Goal: Transaction & Acquisition: Purchase product/service

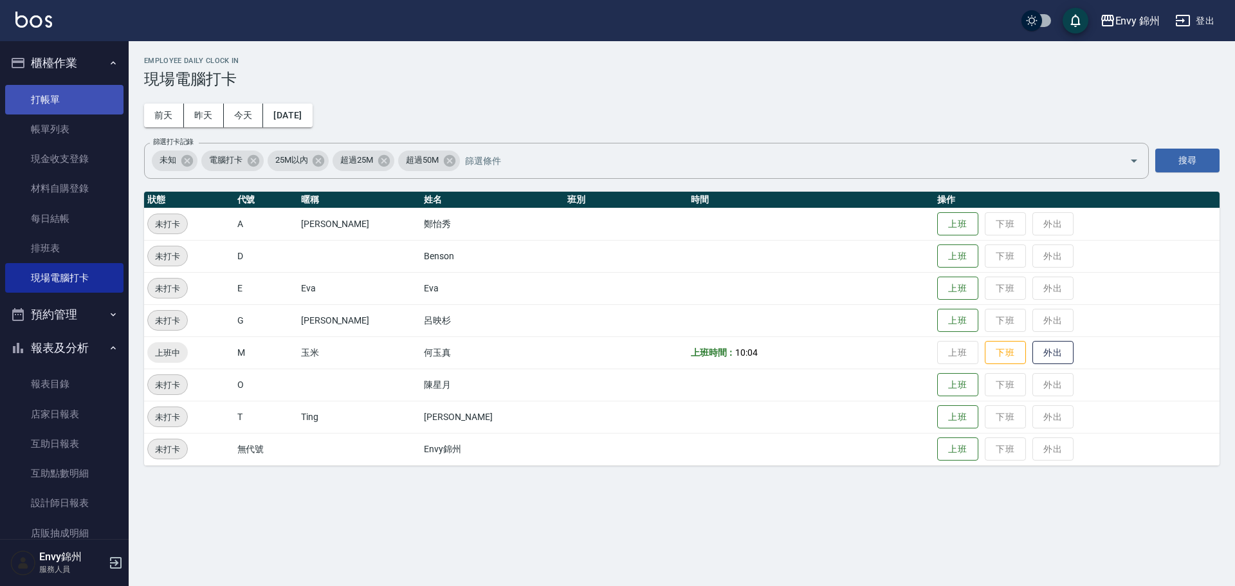
click at [64, 100] on link "打帳單" at bounding box center [64, 100] width 118 height 30
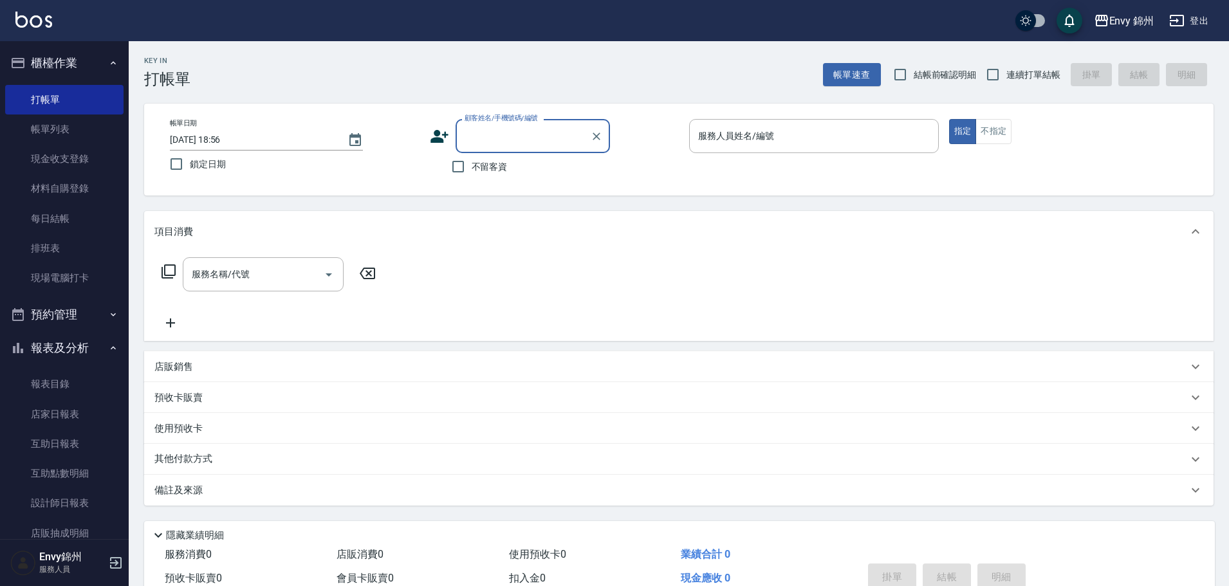
click at [433, 136] on icon at bounding box center [439, 136] width 19 height 19
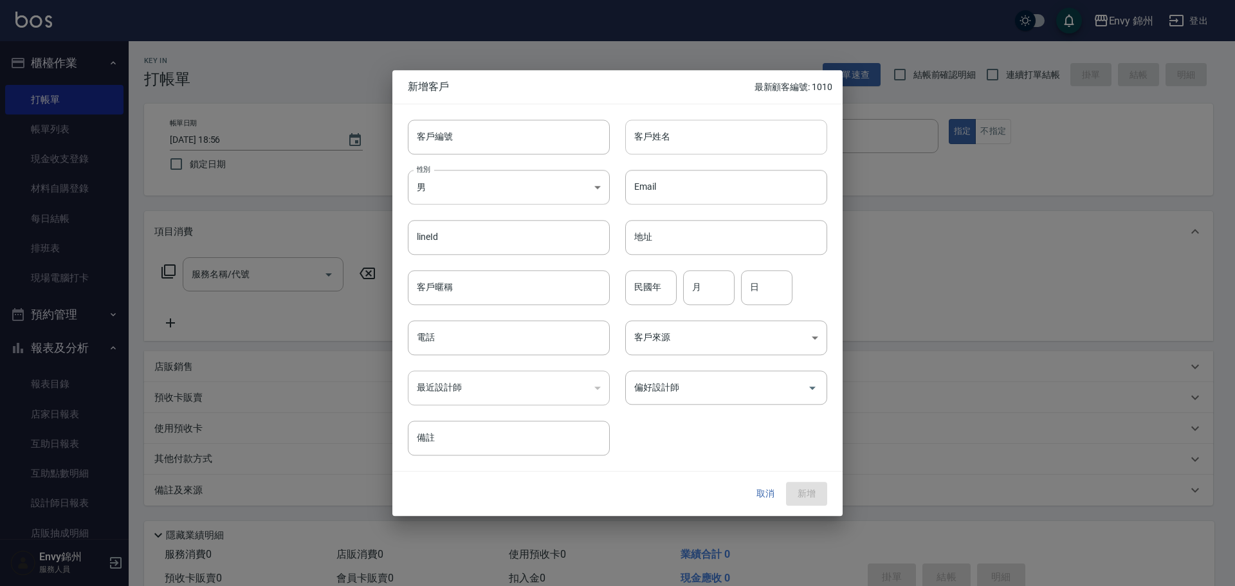
click at [764, 140] on input "客戶姓名" at bounding box center [726, 137] width 202 height 35
type input "正"
type input "潘文秀"
click at [531, 161] on div "性別 男 MALE 性別" at bounding box center [500, 179] width 217 height 50
click at [513, 192] on body "Envy 錦州 登出 櫃檯作業 打帳單 帳單列表 現金收支登錄 材料自購登錄 每日結帳 排班表 現場電腦打卡 預約管理 預約管理 單日預約紀錄 單週預約紀錄 …" at bounding box center [617, 322] width 1235 height 645
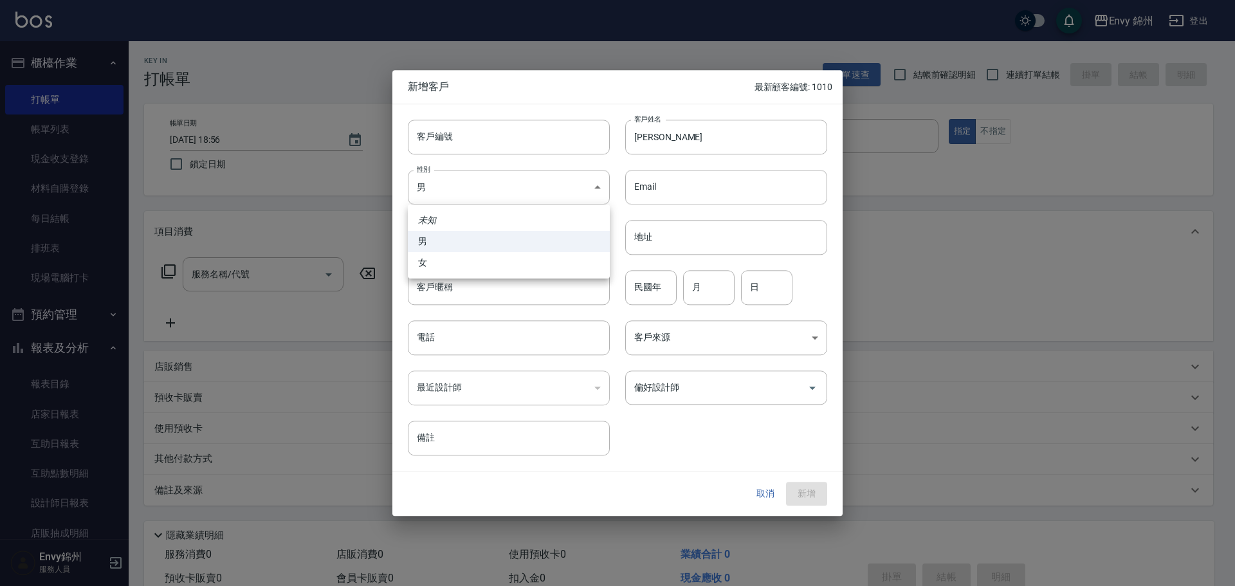
click at [483, 277] on ul "未知 男 女" at bounding box center [509, 242] width 202 height 74
click at [484, 273] on li "女" at bounding box center [509, 262] width 202 height 21
type input "[DEMOGRAPHIC_DATA]"
click at [468, 356] on div "最近設計師 ​ 最近設計師" at bounding box center [500, 380] width 217 height 50
click at [483, 351] on input "電話" at bounding box center [509, 337] width 202 height 35
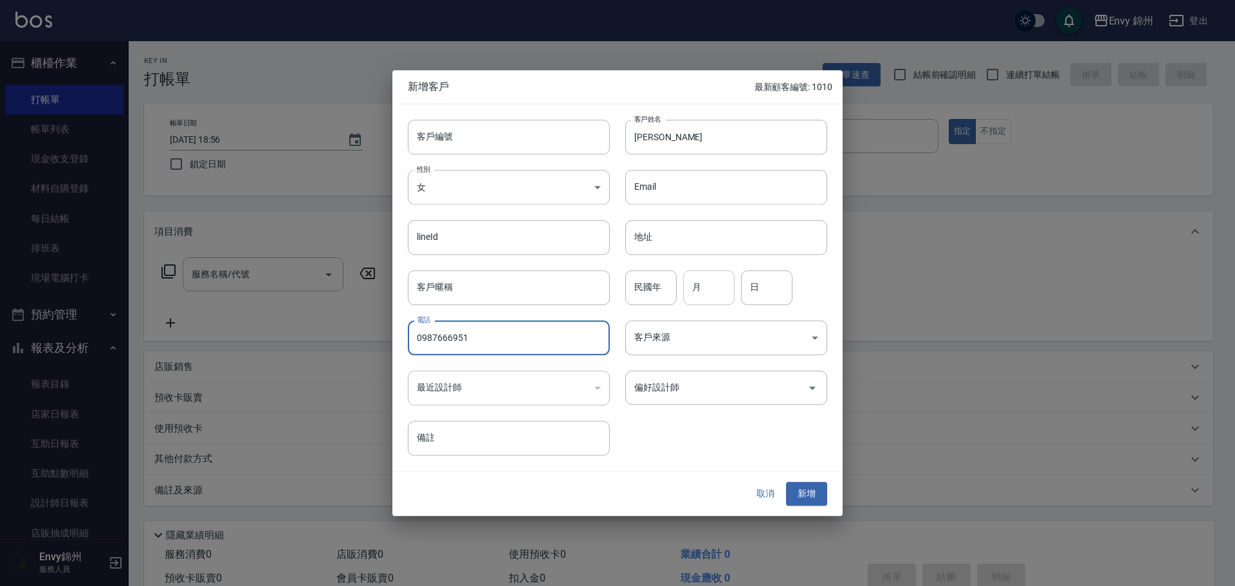
type input "0987666951"
click at [706, 288] on input "月" at bounding box center [708, 287] width 51 height 35
type input "11"
type input "23"
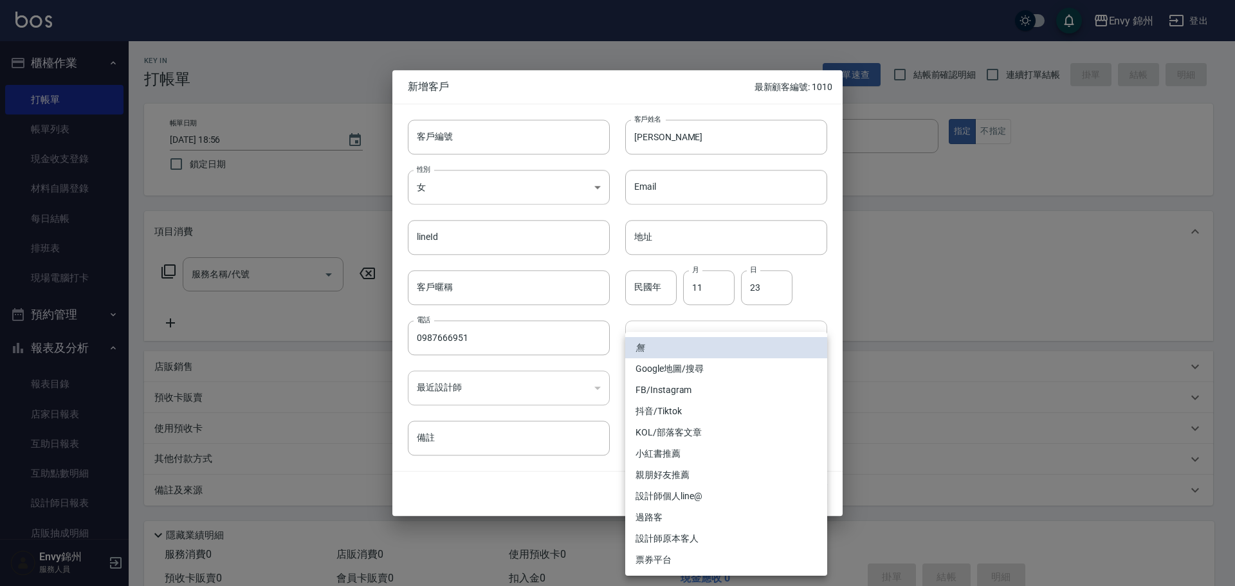
click at [650, 339] on body "Envy 錦州 登出 櫃檯作業 打帳單 帳單列表 現金收支登錄 材料自購登錄 每日結帳 排班表 現場電腦打卡 預約管理 預約管理 單日預約紀錄 單週預約紀錄 …" at bounding box center [617, 322] width 1235 height 645
click at [674, 392] on li "FB/Instagram" at bounding box center [726, 390] width 202 height 21
type input "FB/Instagram"
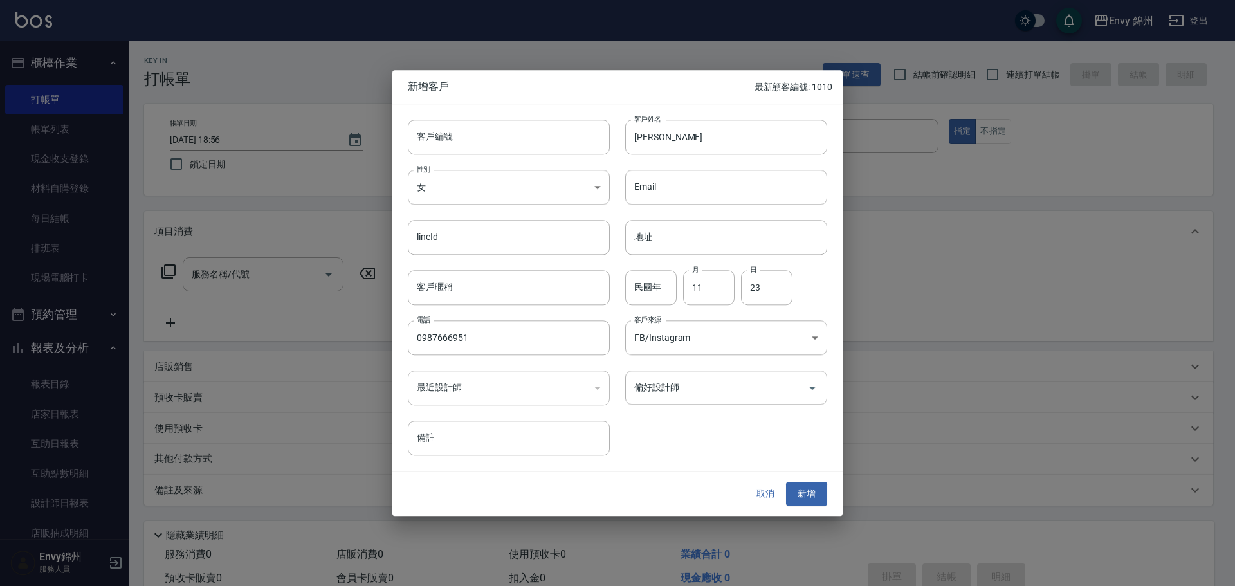
click at [695, 389] on input "偏好設計師" at bounding box center [716, 387] width 171 height 23
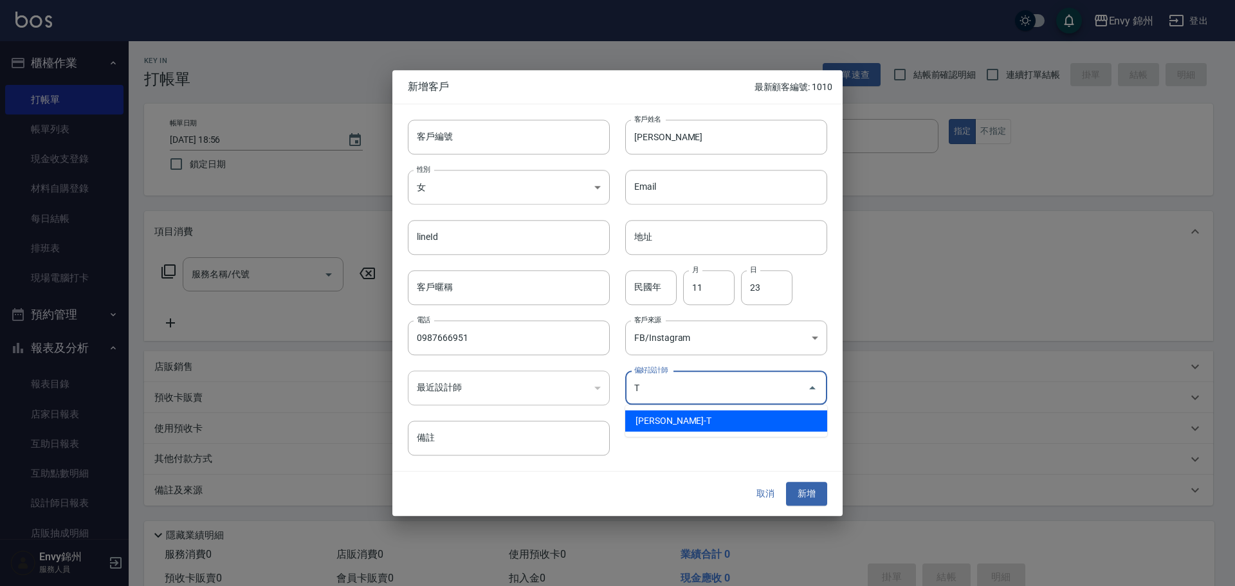
click at [687, 419] on li "潘昀廷-T" at bounding box center [726, 420] width 202 height 21
type input "[PERSON_NAME]"
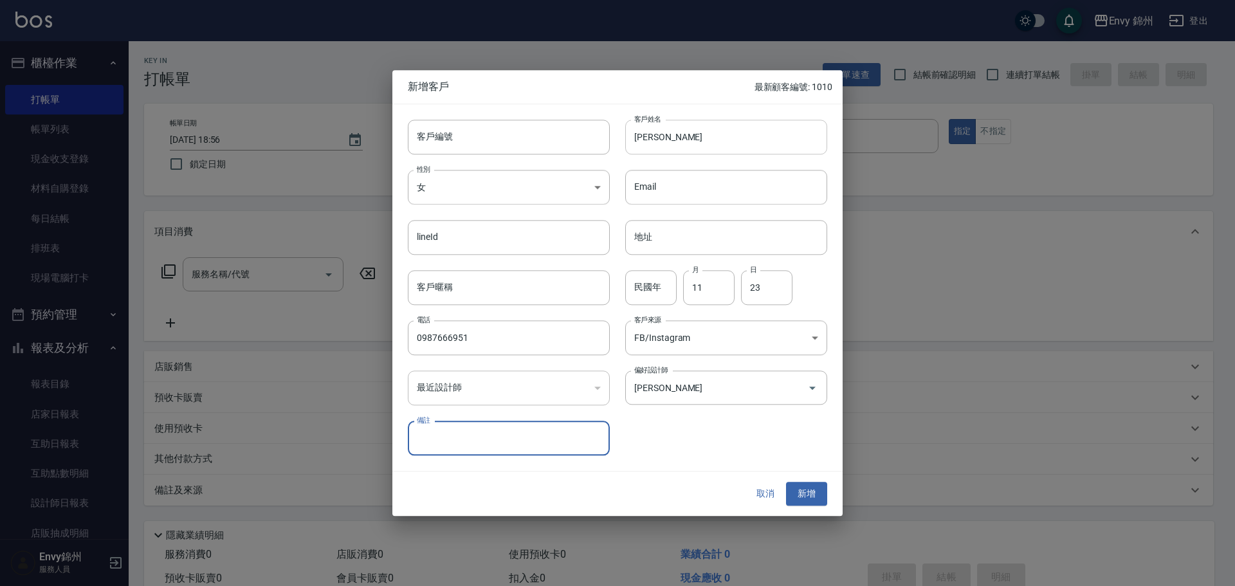
click at [702, 136] on input "潘文秀" at bounding box center [726, 137] width 202 height 35
click at [807, 492] on button "新增" at bounding box center [806, 495] width 41 height 24
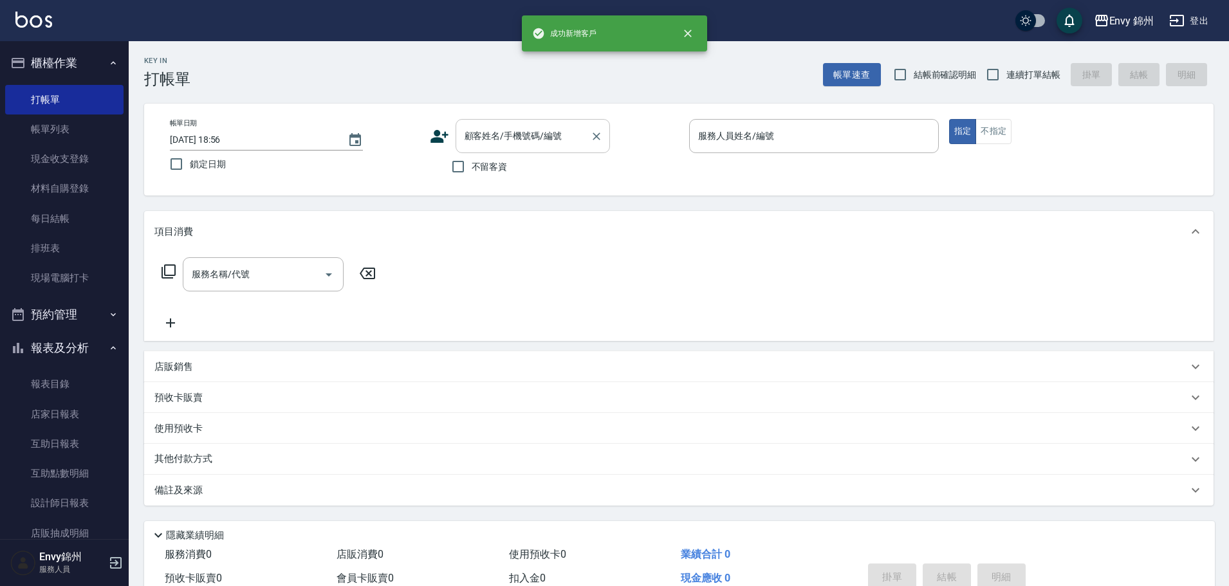
click at [488, 136] on input "顧客姓名/手機號碼/編號" at bounding box center [523, 136] width 124 height 23
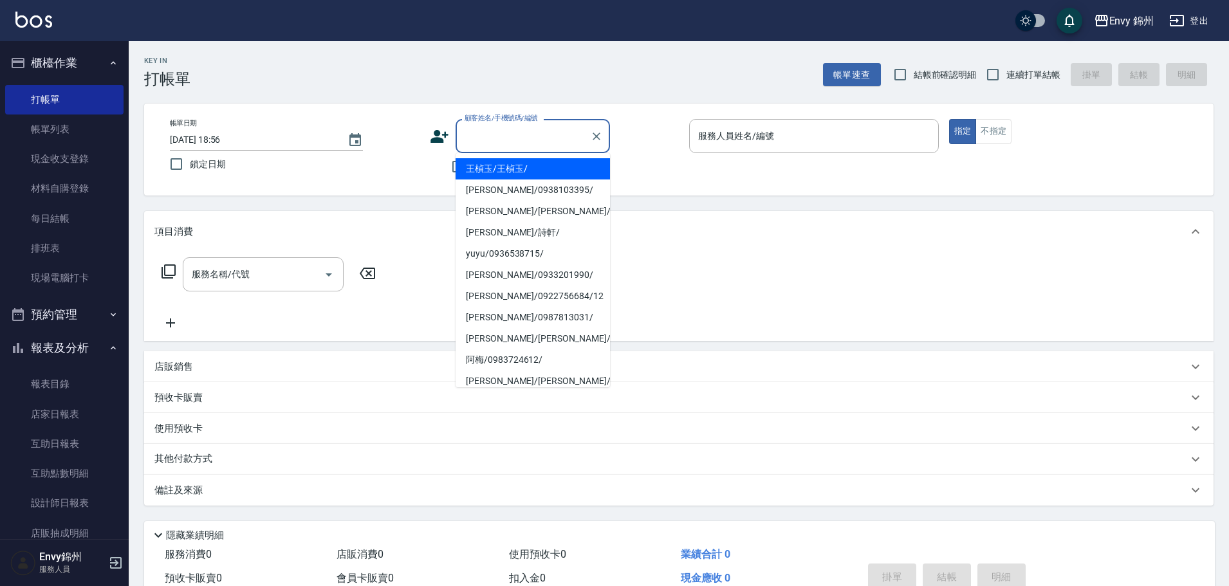
paste input "潘文秀"
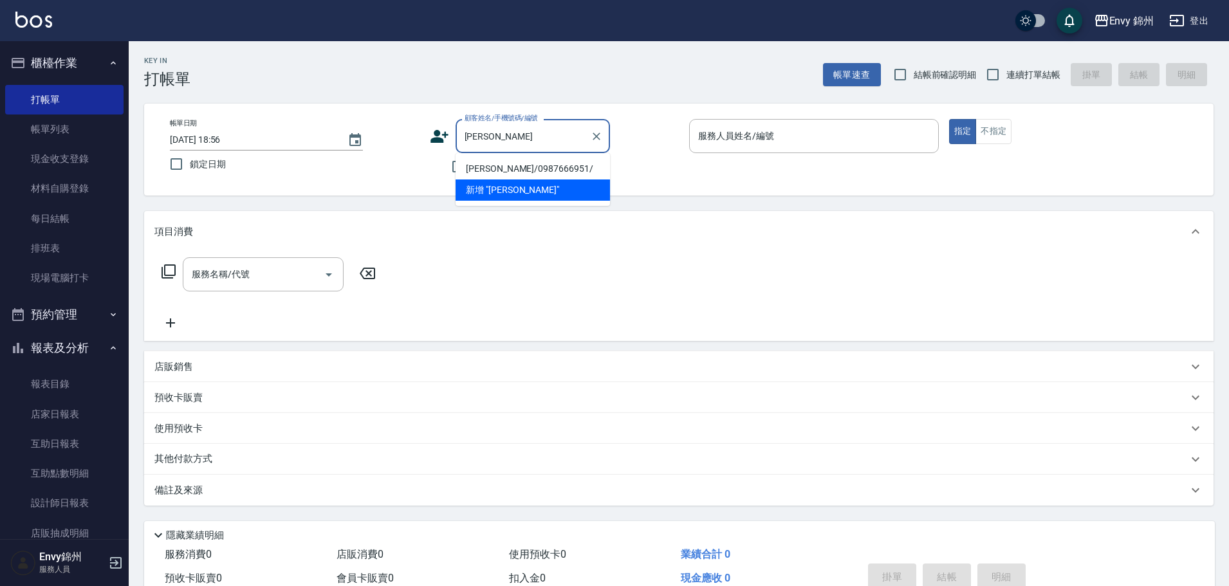
click at [524, 176] on li "潘文秀/0987666951/" at bounding box center [533, 168] width 154 height 21
type input "潘文秀/0987666951/"
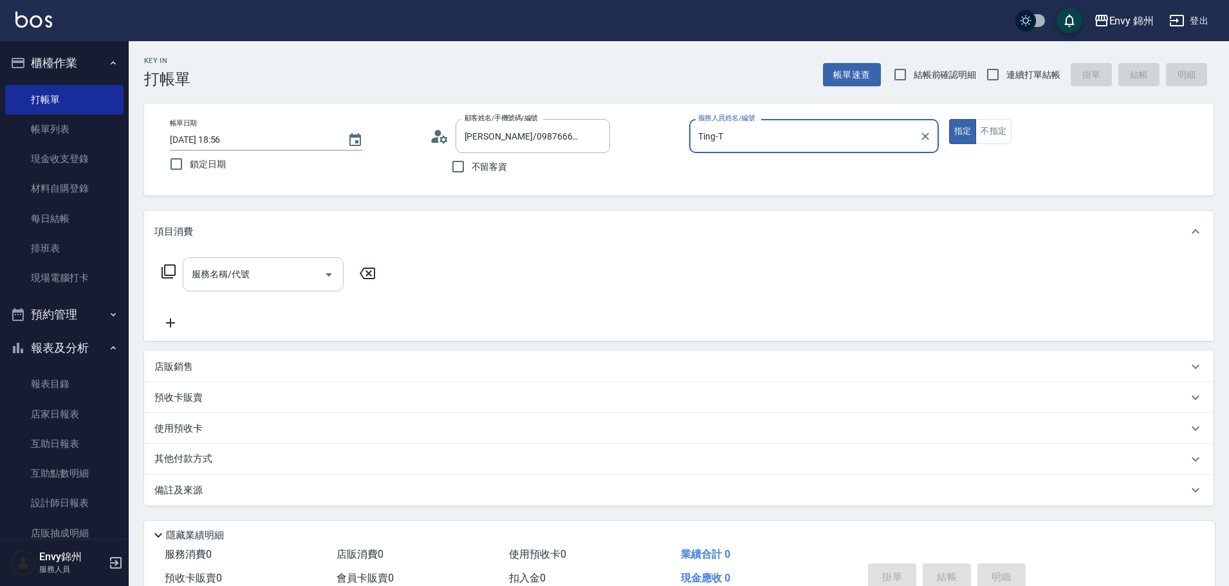
type input "Ting-T"
click at [235, 284] on input "服務名稱/代號" at bounding box center [254, 274] width 130 height 23
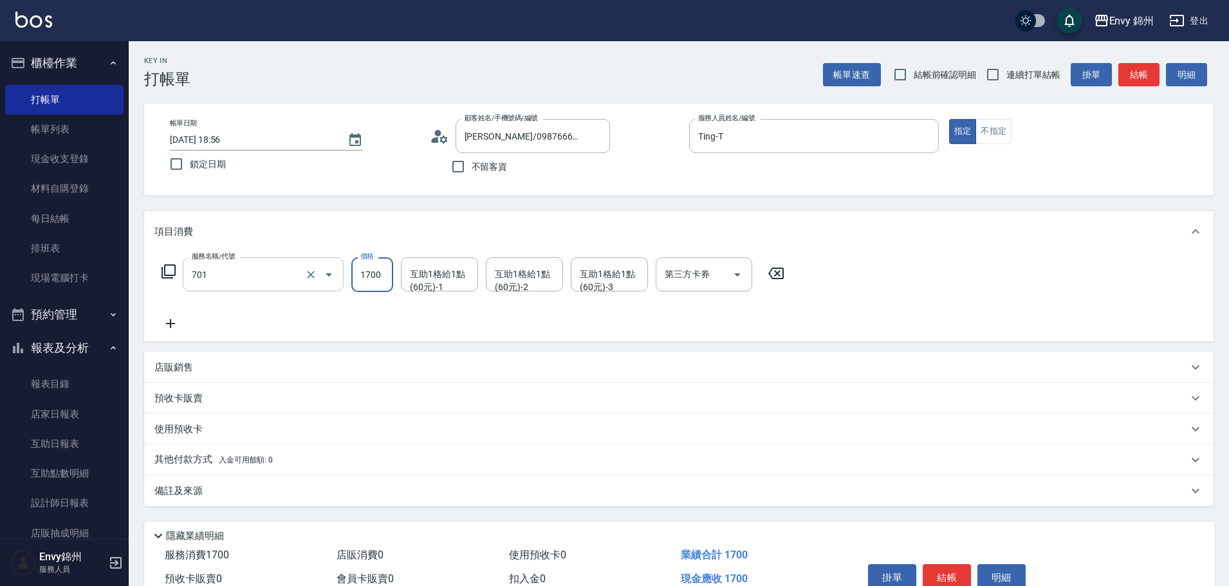
type input "701 染髮(701)"
type input "1080"
click at [174, 329] on icon at bounding box center [170, 323] width 32 height 15
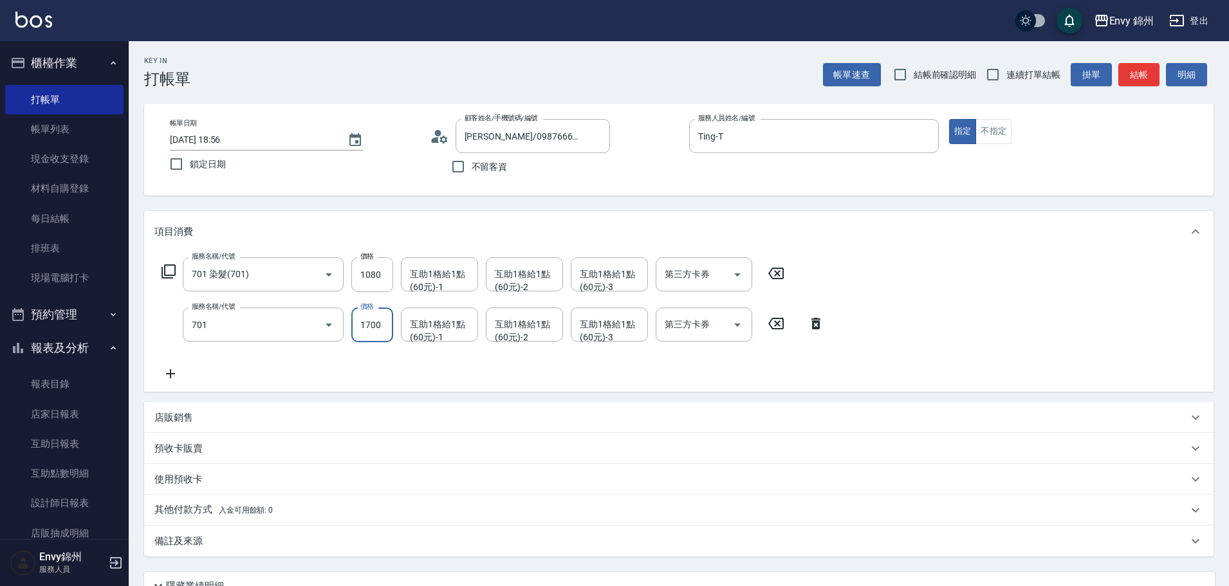
type input "701 染髮(701)"
type input "1080"
click at [165, 366] on icon at bounding box center [170, 373] width 32 height 15
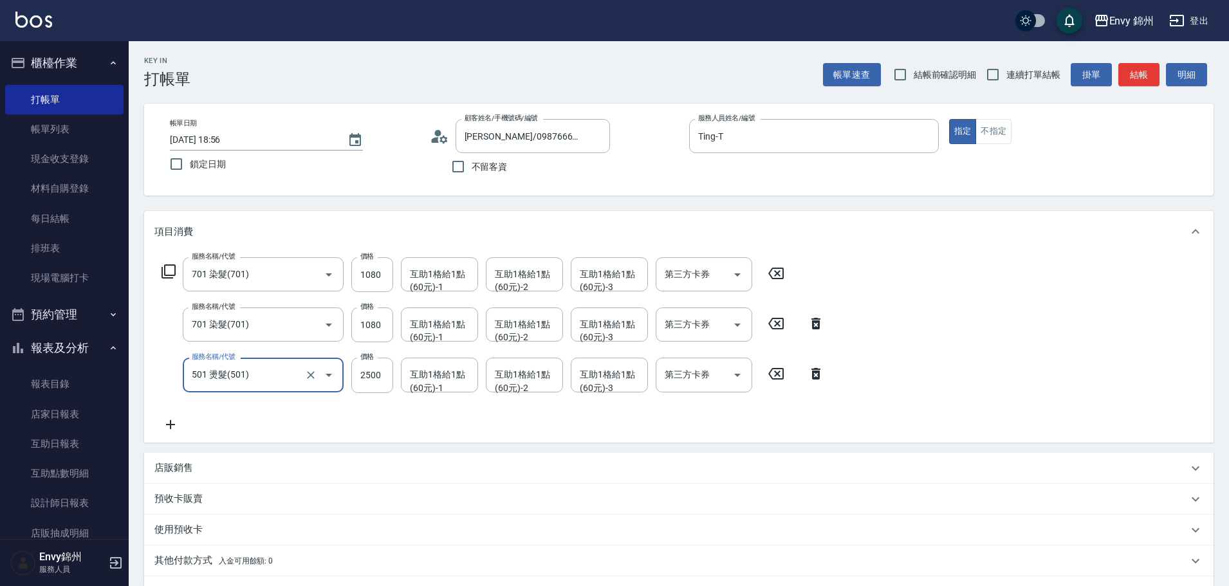
type input "501 燙髮(501)"
type input "1480"
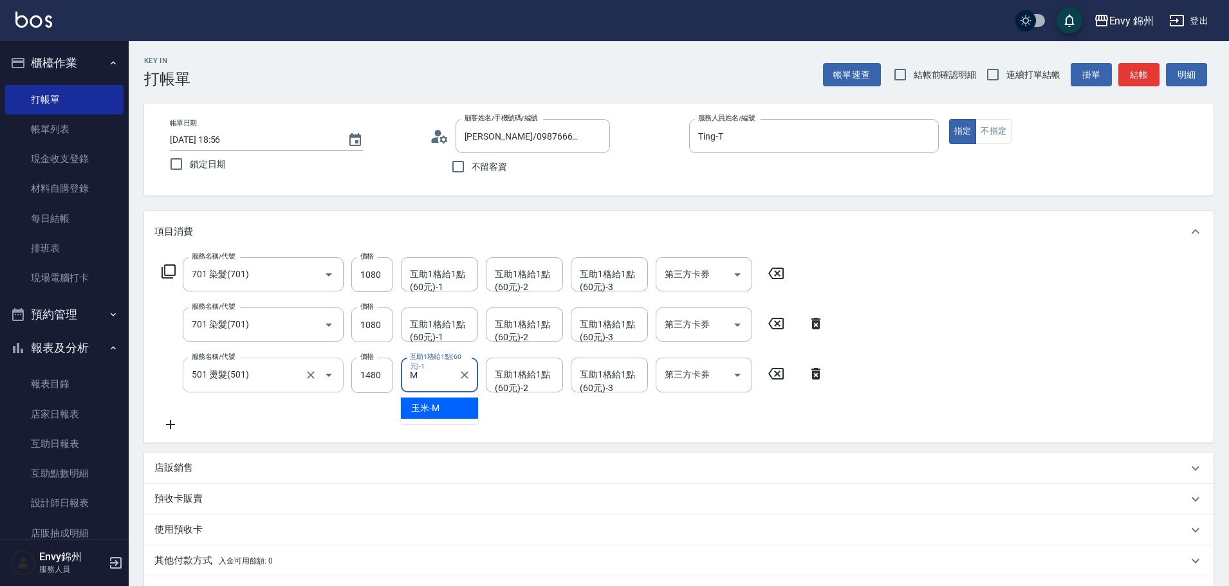
type input "玉米-M"
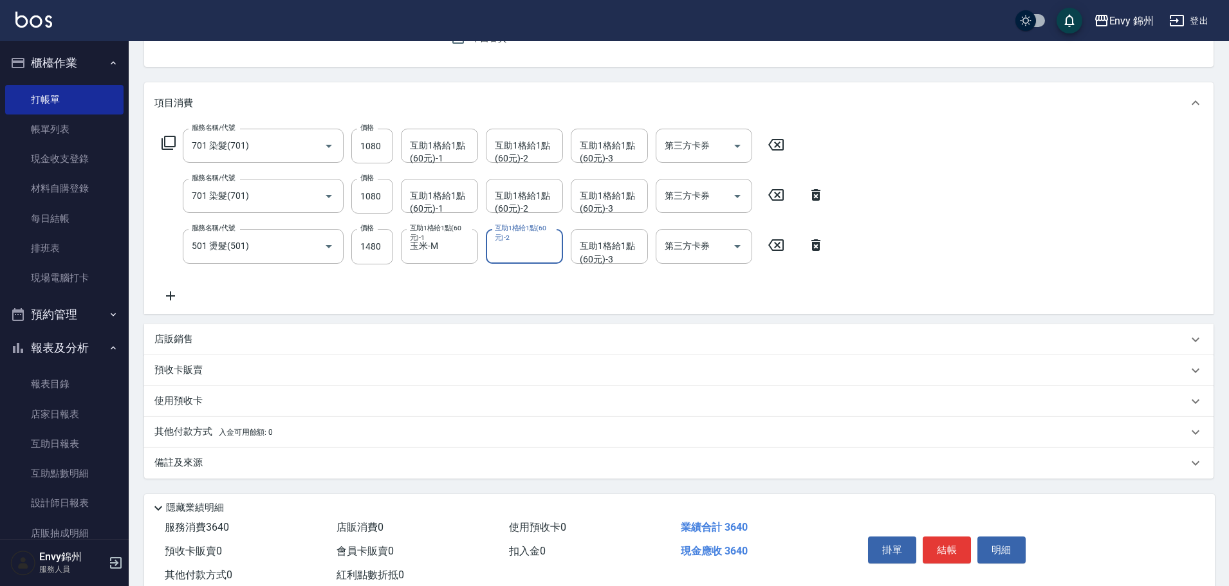
click at [196, 436] on p "其他付款方式 入金可用餘額: 0" at bounding box center [213, 432] width 118 height 14
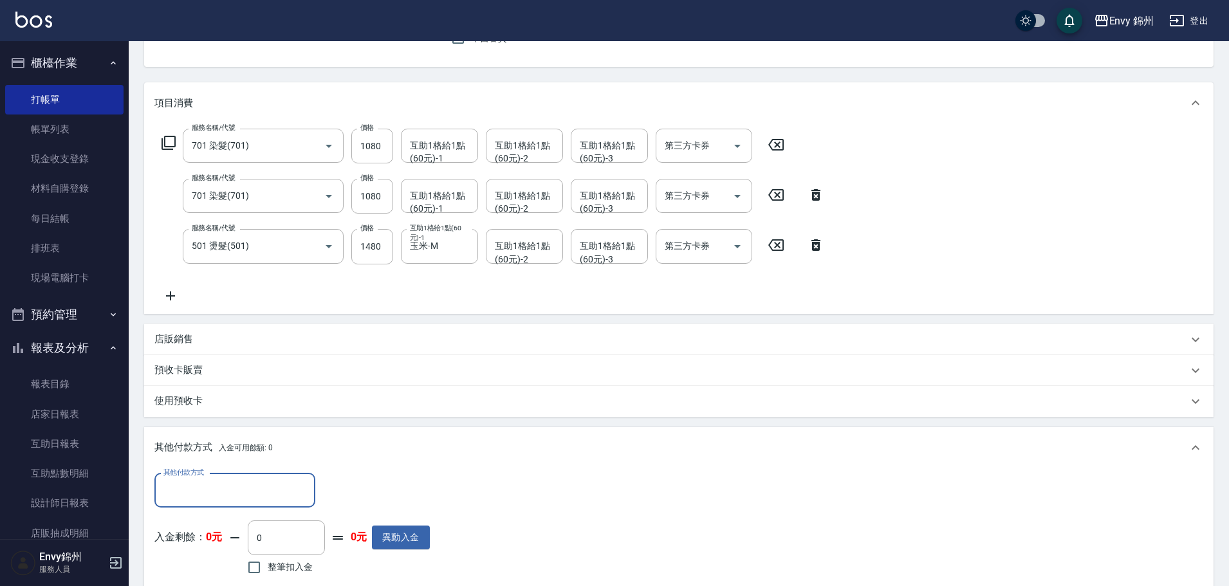
scroll to position [0, 0]
click at [209, 480] on input "其他付款方式" at bounding box center [234, 490] width 149 height 23
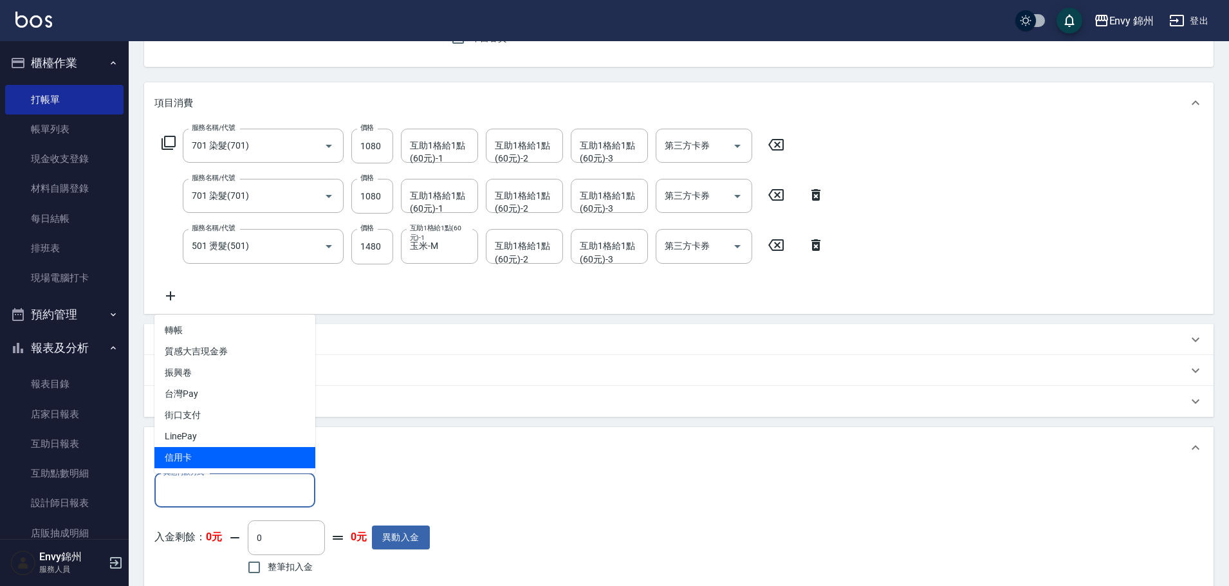
click at [190, 452] on span "信用卡" at bounding box center [234, 457] width 161 height 21
type input "信用卡"
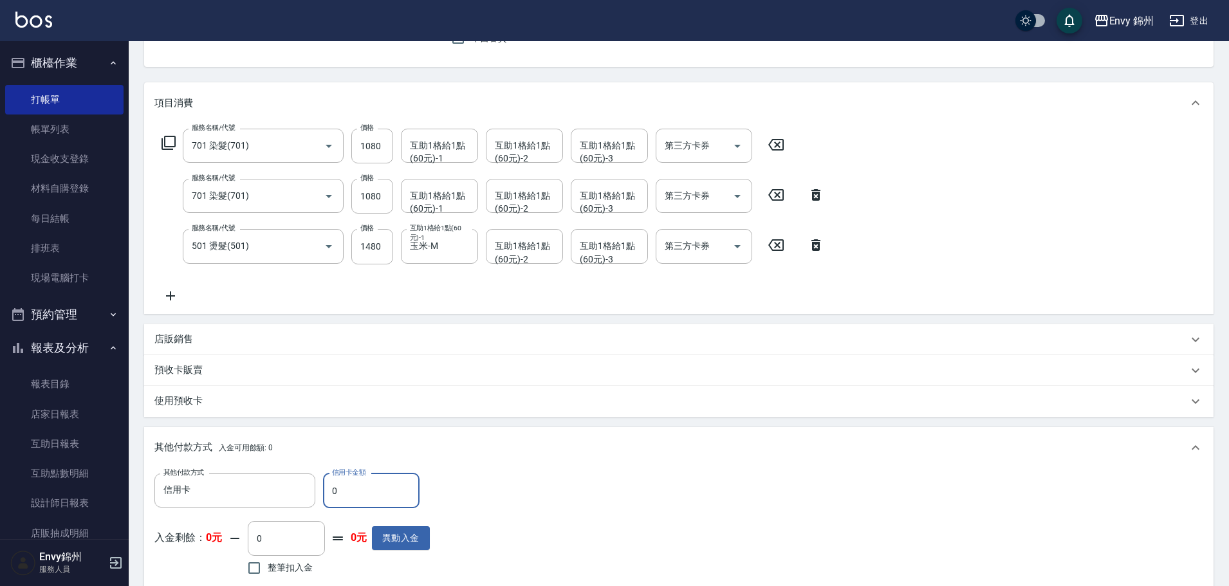
scroll to position [318, 0]
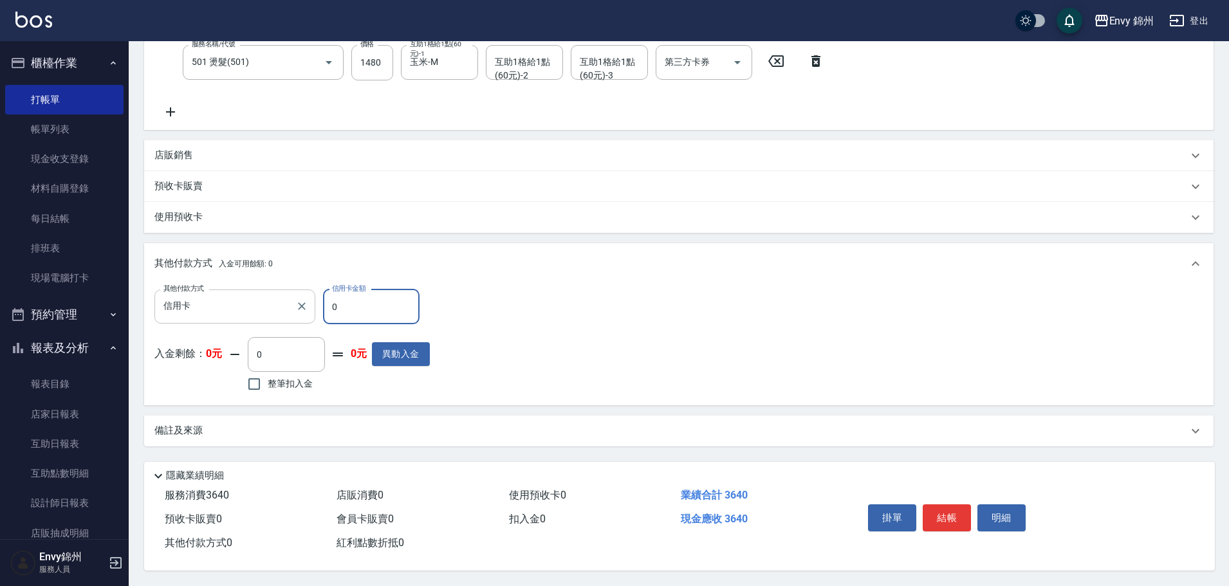
drag, startPoint x: 353, startPoint y: 302, endPoint x: 284, endPoint y: 302, distance: 68.2
click at [289, 304] on div "其他付款方式 信用卡 其他付款方式 信用卡金額 0 信用卡金額" at bounding box center [291, 307] width 275 height 35
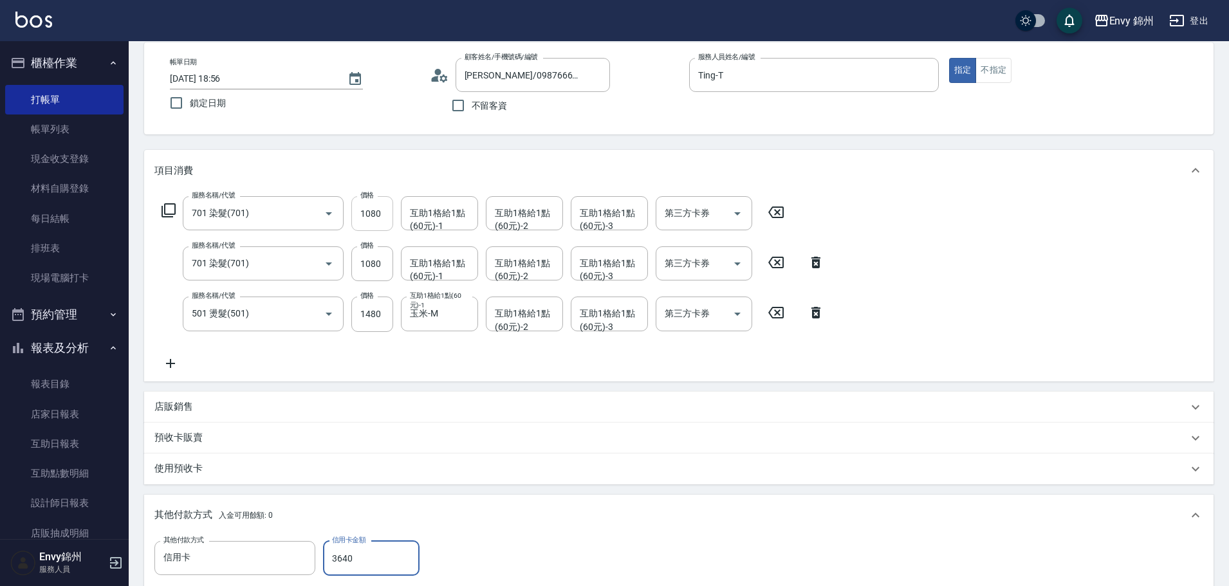
type input "3640"
click at [366, 214] on input "1080" at bounding box center [372, 213] width 42 height 35
click at [373, 214] on input "1080" at bounding box center [372, 213] width 42 height 35
type input "1"
type input "0"
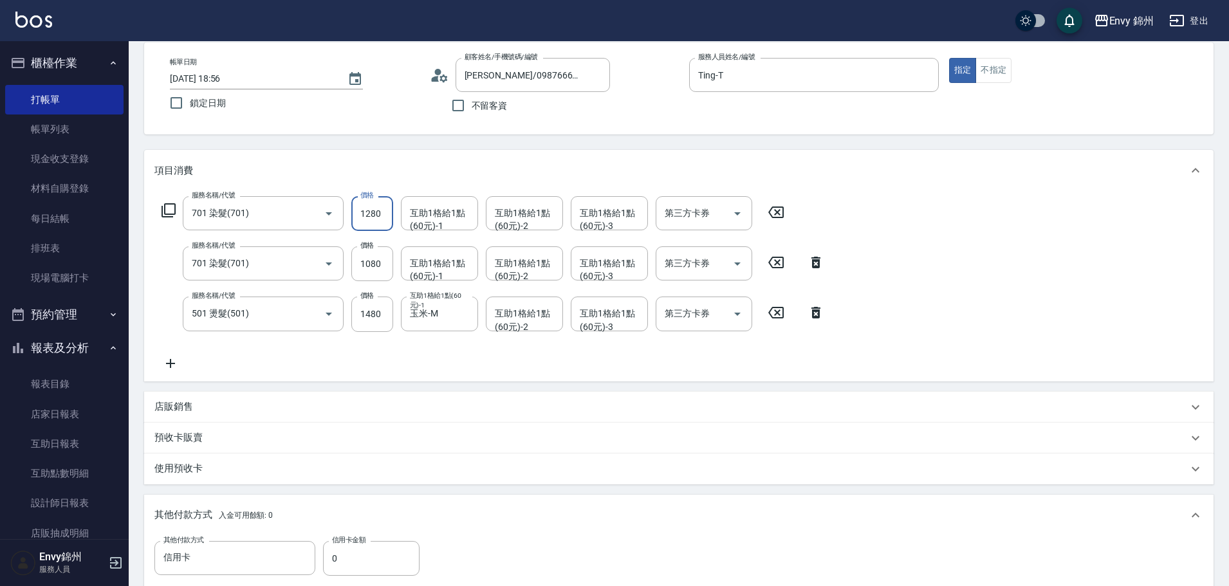
scroll to position [318, 0]
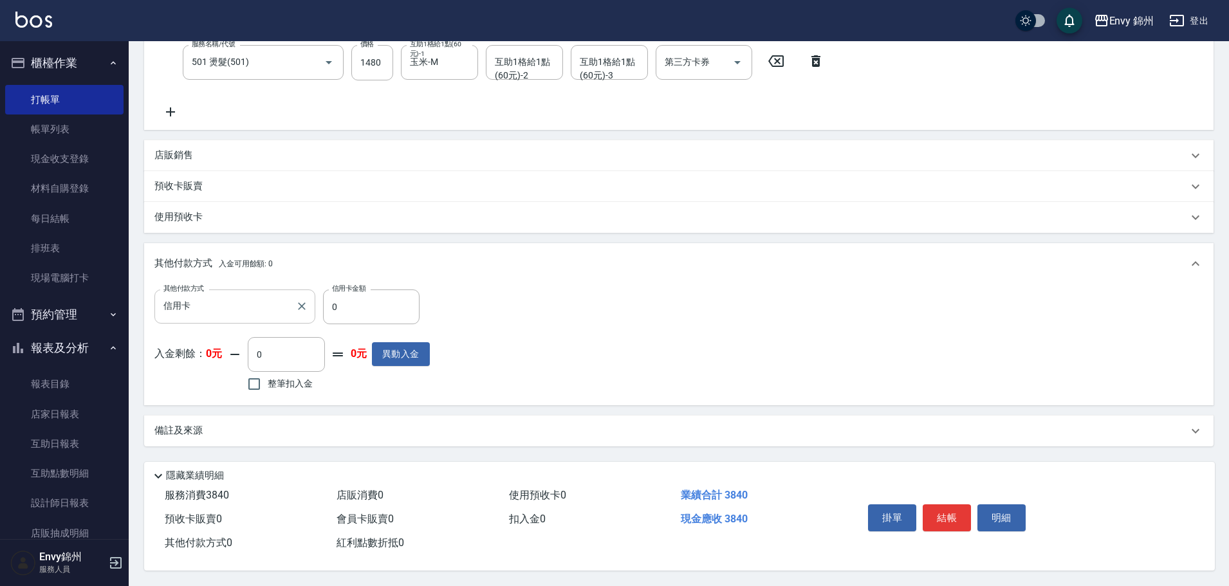
type input "1280"
click at [290, 304] on div "其他付款方式 信用卡 其他付款方式 信用卡金額 0 信用卡金額" at bounding box center [291, 307] width 275 height 35
type input "3840"
click at [230, 431] on div "備註及來源" at bounding box center [670, 431] width 1033 height 14
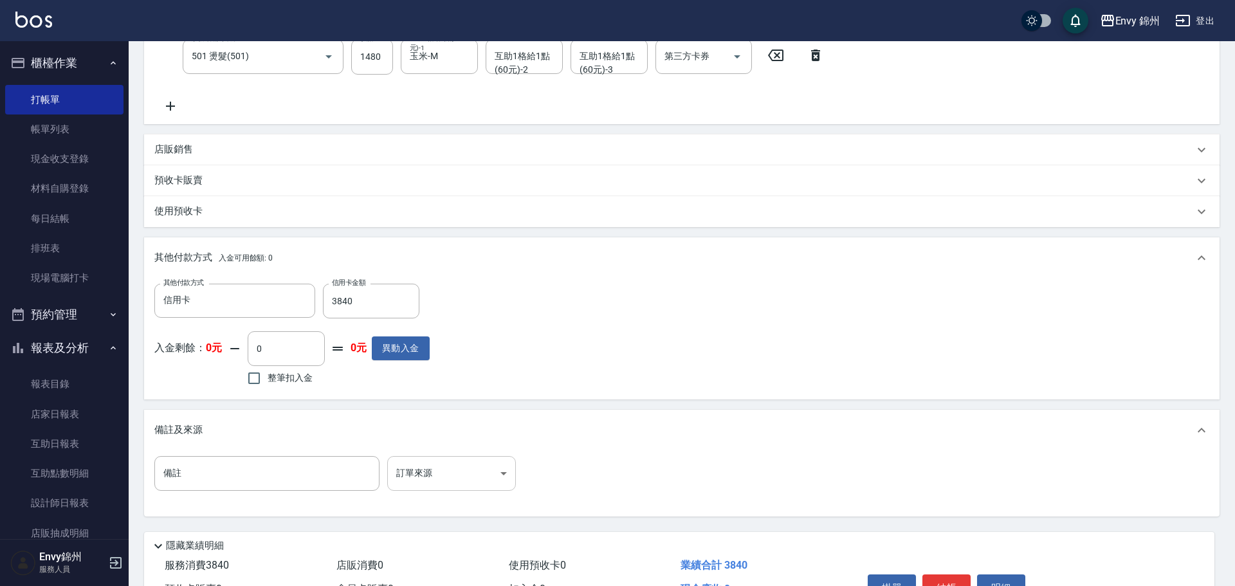
click at [439, 474] on body "Envy 錦州 登出 櫃檯作業 打帳單 帳單列表 現金收支登錄 材料自購登錄 每日結帳 排班表 現場電腦打卡 預約管理 預約管理 單日預約紀錄 單週預約紀錄 …" at bounding box center [617, 169] width 1235 height 975
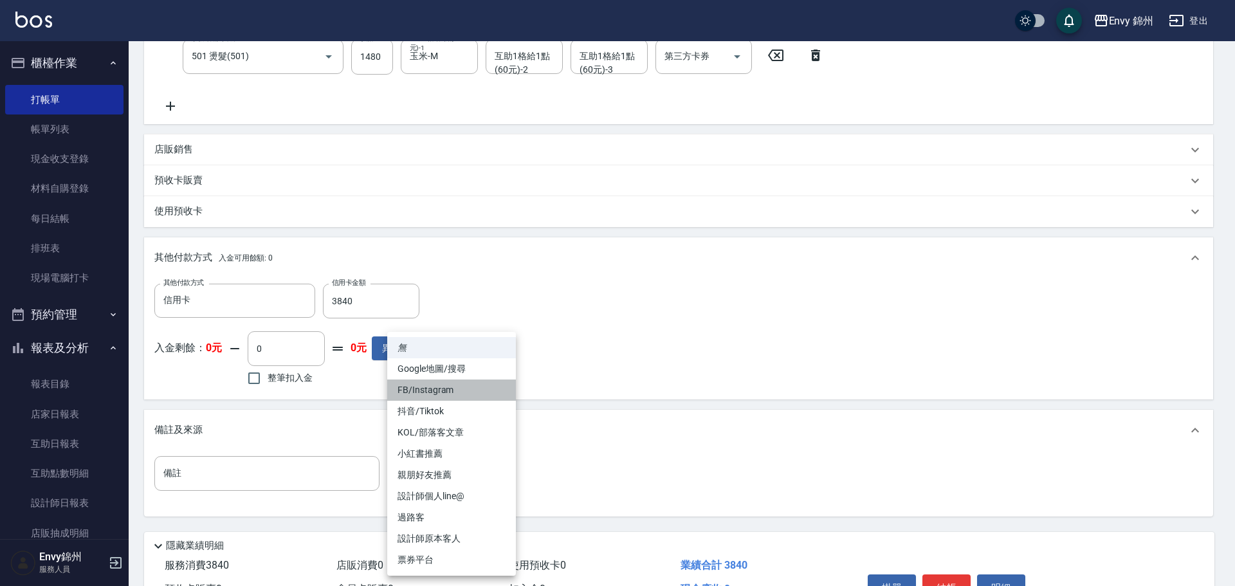
click at [447, 385] on li "FB/Instagram" at bounding box center [451, 390] width 129 height 21
type input "FB/Instagram"
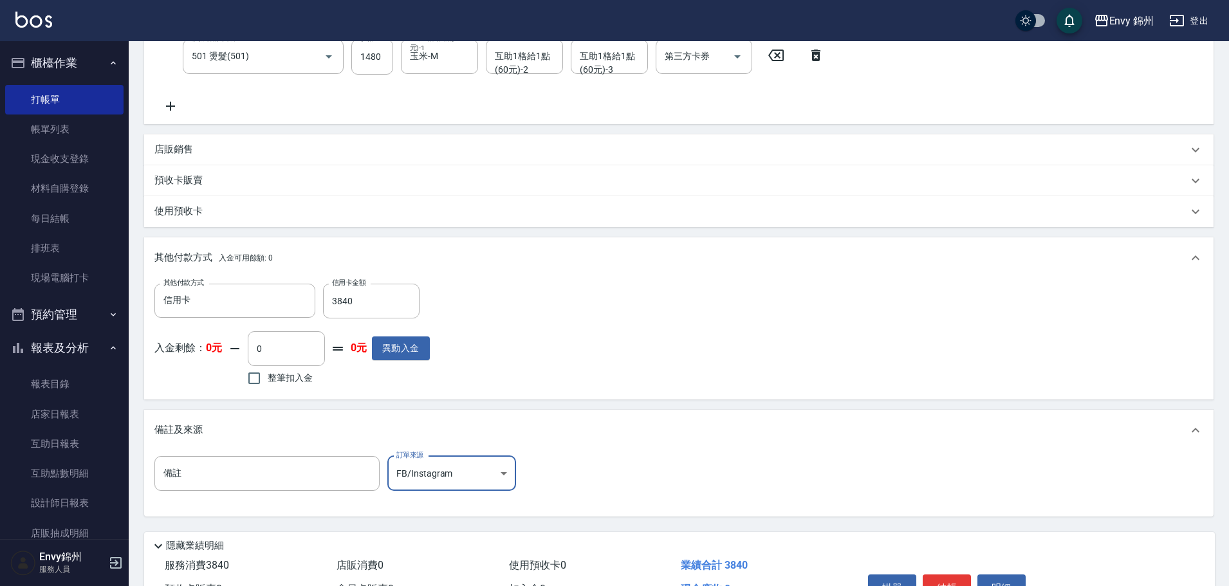
scroll to position [394, 0]
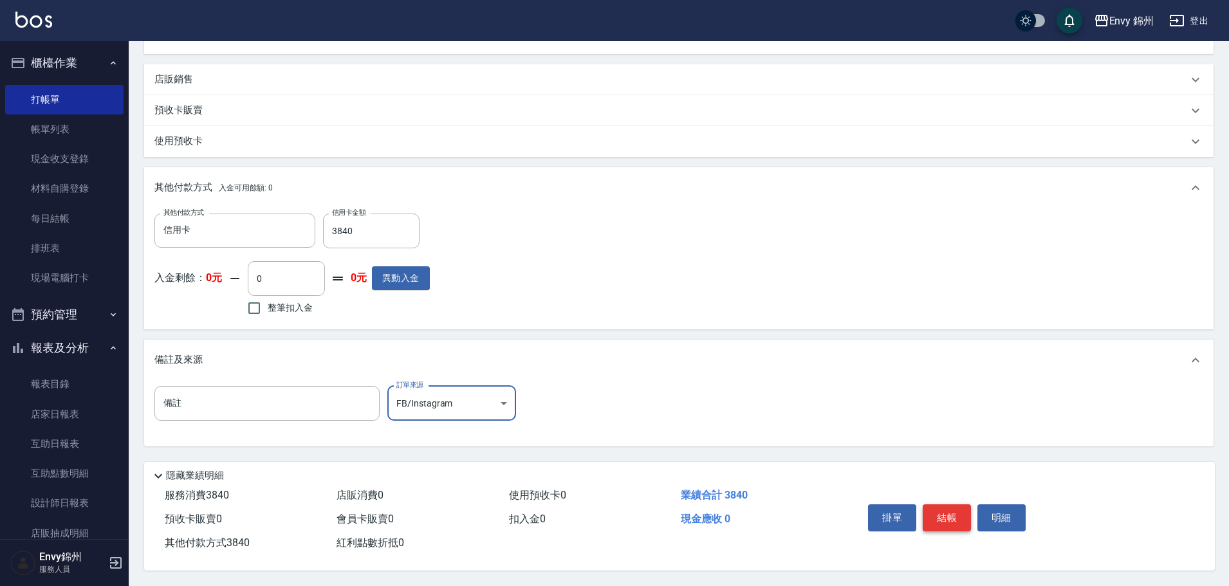
click at [955, 514] on button "結帳" at bounding box center [947, 517] width 48 height 27
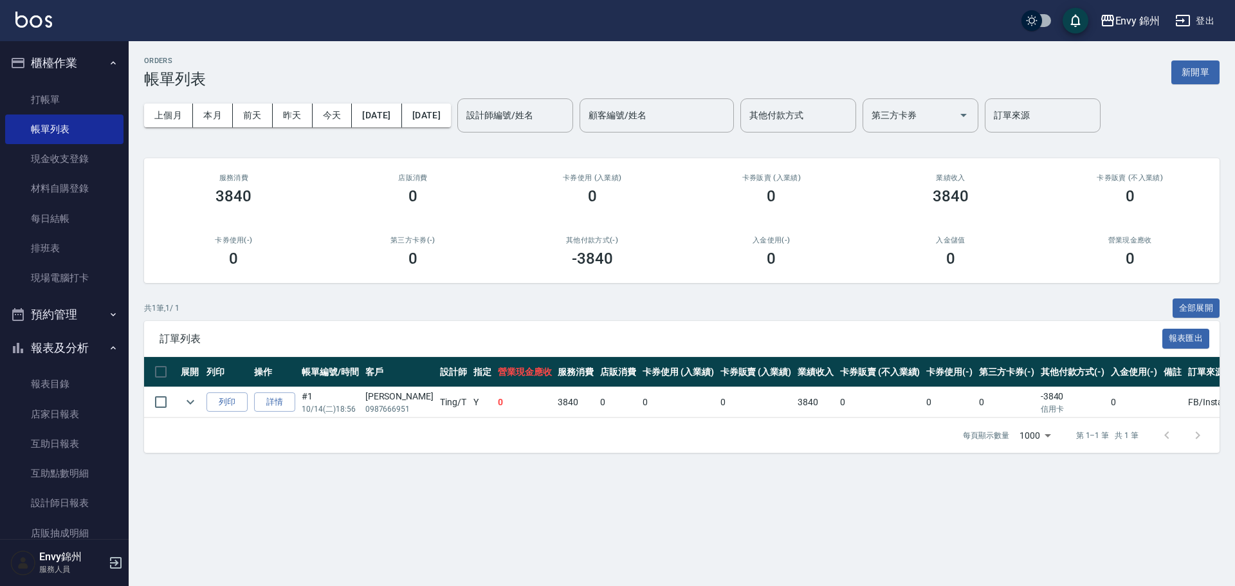
click at [1221, 99] on div "ORDERS 帳單列表 新開單 上個月 本月 前天 昨天 今天 2025/10/14 2025/10/14 設計師編號/姓名 設計師編號/姓名 顧客編號/姓名…" at bounding box center [682, 254] width 1107 height 427
click at [1197, 70] on button "新開單" at bounding box center [1196, 72] width 48 height 24
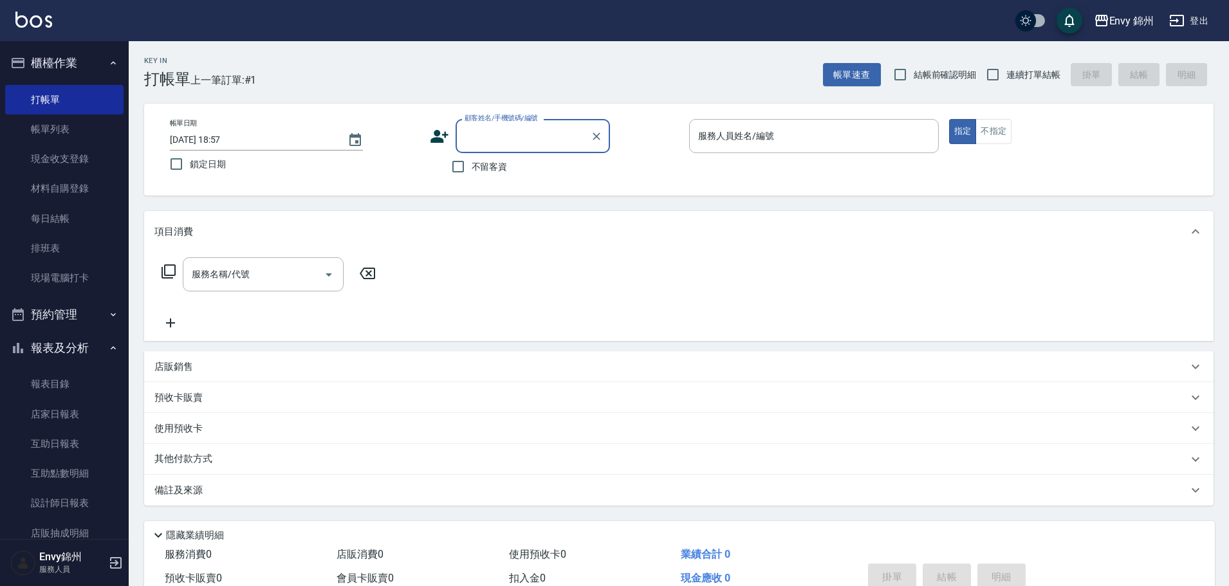
click at [448, 138] on div "顧客姓名/手機號碼/編號 顧客姓名/手機號碼/編號" at bounding box center [555, 136] width 250 height 34
click at [428, 140] on div "帳單日期 2025/10/14 18:57 鎖定日期 顧客姓名/手機號碼/編號 顧客姓名/手機號碼/編號 不留客資 服務人員姓名/編號 服務人員姓名/編號 指…" at bounding box center [679, 149] width 1038 height 61
click at [435, 138] on icon at bounding box center [439, 136] width 18 height 13
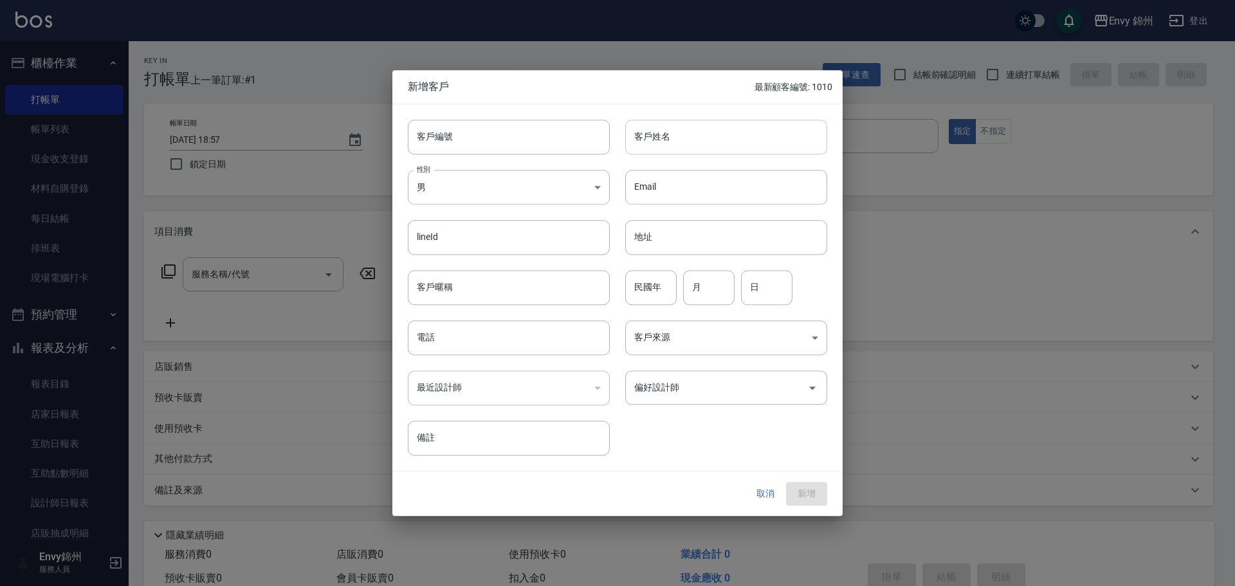
click at [689, 152] on input "客戶姓名" at bounding box center [726, 137] width 202 height 35
type input "魯傳心"
click at [514, 188] on body "Envy 錦州 登出 櫃檯作業 打帳單 帳單列表 現金收支登錄 材料自購登錄 每日結帳 排班表 現場電腦打卡 預約管理 預約管理 單日預約紀錄 單週預約紀錄 …" at bounding box center [617, 322] width 1235 height 645
click at [466, 270] on li "女" at bounding box center [509, 262] width 202 height 21
type input "[DEMOGRAPHIC_DATA]"
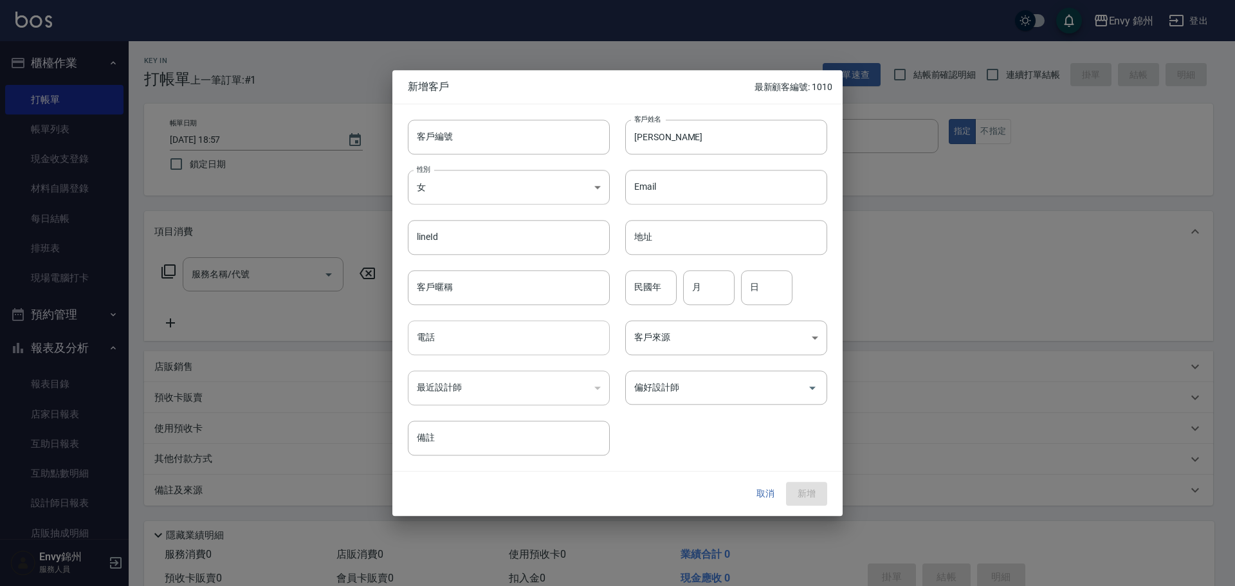
click at [458, 335] on input "電話" at bounding box center [509, 337] width 202 height 35
type input "0970733365"
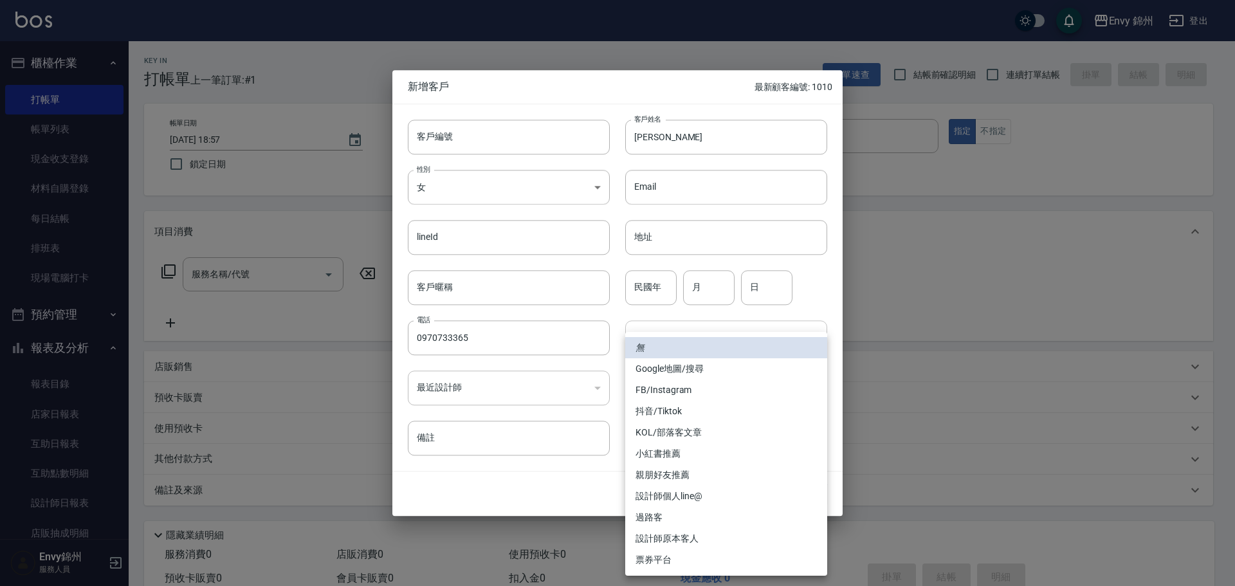
click at [679, 335] on body "Envy 錦州 登出 櫃檯作業 打帳單 帳單列表 現金收支登錄 材料自購登錄 每日結帳 排班表 現場電腦打卡 預約管理 預約管理 單日預約紀錄 單週預約紀錄 …" at bounding box center [617, 322] width 1235 height 645
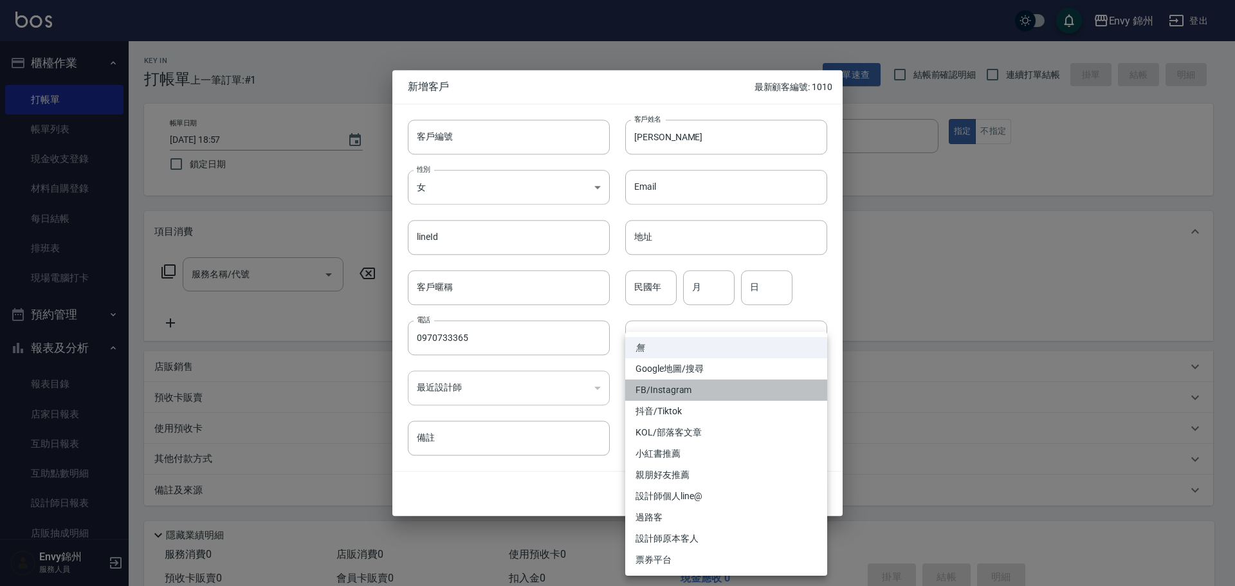
drag, startPoint x: 676, startPoint y: 383, endPoint x: 674, endPoint y: 374, distance: 8.5
click at [676, 382] on li "FB/Instagram" at bounding box center [726, 390] width 202 height 21
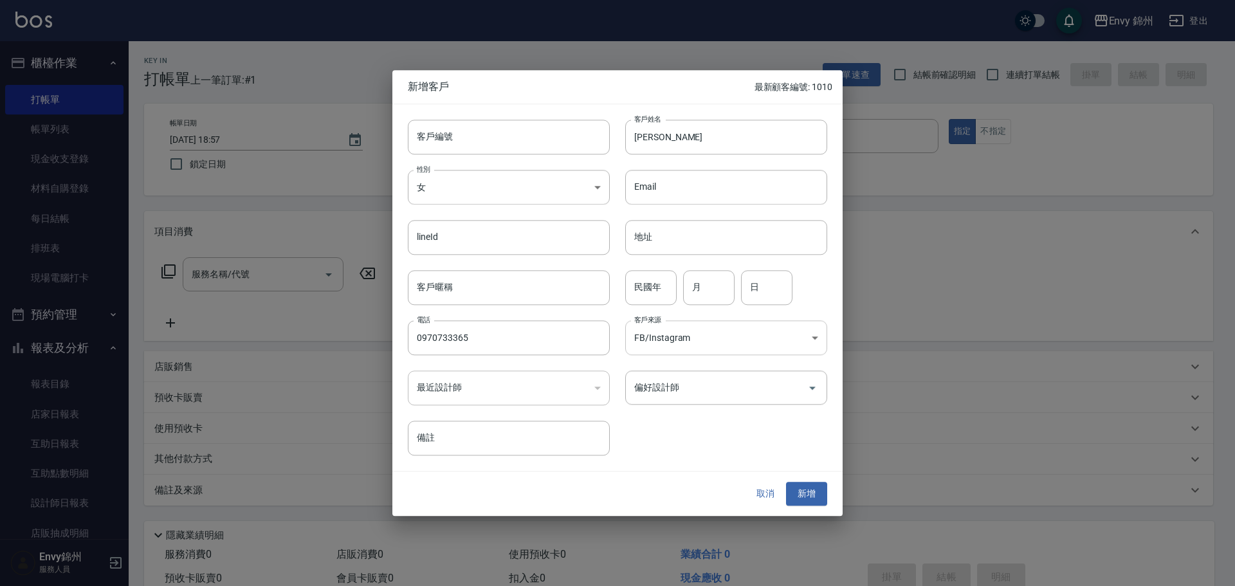
click at [687, 338] on body "Envy 錦州 登出 櫃檯作業 打帳單 帳單列表 現金收支登錄 材料自購登錄 每日結帳 排班表 現場電腦打卡 預約管理 預約管理 單日預約紀錄 單週預約紀錄 …" at bounding box center [617, 322] width 1235 height 645
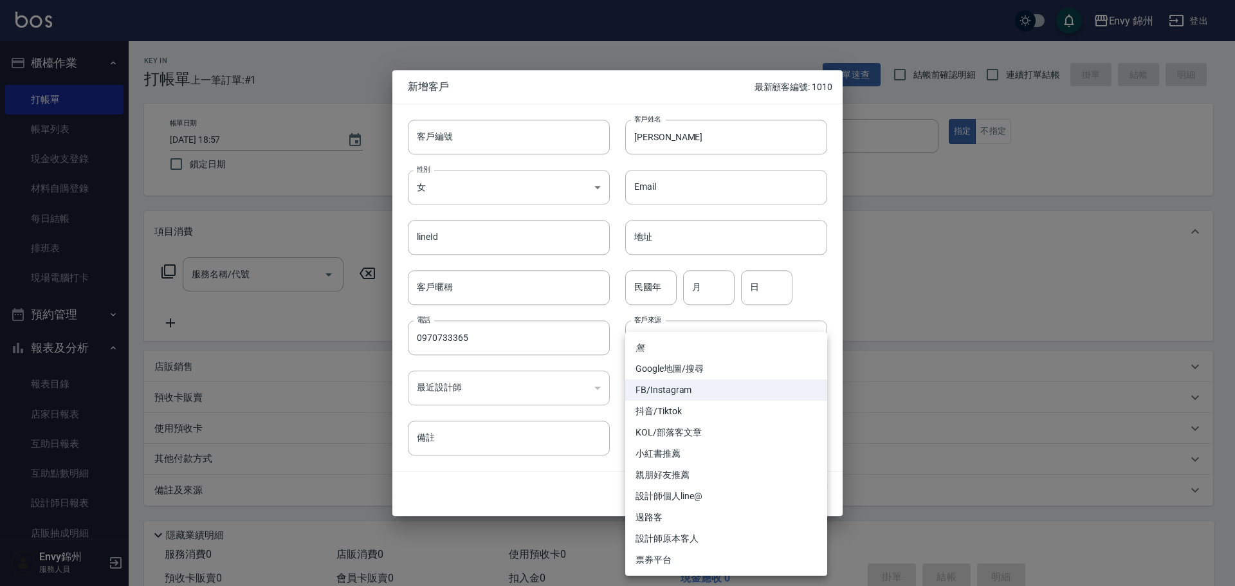
click at [687, 369] on li "Google地圖/搜尋" at bounding box center [726, 368] width 202 height 21
type input "Google地圖/搜尋"
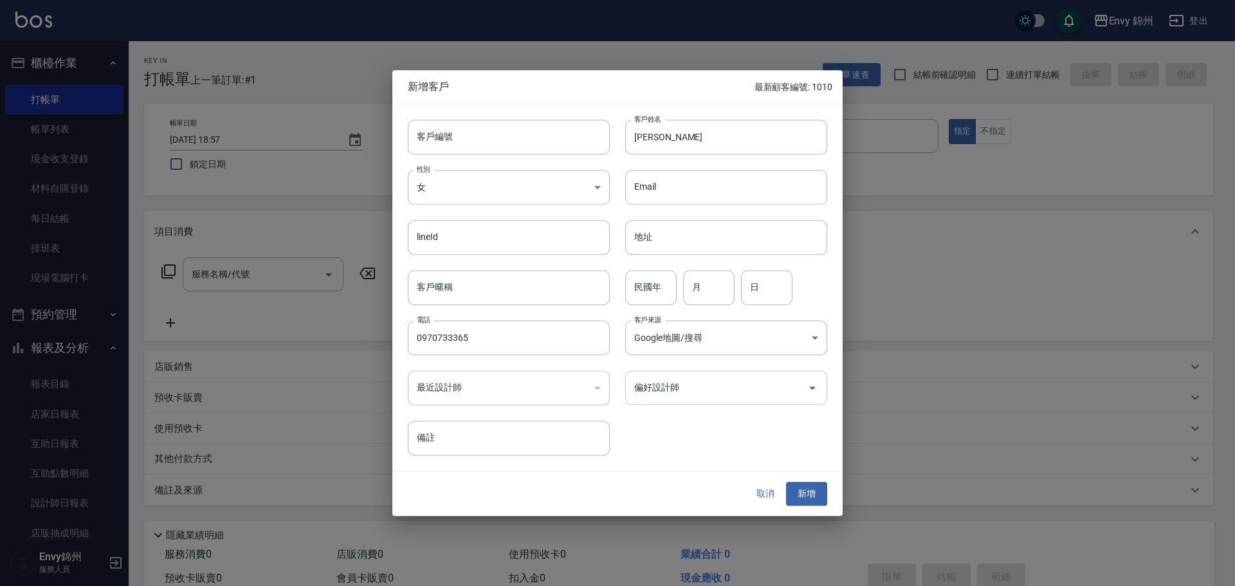
click at [712, 383] on input "偏好設計師" at bounding box center [716, 387] width 171 height 23
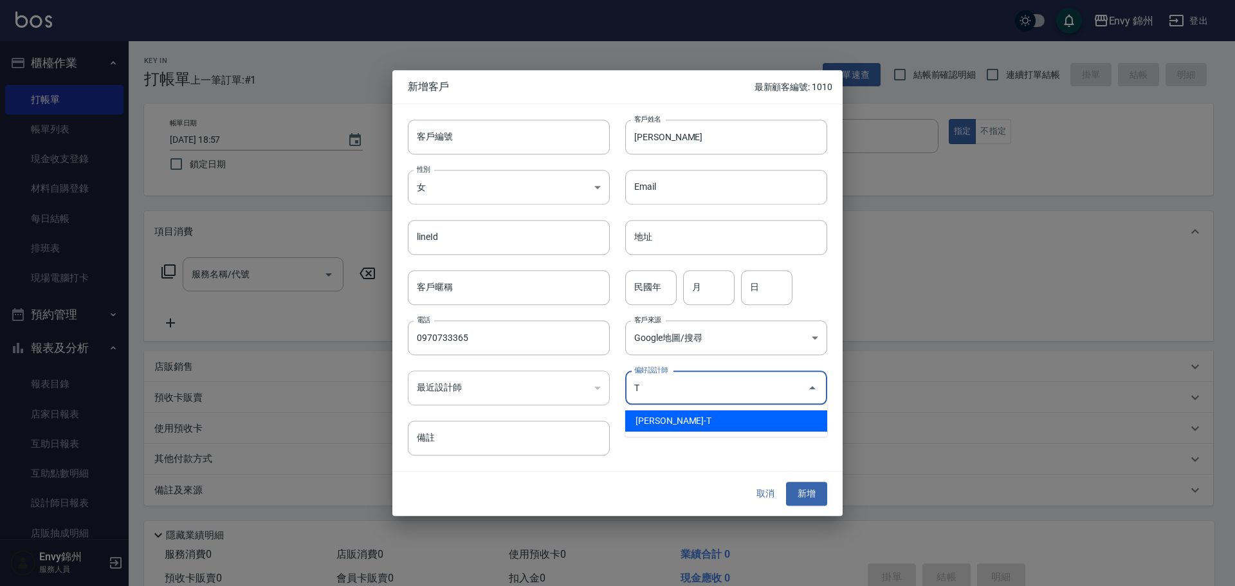
click at [673, 428] on li "潘昀廷-T" at bounding box center [726, 420] width 202 height 21
type input "[PERSON_NAME]"
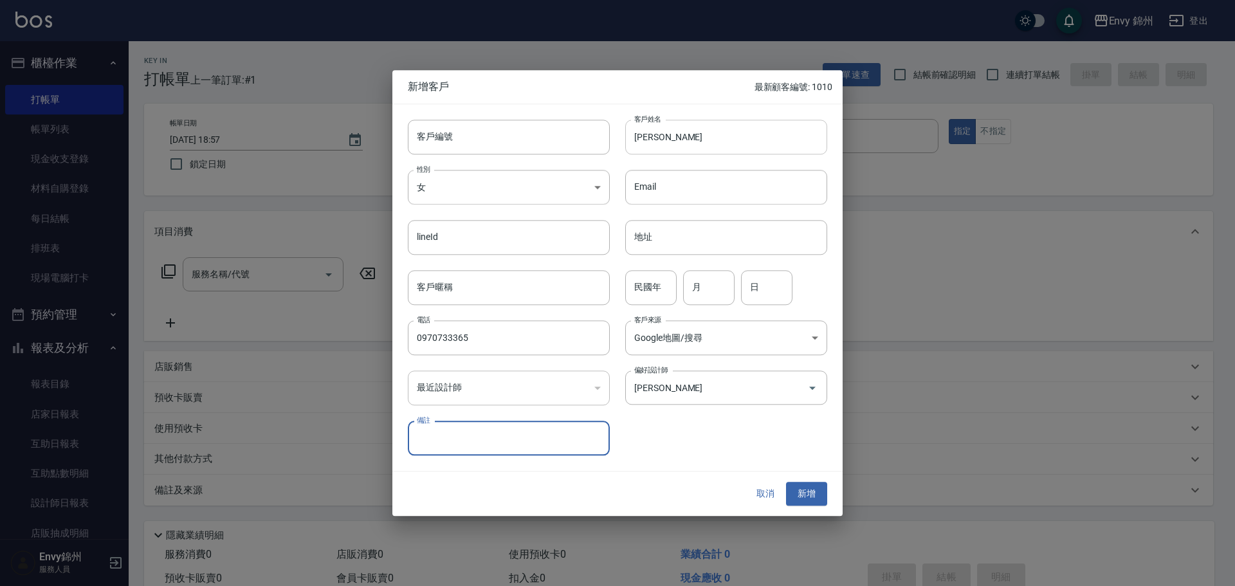
click at [674, 135] on input "魯傳心" at bounding box center [726, 137] width 202 height 35
click at [804, 490] on button "新增" at bounding box center [806, 495] width 41 height 24
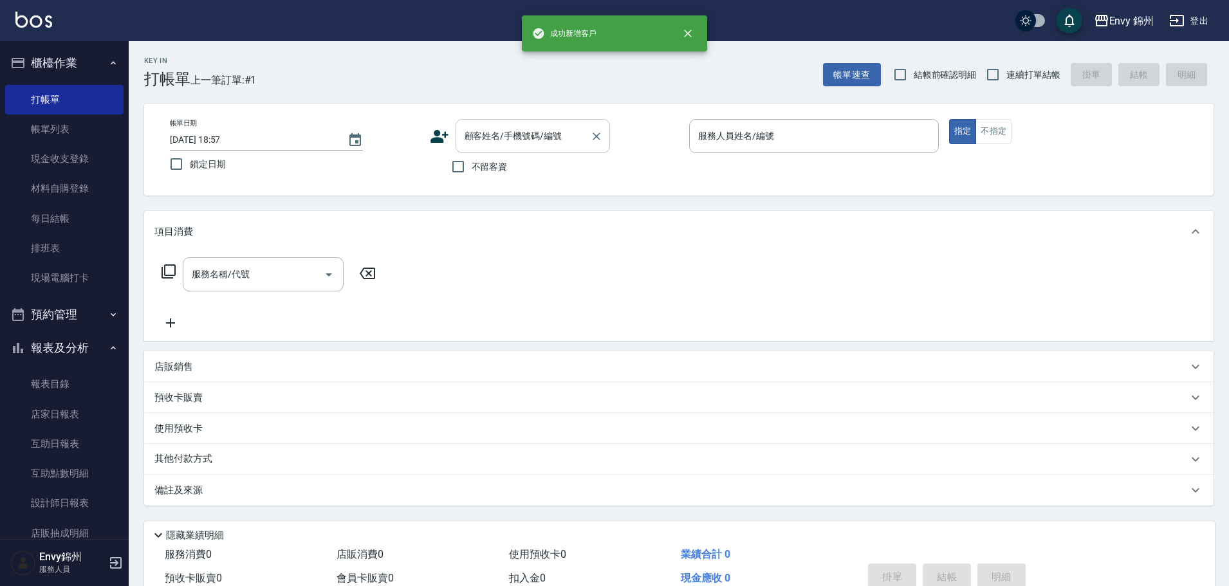
click at [536, 141] on input "顧客姓名/手機號碼/編號" at bounding box center [523, 136] width 124 height 23
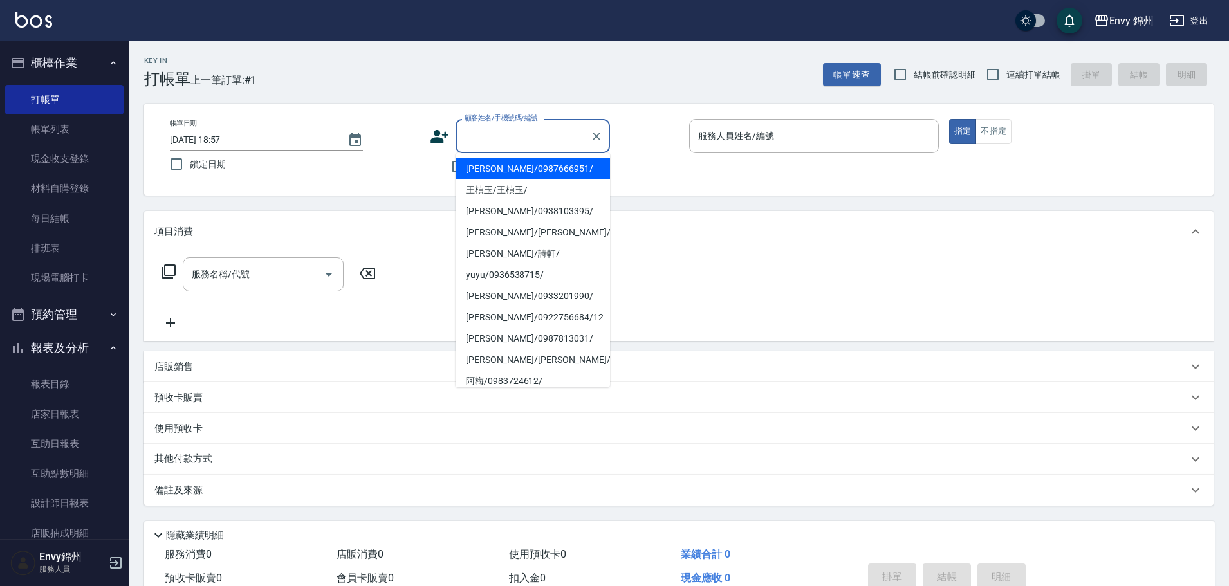
paste input "魯傳心"
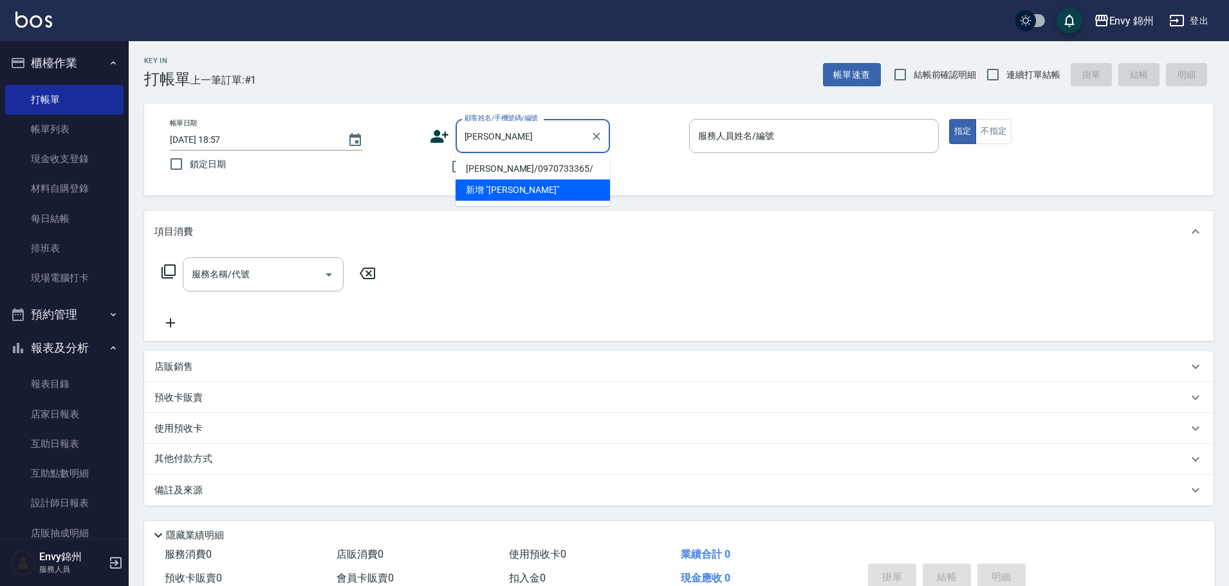
click at [513, 164] on li "魯傳心/0970733365/" at bounding box center [533, 168] width 154 height 21
type input "魯傳心/0970733365/"
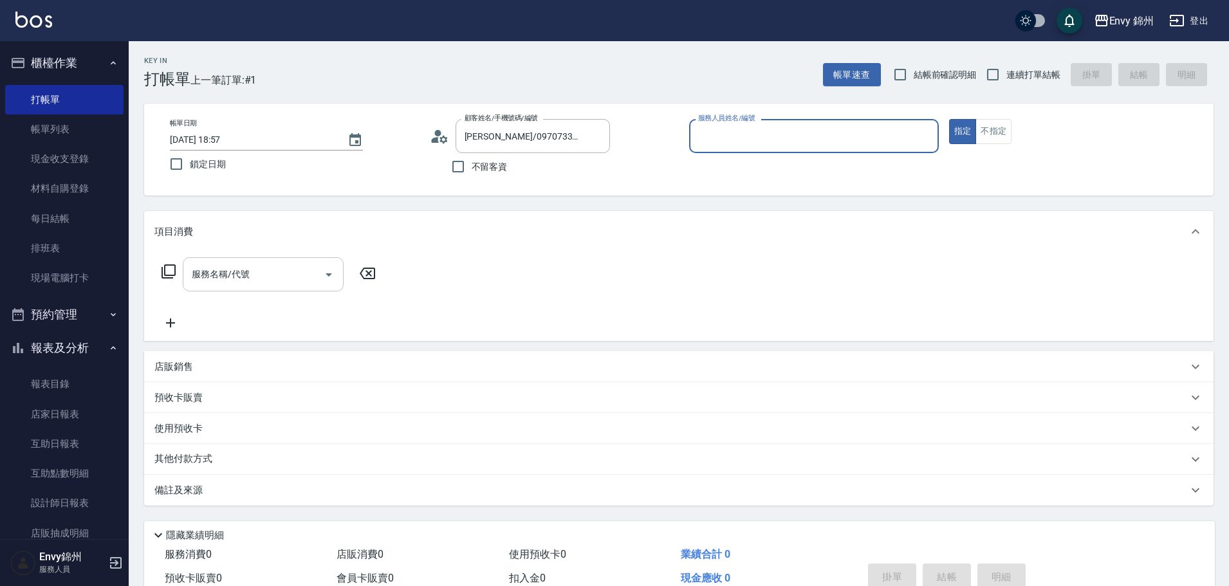
type input "Ting-T"
click at [253, 275] on input "服務名稱/代號" at bounding box center [254, 274] width 130 height 23
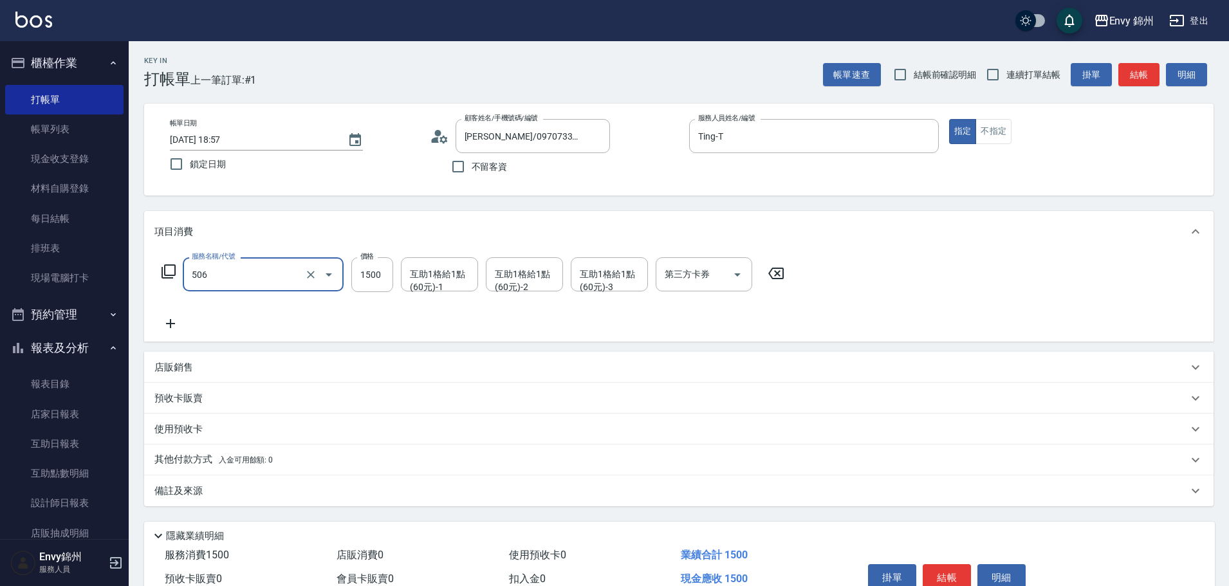
type input "506 縮毛矯正 (506)"
type input "2700"
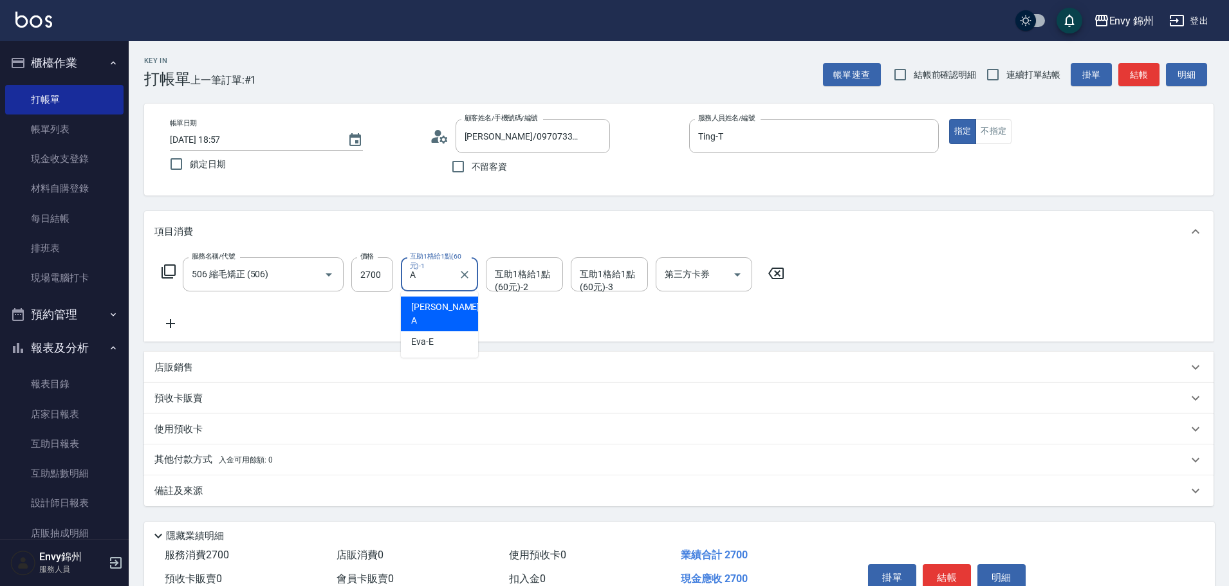
type input "Annie-A"
type input "玉米-M"
click at [189, 313] on div "服務名稱/代號 506 縮毛矯正 (506) 服務名稱/代號 價格 2700 價格 互助1格給1點(60元)-1 Annie-A 互助1格給1點(60元)-1…" at bounding box center [473, 294] width 638 height 74
click at [183, 319] on icon at bounding box center [170, 323] width 32 height 15
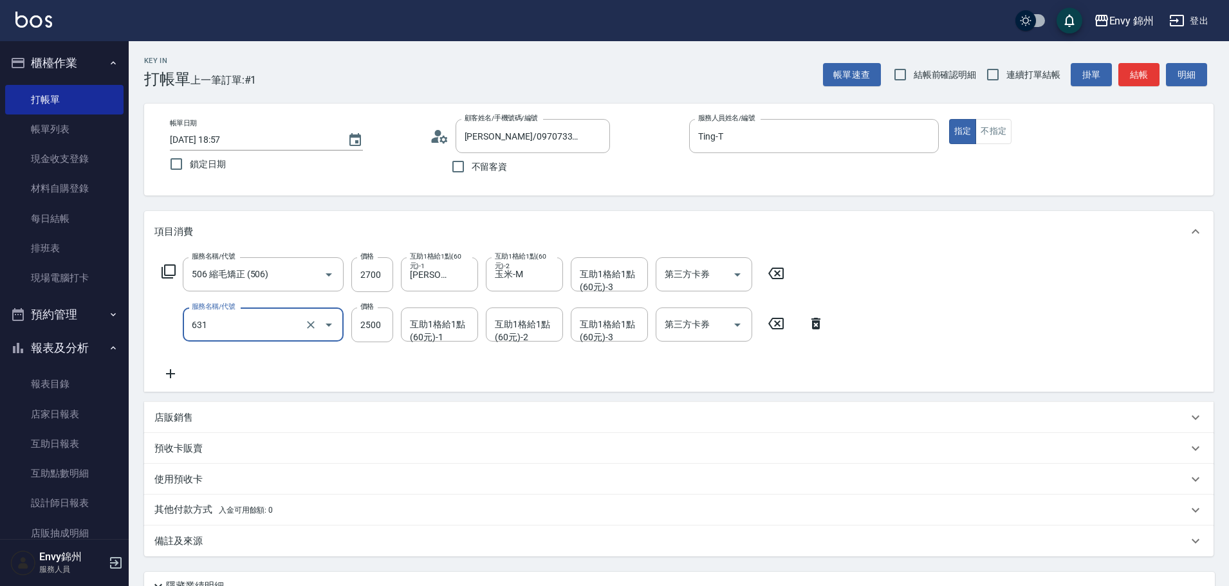
type input "京喚羽系統修護(短髮)(631)"
type input "2700"
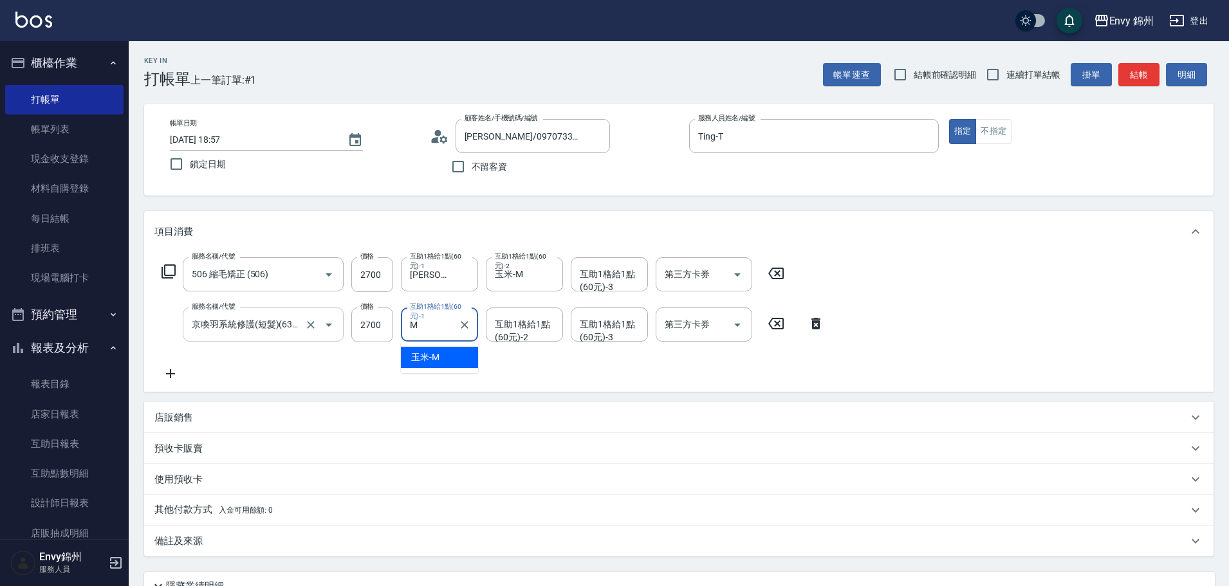
type input "玉米-M"
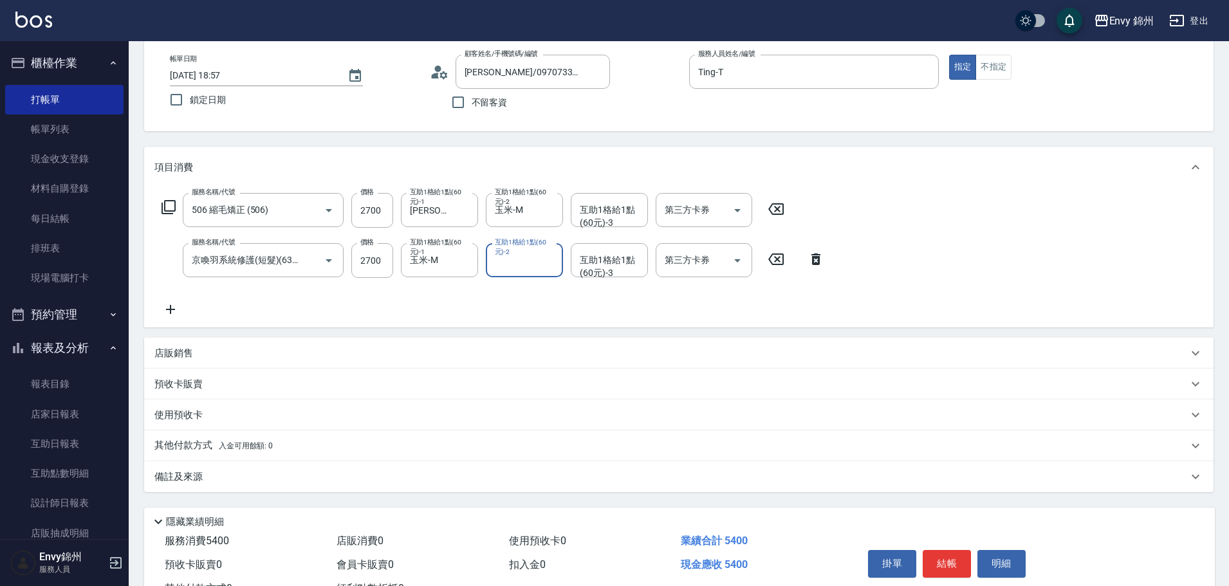
scroll to position [116, 0]
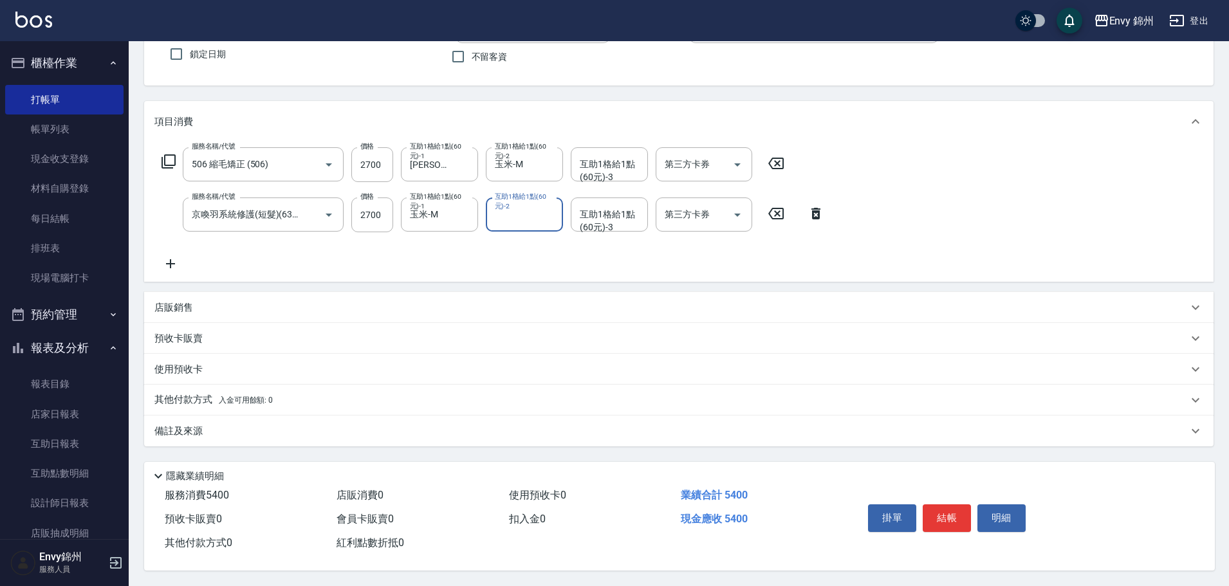
click at [228, 428] on div "備註及來源" at bounding box center [670, 432] width 1033 height 14
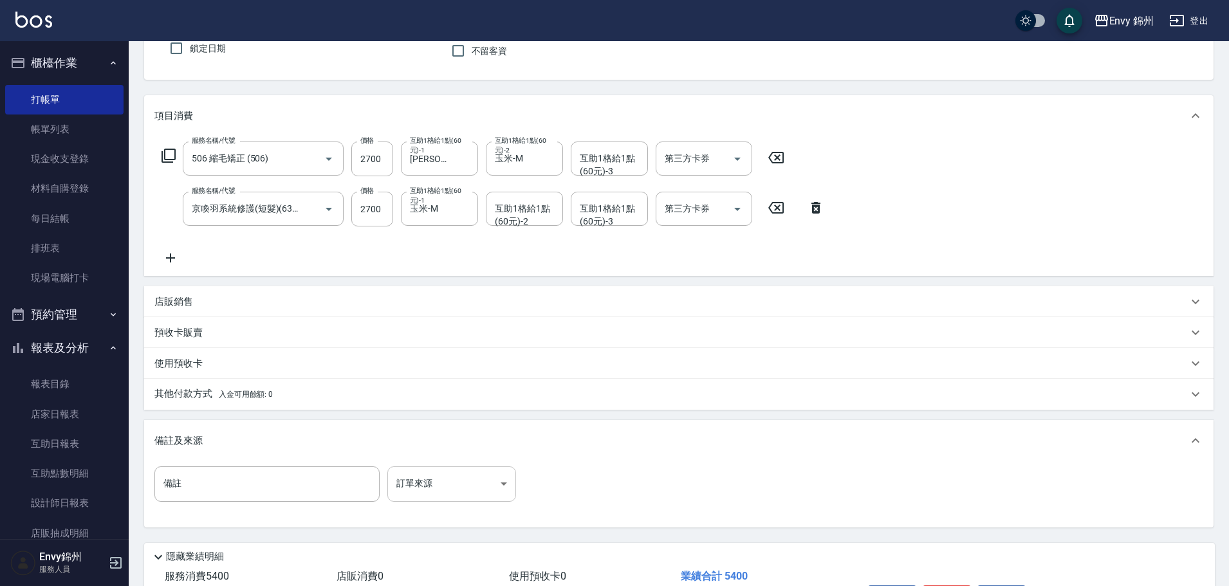
click at [422, 487] on body "Envy 錦州 登出 櫃檯作業 打帳單 帳單列表 現金收支登錄 材料自購登錄 每日結帳 排班表 現場電腦打卡 預約管理 預約管理 單日預約紀錄 單週預約紀錄 …" at bounding box center [614, 275] width 1229 height 783
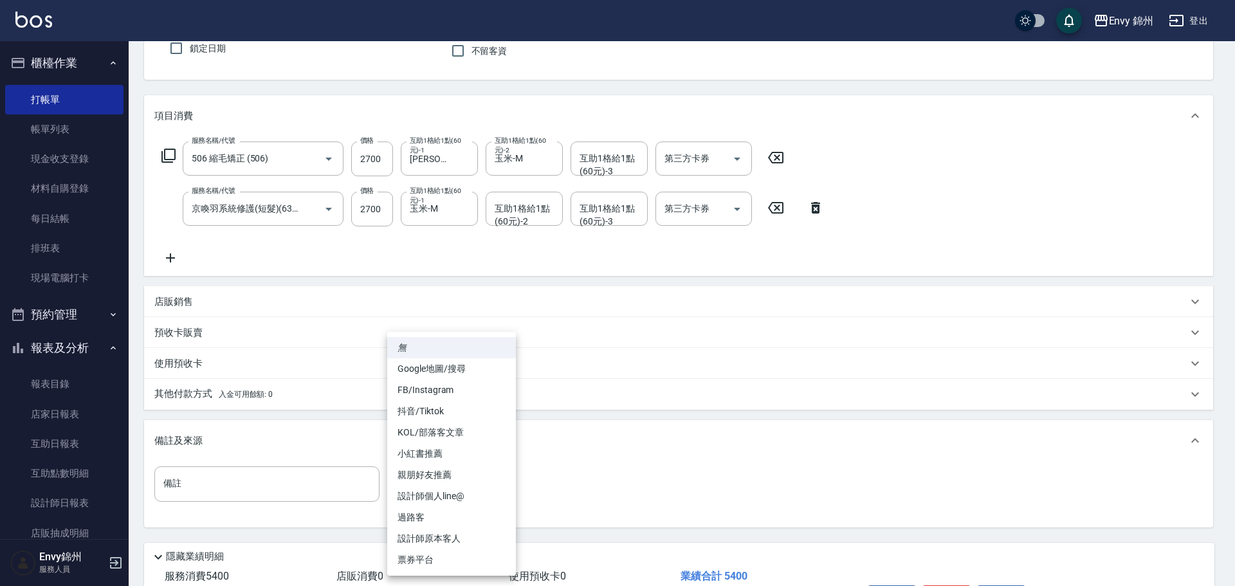
click at [443, 369] on li "Google地圖/搜尋" at bounding box center [451, 368] width 129 height 21
type input "Google地圖/搜尋"
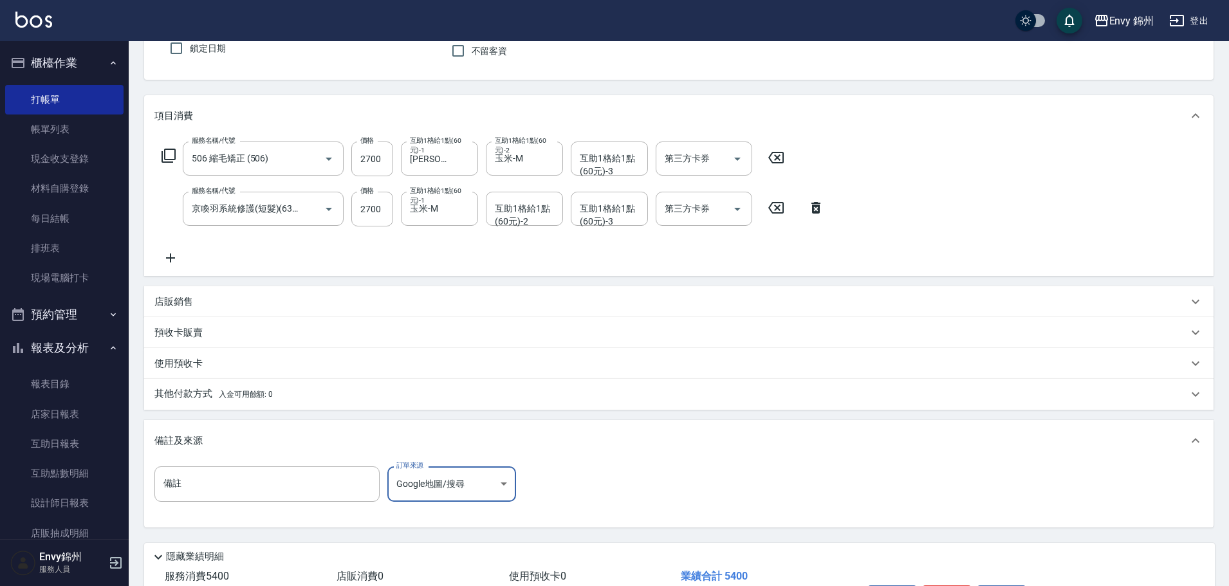
scroll to position [203, 0]
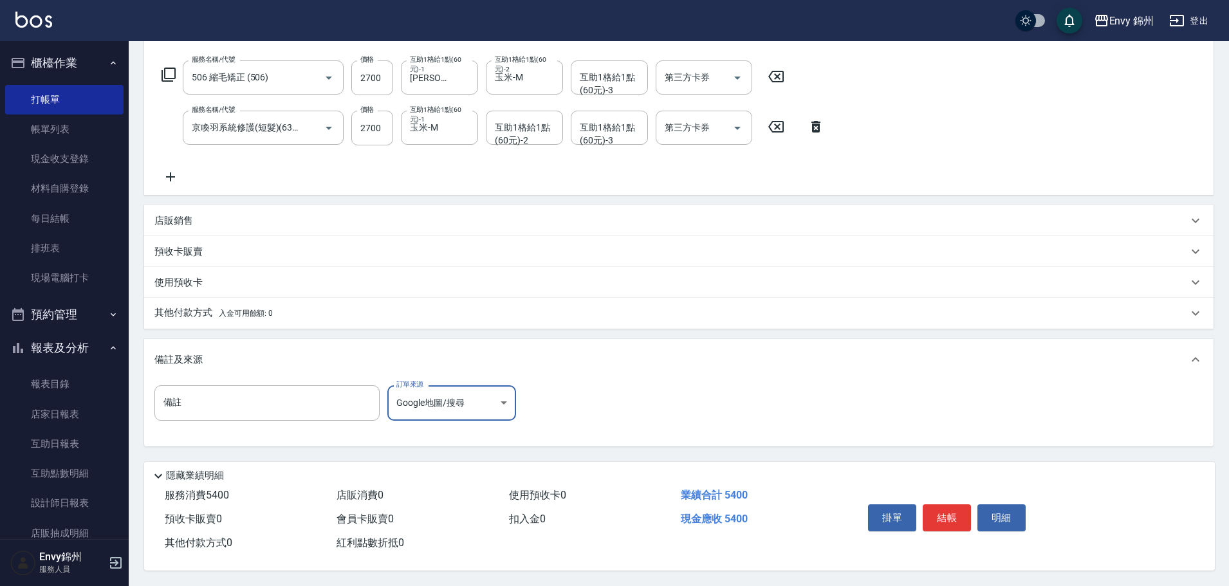
drag, startPoint x: 939, startPoint y: 513, endPoint x: 943, endPoint y: 519, distance: 7.5
click at [943, 519] on button "結帳" at bounding box center [947, 517] width 48 height 27
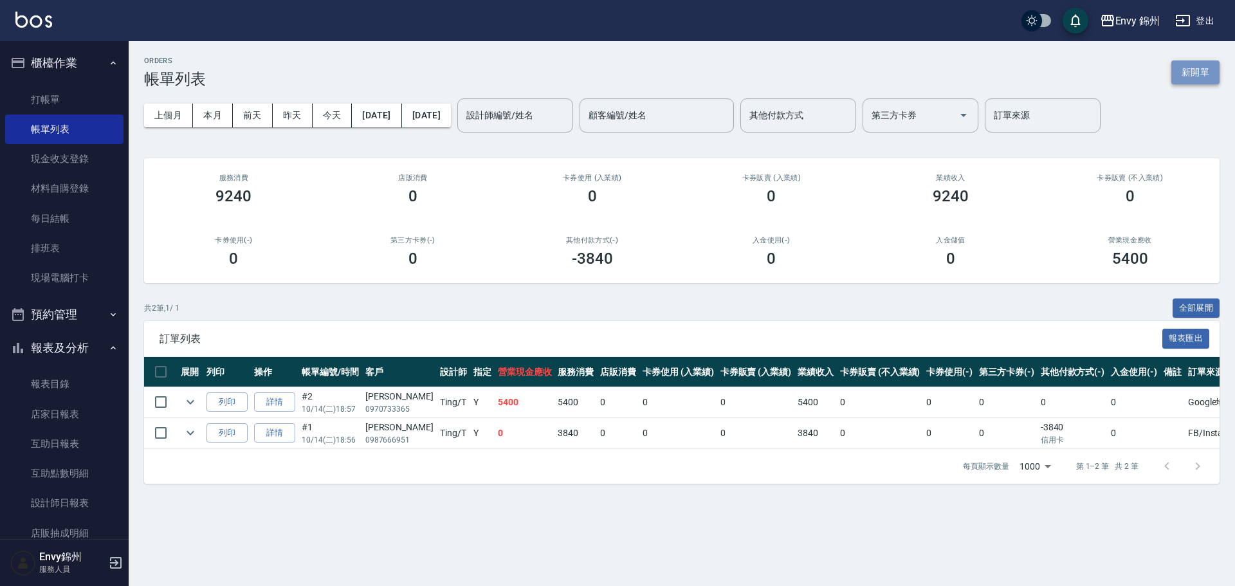
click at [1201, 70] on button "新開單" at bounding box center [1196, 72] width 48 height 24
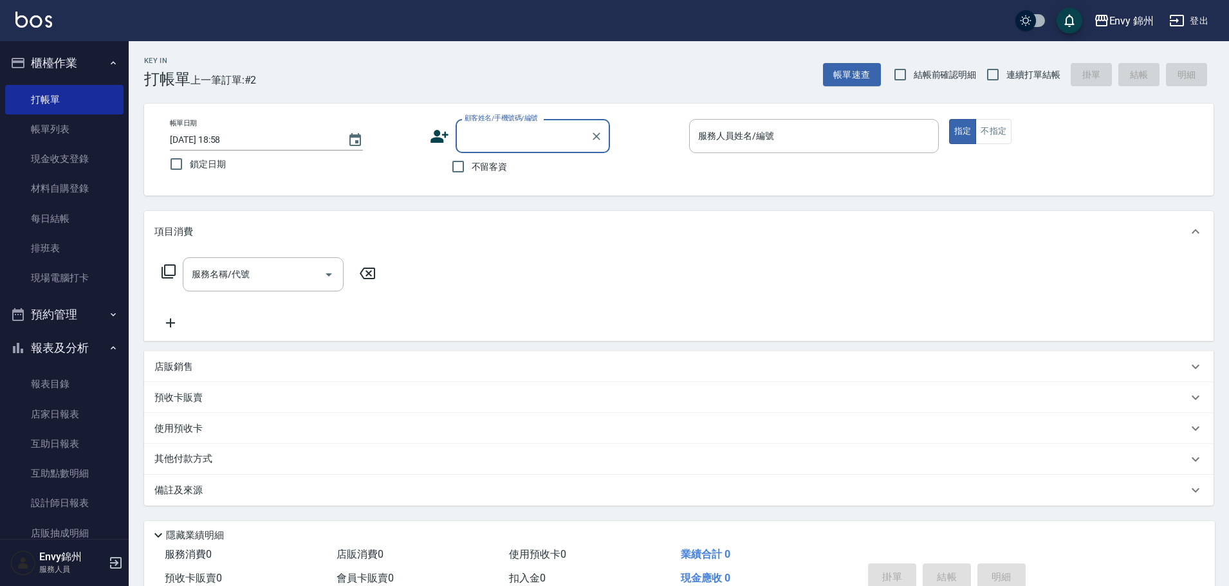
click at [439, 127] on icon at bounding box center [439, 136] width 19 height 19
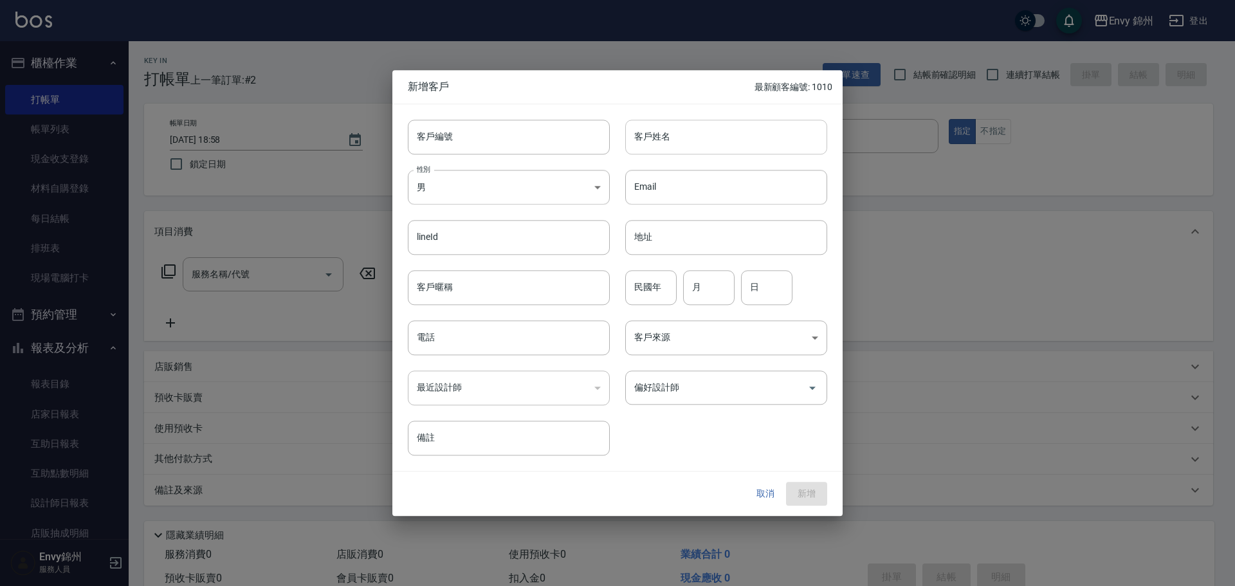
drag, startPoint x: 681, startPoint y: 134, endPoint x: 676, endPoint y: 137, distance: 6.6
click at [681, 134] on input "客戶姓名" at bounding box center [726, 137] width 202 height 35
type input "鄭惠容"
click at [519, 186] on body "Envy 錦州 登出 櫃檯作業 打帳單 帳單列表 現金收支登錄 材料自購登錄 每日結帳 排班表 現場電腦打卡 預約管理 預約管理 單日預約紀錄 單週預約紀錄 …" at bounding box center [617, 322] width 1235 height 645
click at [430, 271] on li "女" at bounding box center [509, 262] width 202 height 21
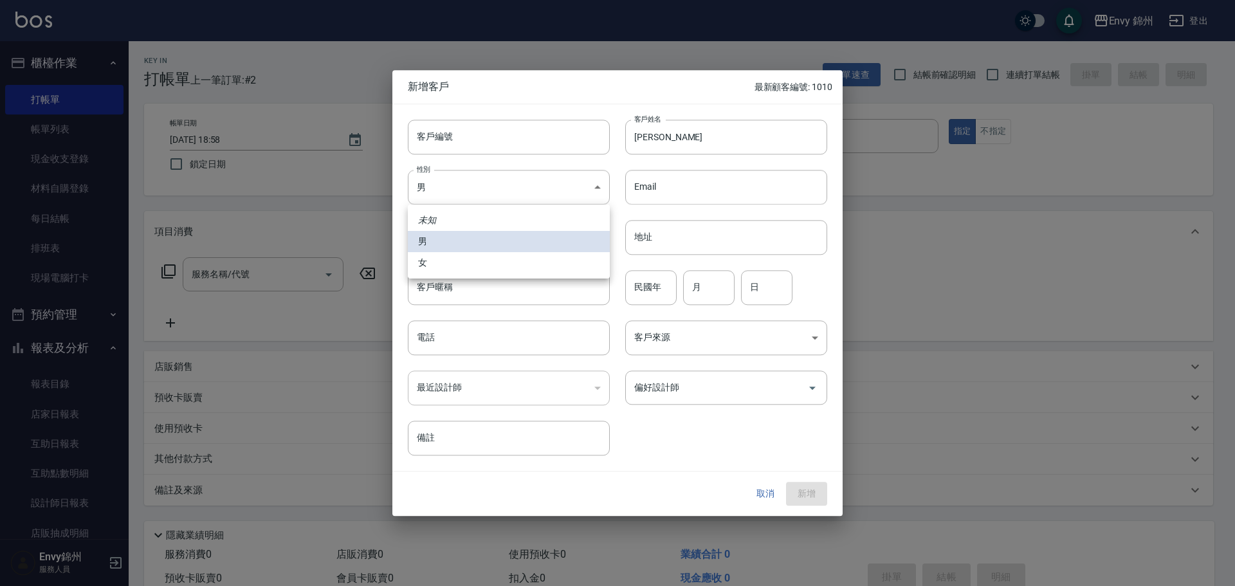
type input "[DEMOGRAPHIC_DATA]"
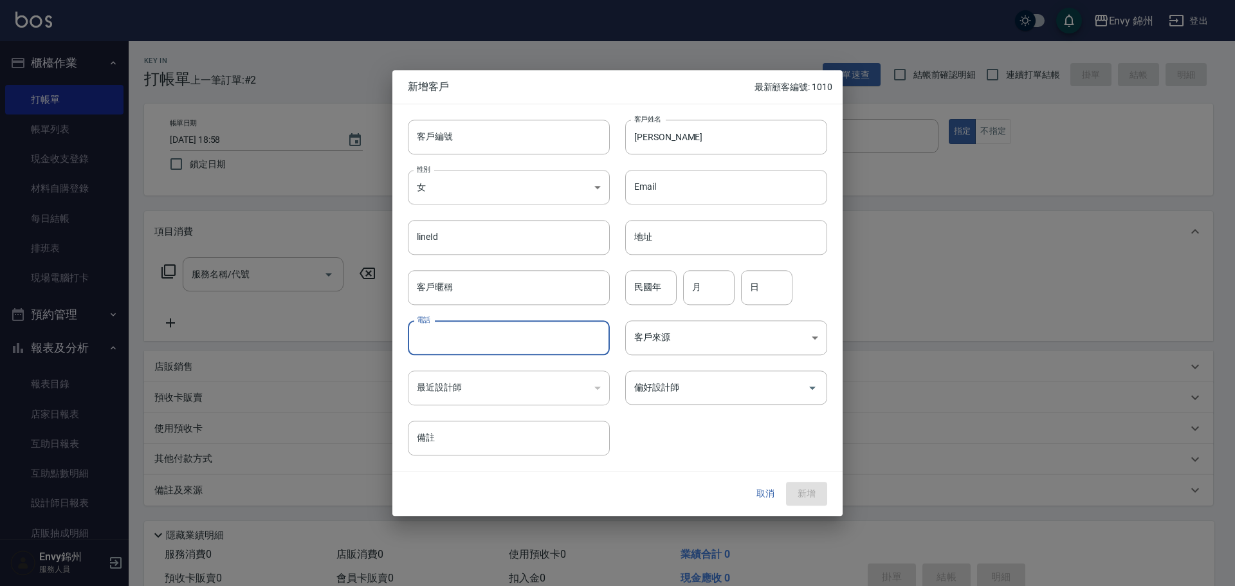
click at [430, 338] on input "電話" at bounding box center [509, 337] width 202 height 35
type input "0952206368"
click at [710, 242] on input "地址" at bounding box center [726, 237] width 202 height 35
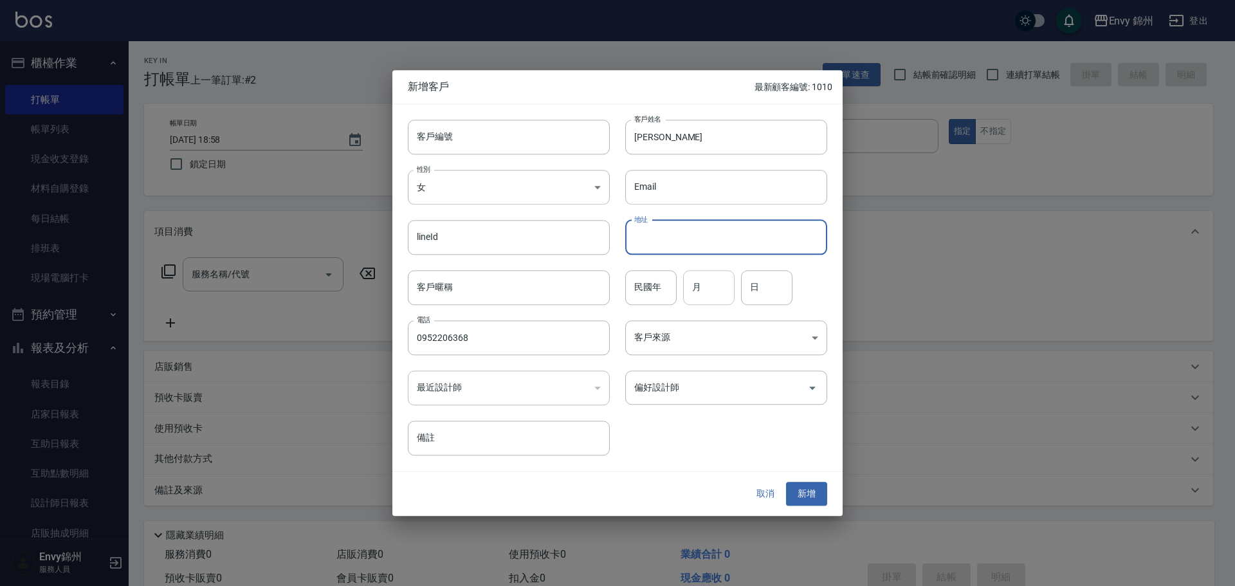
click at [702, 283] on input "月" at bounding box center [708, 287] width 51 height 35
type input "5"
type input "4"
click at [784, 360] on div "偏好設計師 偏好設計師" at bounding box center [718, 380] width 217 height 50
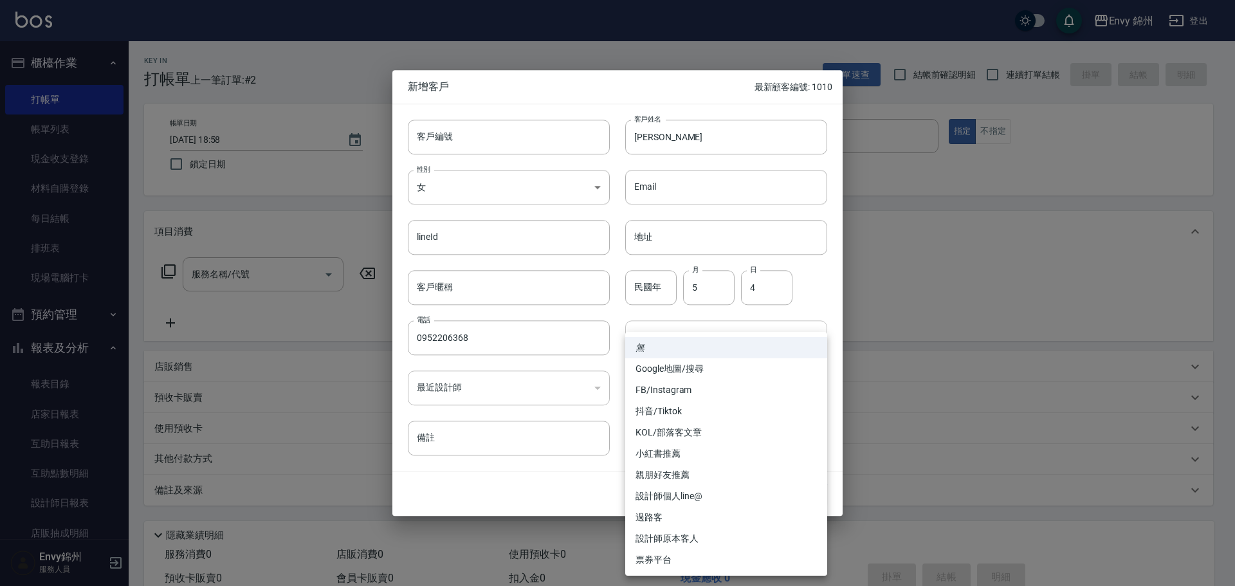
click at [770, 329] on body "Envy 錦州 登出 櫃檯作業 打帳單 帳單列表 現金收支登錄 材料自購登錄 每日結帳 排班表 現場電腦打卡 預約管理 預約管理 單日預約紀錄 單週預約紀錄 …" at bounding box center [617, 322] width 1235 height 645
click at [665, 393] on li "FB/Instagram" at bounding box center [726, 390] width 202 height 21
type input "FB/Instagram"
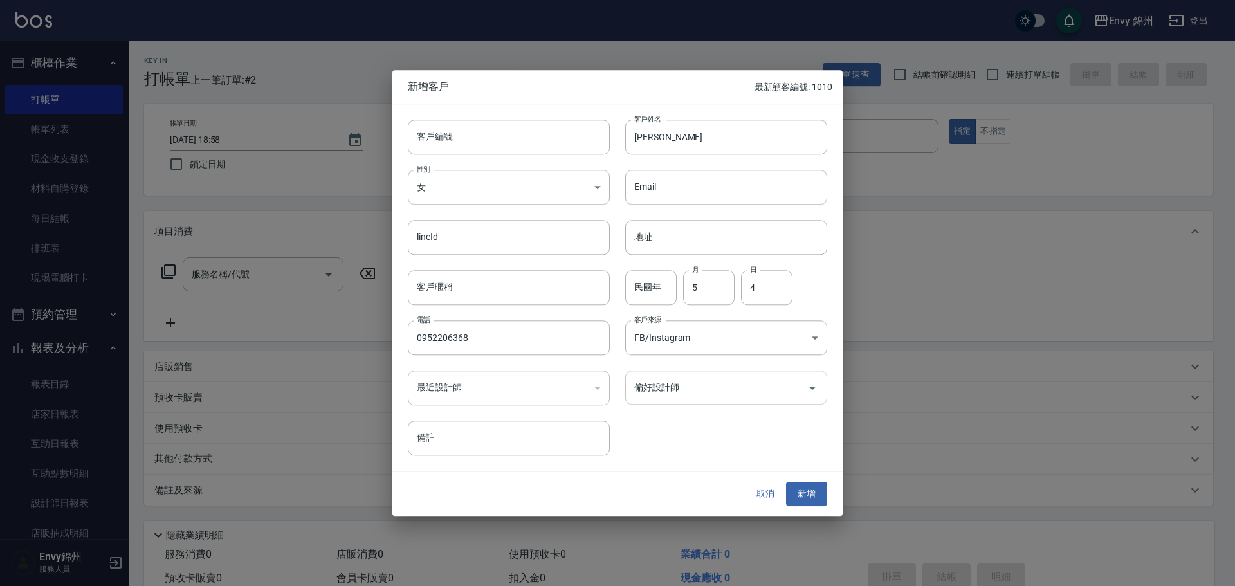
click at [701, 392] on input "偏好設計師" at bounding box center [716, 387] width 171 height 23
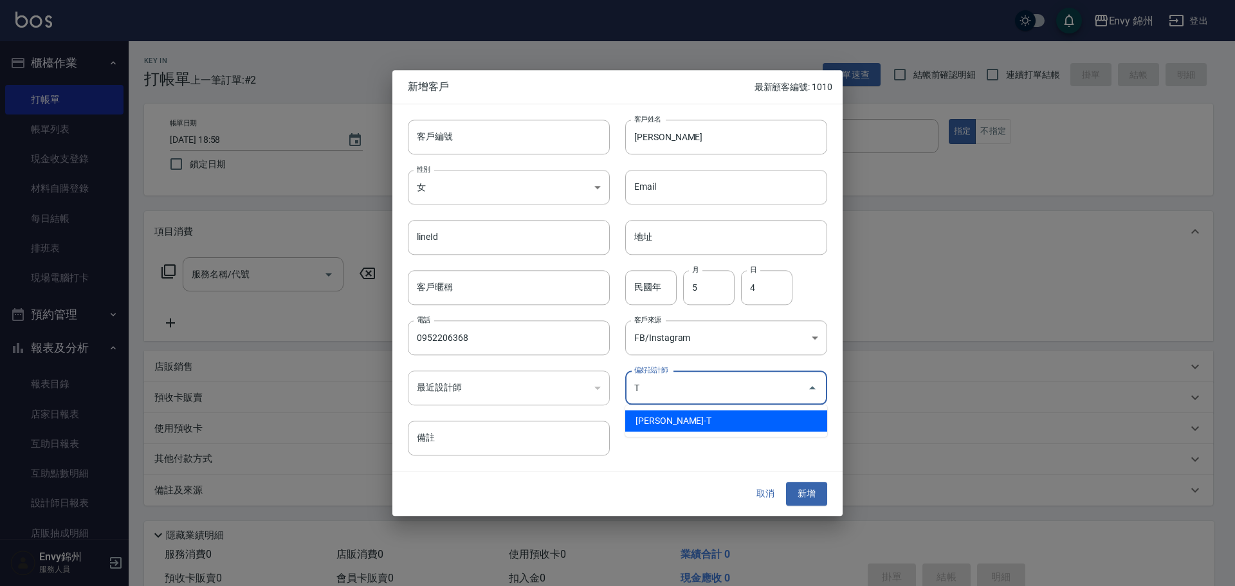
click at [687, 423] on li "潘昀廷-T" at bounding box center [726, 420] width 202 height 21
type input "[PERSON_NAME]"
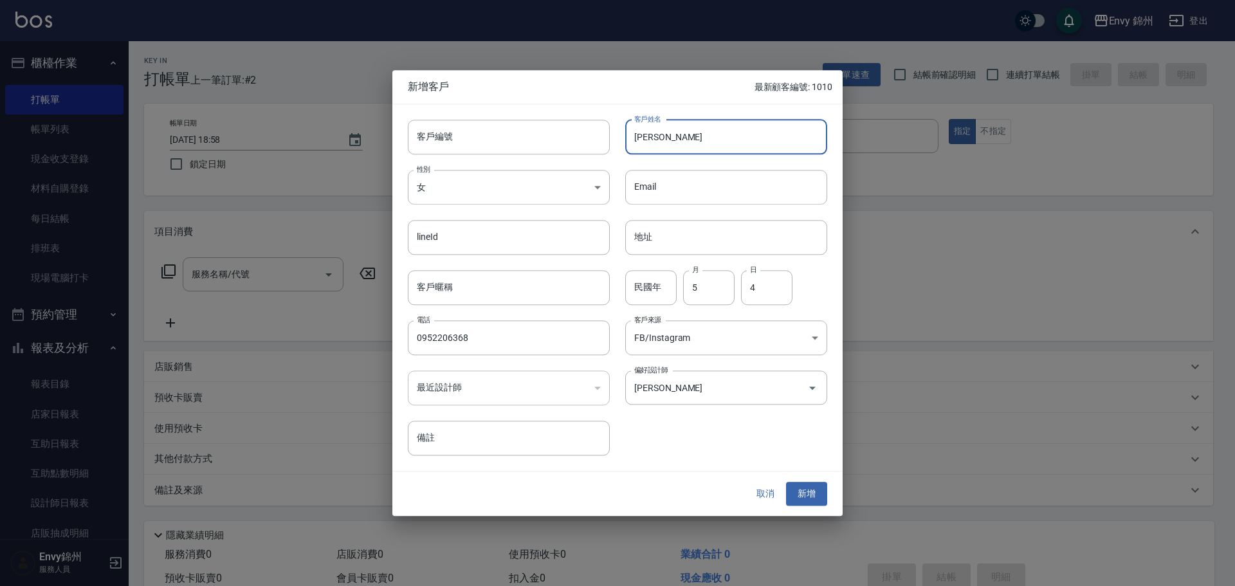
click at [663, 140] on input "鄭惠容" at bounding box center [726, 137] width 202 height 35
click at [816, 486] on button "新增" at bounding box center [806, 495] width 41 height 24
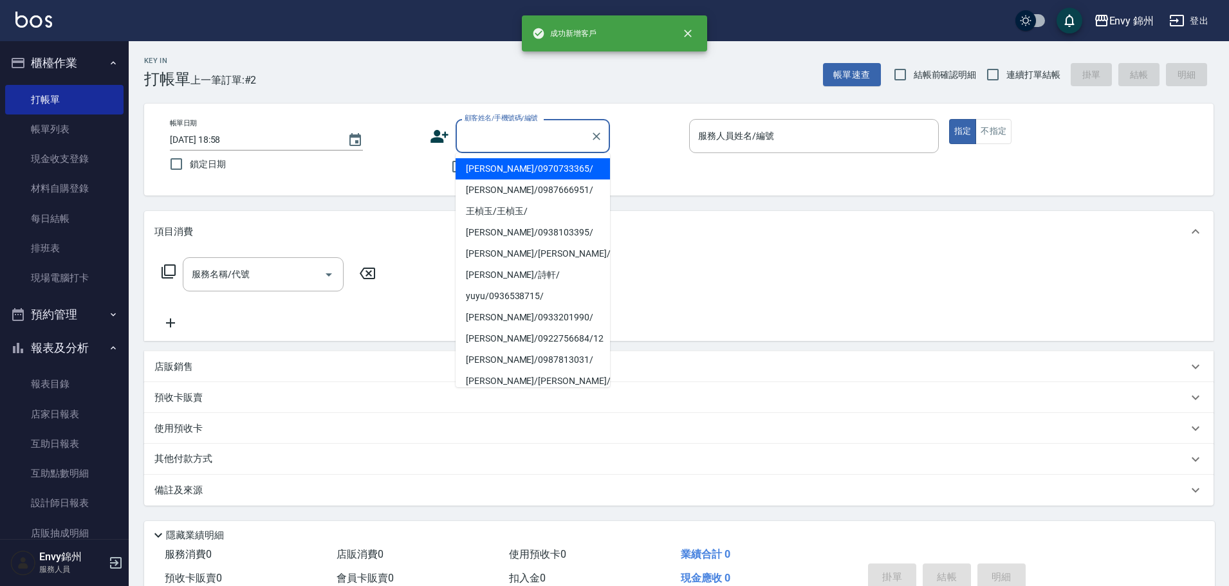
click at [510, 147] on input "顧客姓名/手機號碼/編號" at bounding box center [523, 136] width 124 height 23
paste input "鄭惠容"
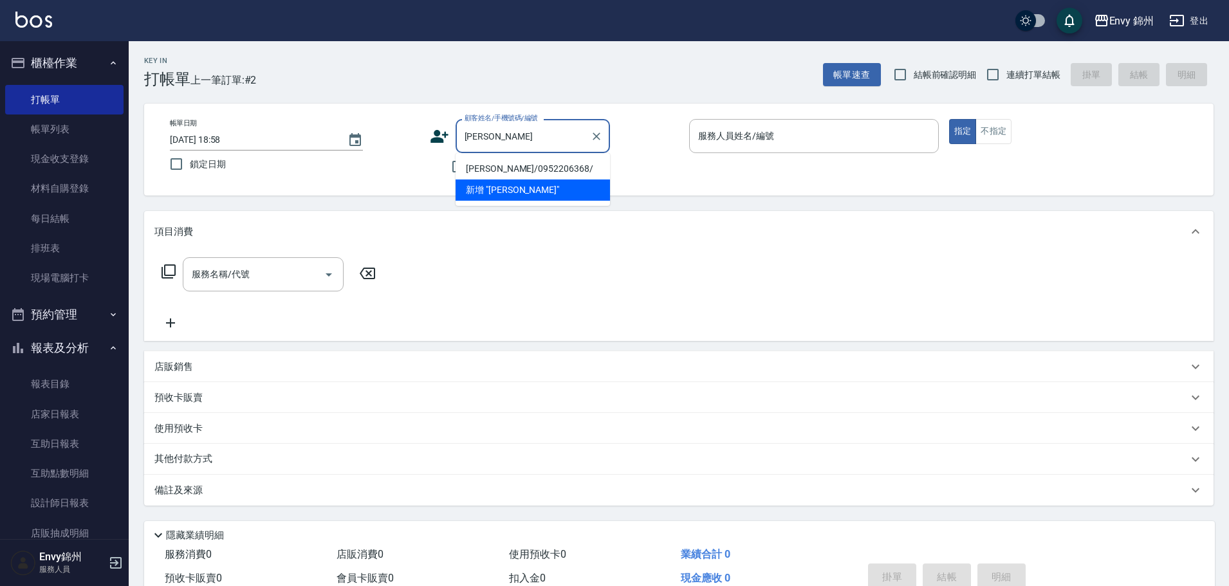
click at [525, 163] on li "鄭惠容/0952206368/" at bounding box center [533, 168] width 154 height 21
type input "鄭惠容/0952206368/"
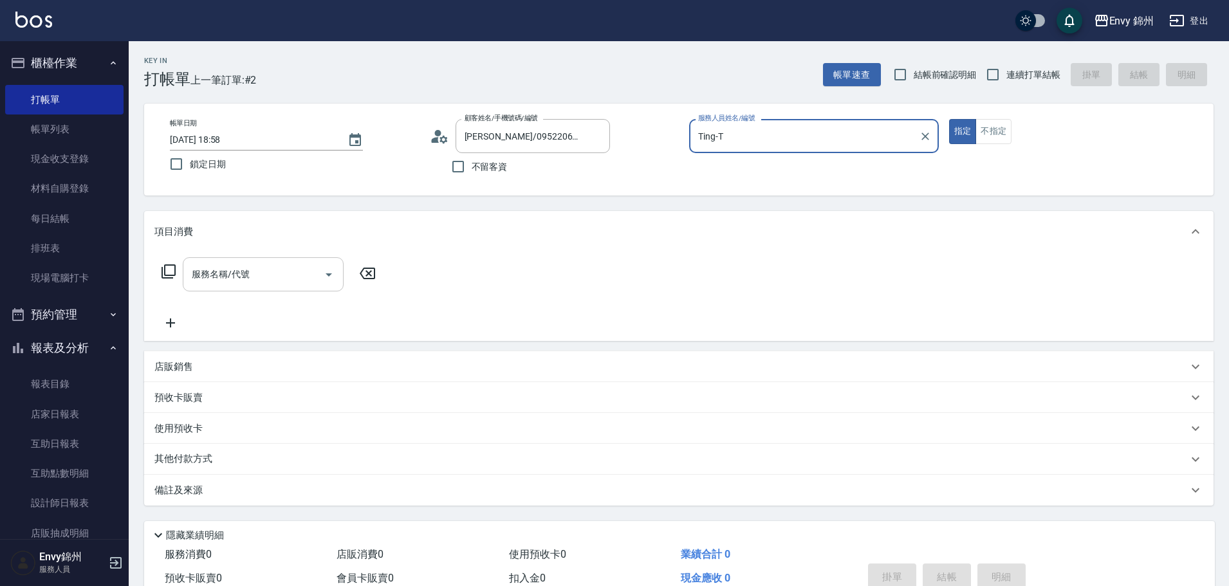
type input "Ting-T"
click at [262, 266] on input "服務名稱/代號" at bounding box center [254, 274] width 130 height 23
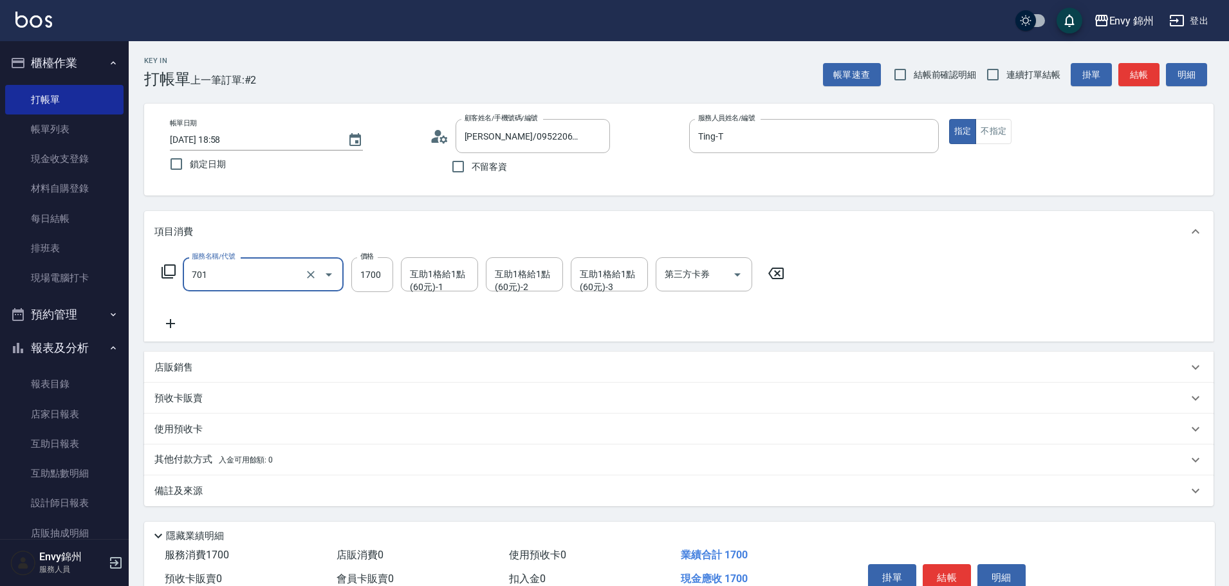
type input "701 染髮(701)"
type input "1080"
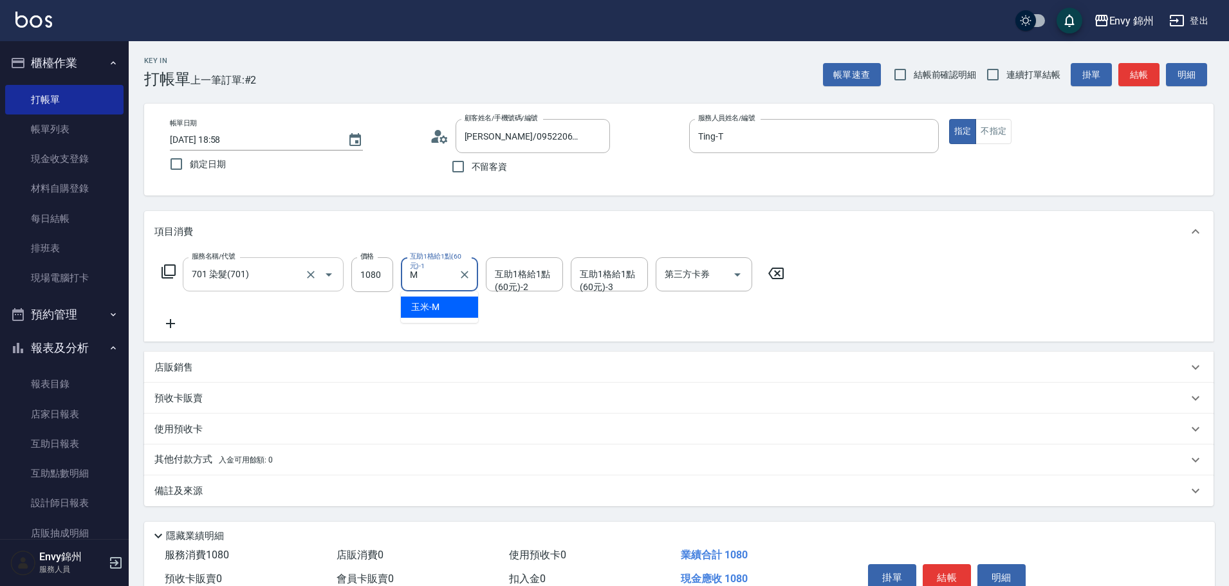
type input "玉米-M"
click at [203, 496] on div "備註及來源" at bounding box center [670, 491] width 1033 height 14
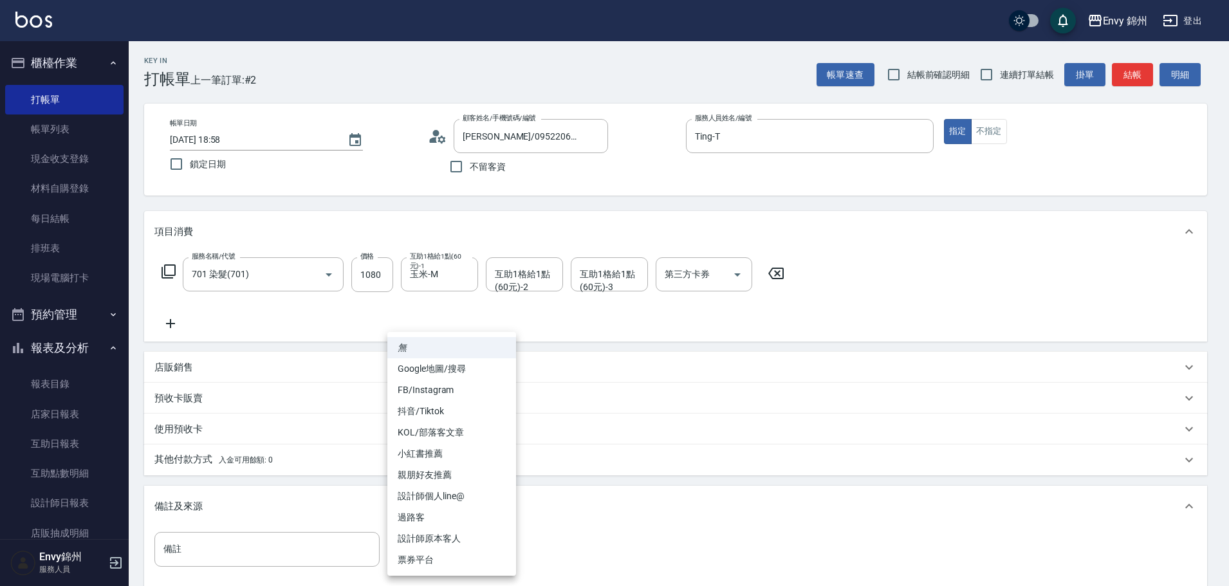
click at [462, 557] on body "Envy 錦州 登出 櫃檯作業 打帳單 帳單列表 現金收支登錄 材料自購登錄 每日結帳 排班表 現場電腦打卡 預約管理 預約管理 單日預約紀錄 單週預約紀錄 …" at bounding box center [614, 366] width 1229 height 732
click at [459, 393] on li "FB/Instagram" at bounding box center [451, 390] width 129 height 21
type input "FB/Instagram"
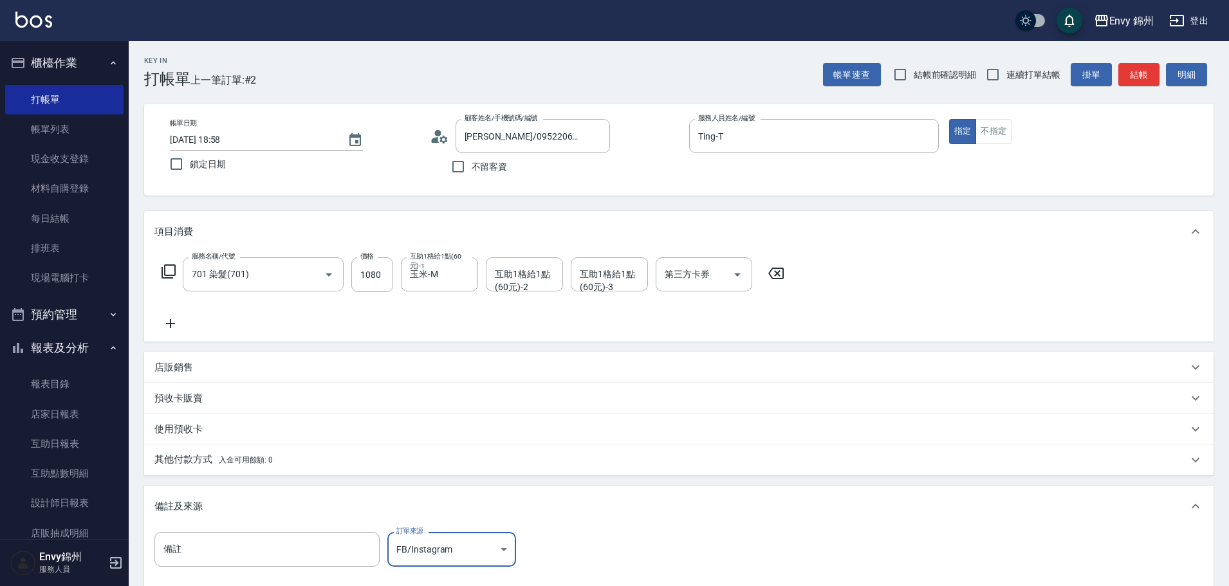
scroll to position [152, 0]
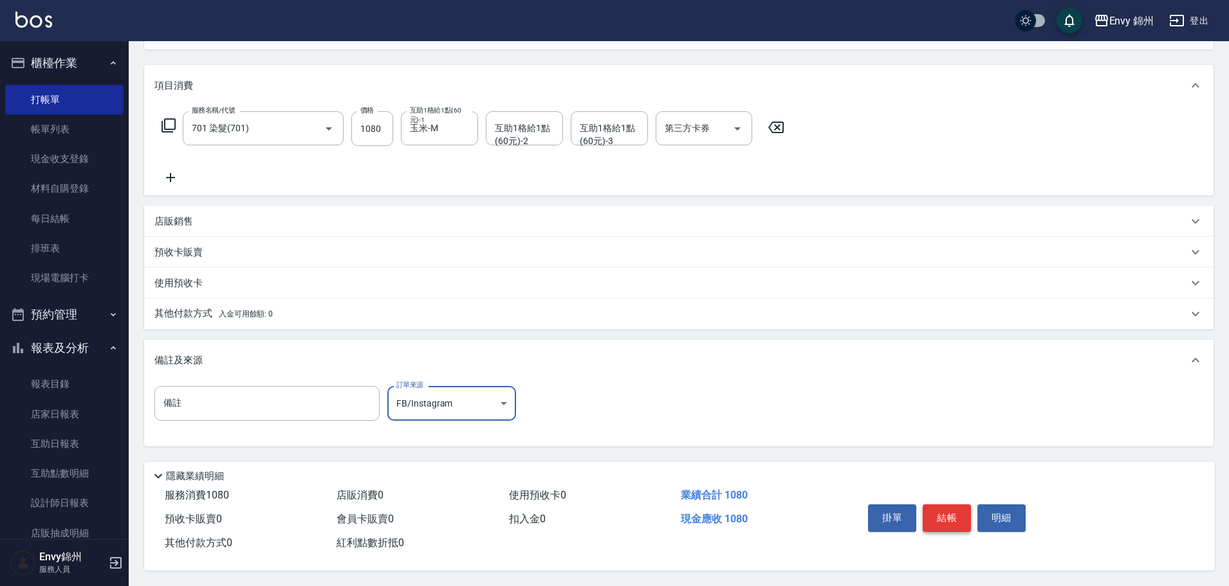
click at [948, 519] on button "結帳" at bounding box center [947, 517] width 48 height 27
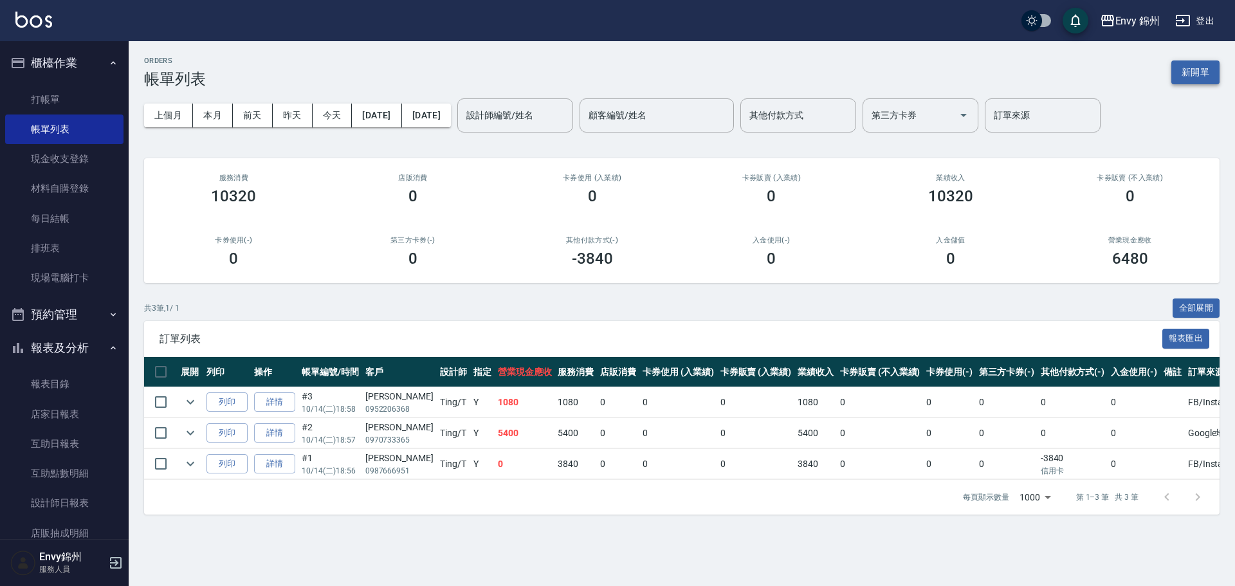
click at [1190, 73] on button "新開單" at bounding box center [1196, 72] width 48 height 24
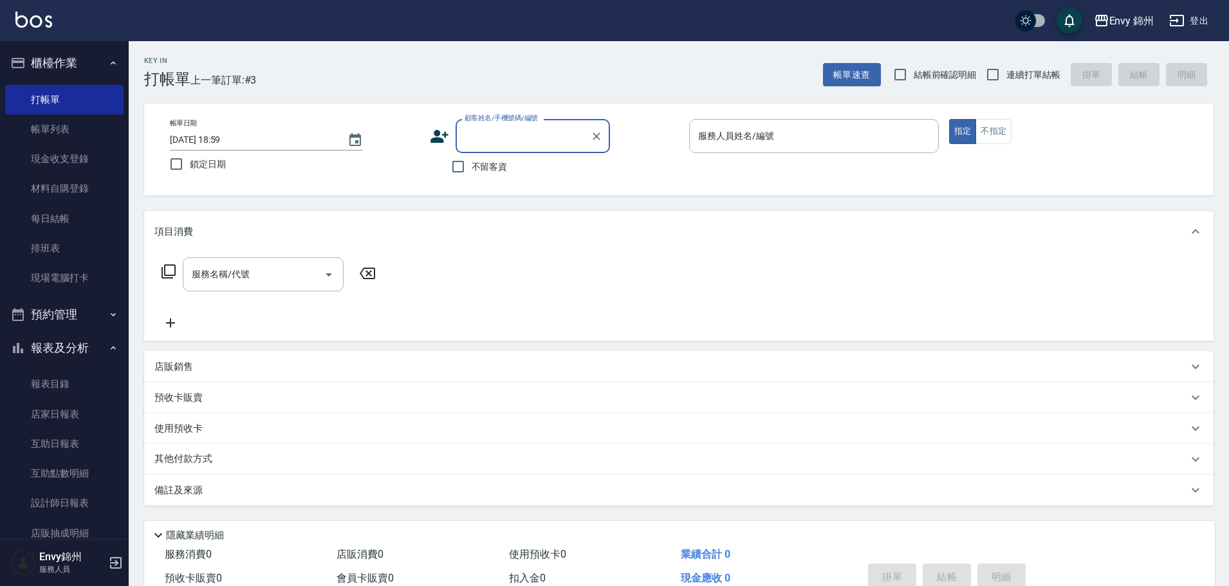
click at [441, 143] on icon at bounding box center [439, 136] width 19 height 19
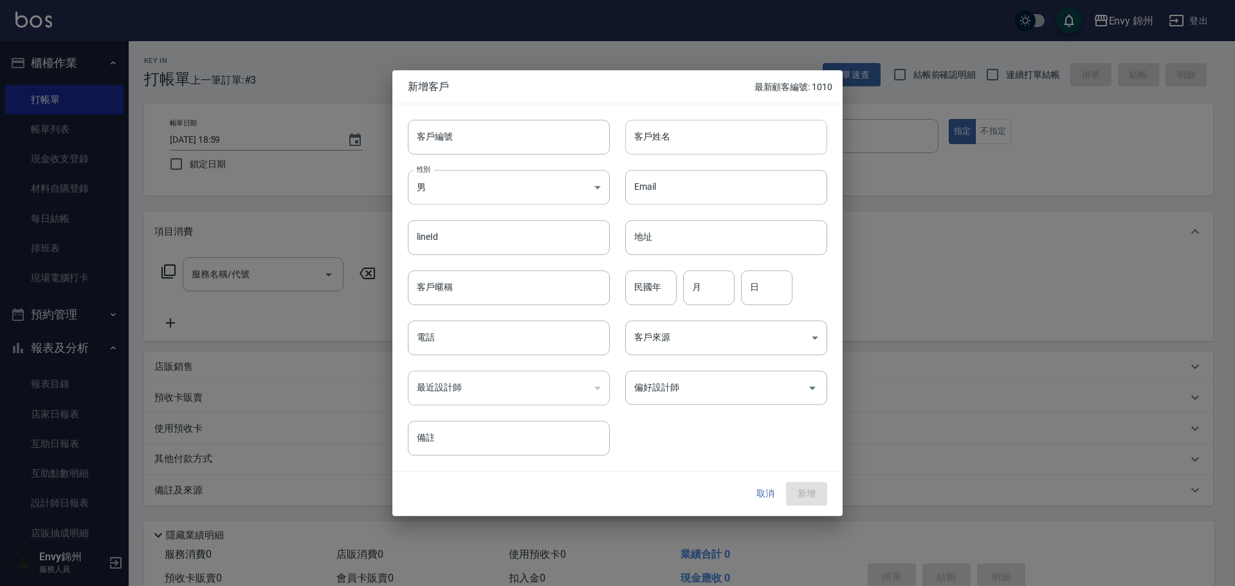
click at [692, 138] on input "客戶姓名" at bounding box center [726, 137] width 202 height 35
type input "元"
type input "盶"
type input "袁羽華"
click at [464, 187] on body "Envy 錦州 登出 櫃檯作業 打帳單 帳單列表 現金收支登錄 材料自購登錄 每日結帳 排班表 現場電腦打卡 預約管理 預約管理 單日預約紀錄 單週預約紀錄 …" at bounding box center [617, 322] width 1235 height 645
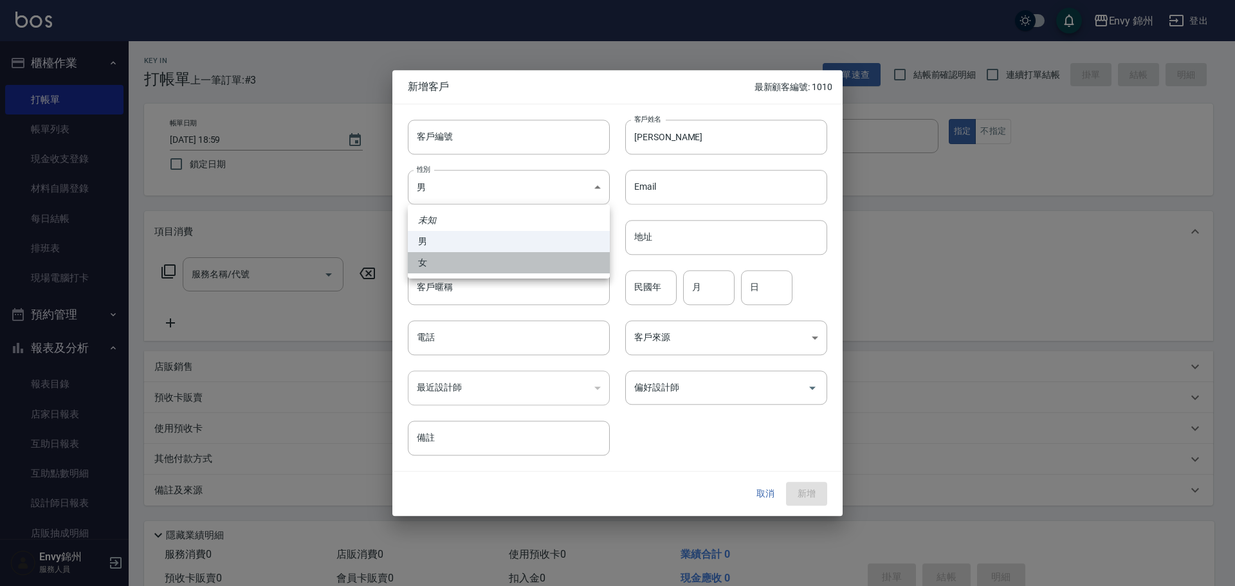
click at [469, 271] on li "女" at bounding box center [509, 262] width 202 height 21
type input "[DEMOGRAPHIC_DATA]"
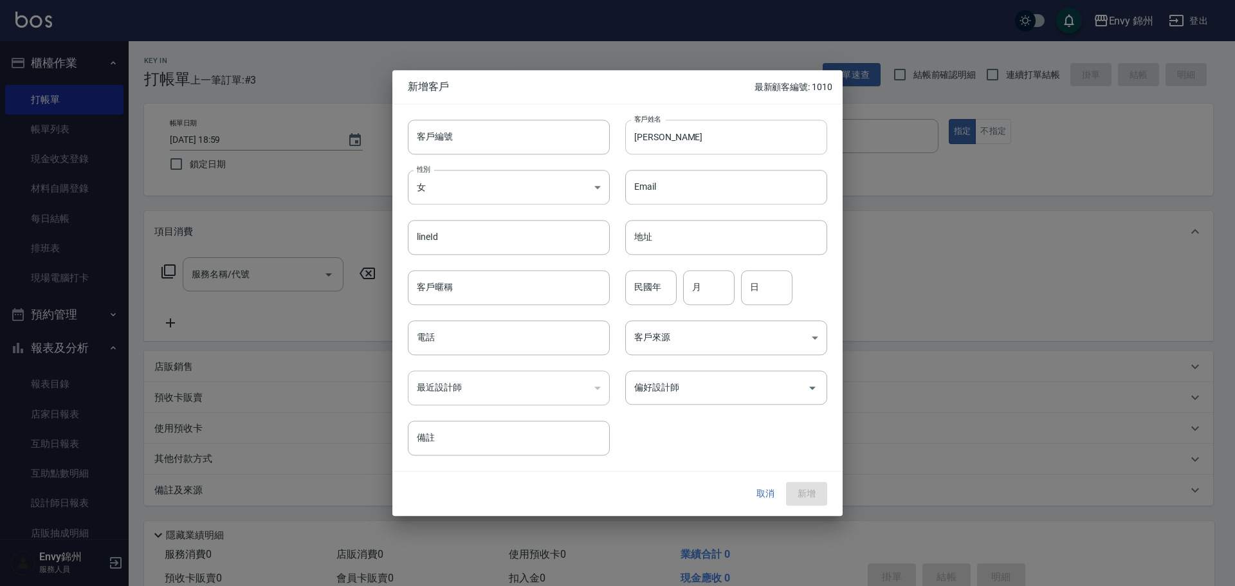
click at [686, 149] on input "袁羽華" at bounding box center [726, 137] width 202 height 35
click at [479, 351] on input "電話" at bounding box center [509, 337] width 202 height 35
paste input "袁羽華"
type input "袁羽華"
click at [705, 291] on input "月" at bounding box center [708, 287] width 51 height 35
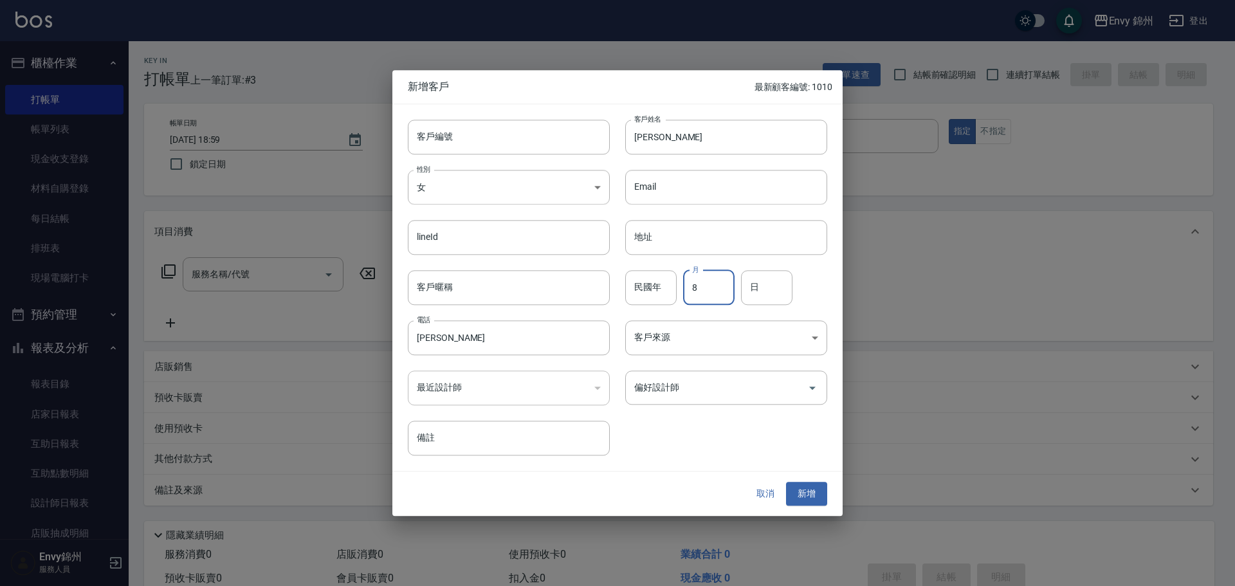
type input "8"
type input "26"
click at [699, 336] on body "Envy 錦州 登出 櫃檯作業 打帳單 帳單列表 現金收支登錄 材料自購登錄 每日結帳 排班表 現場電腦打卡 預約管理 預約管理 單日預約紀錄 單週預約紀錄 …" at bounding box center [617, 322] width 1235 height 645
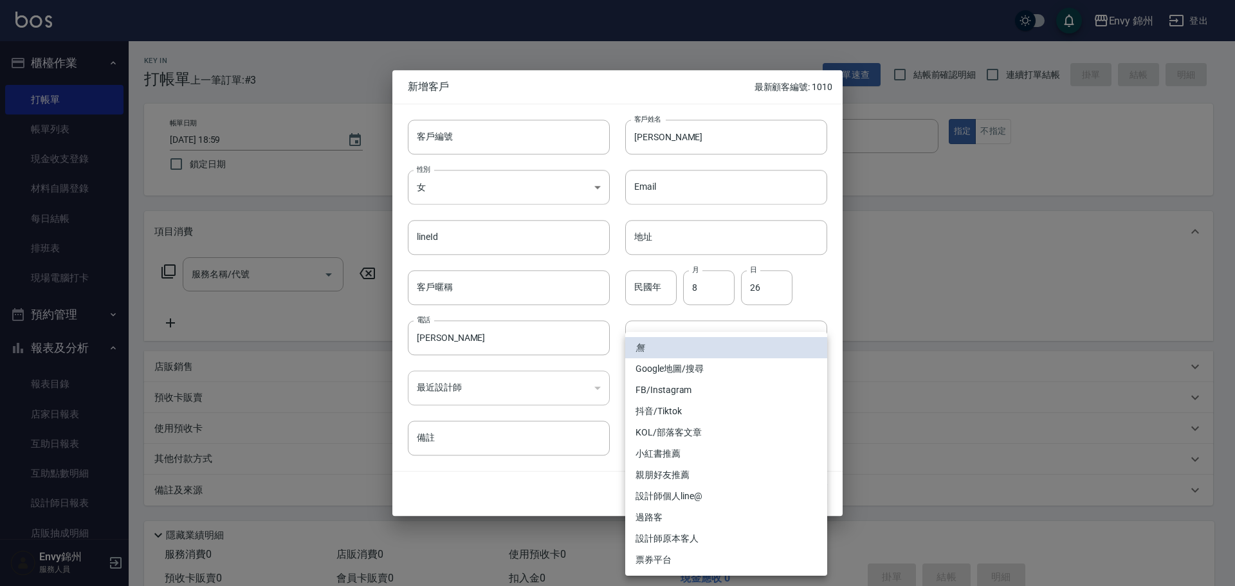
click at [676, 372] on li "Google地圖/搜尋" at bounding box center [726, 368] width 202 height 21
type input "Google地圖/搜尋"
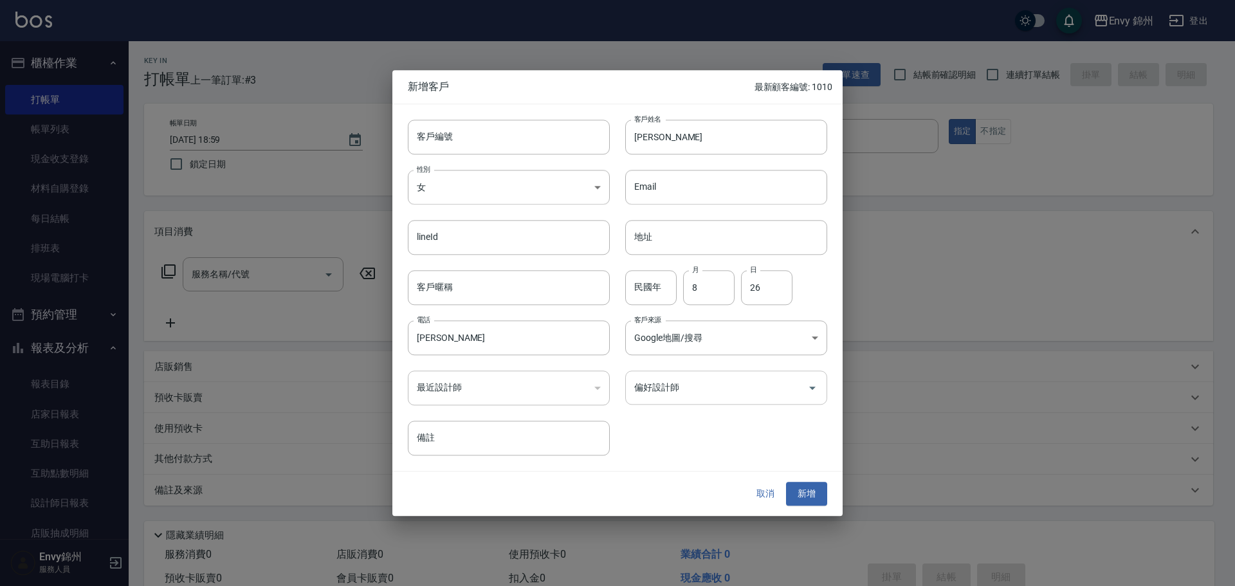
click at [701, 391] on input "偏好設計師" at bounding box center [716, 387] width 171 height 23
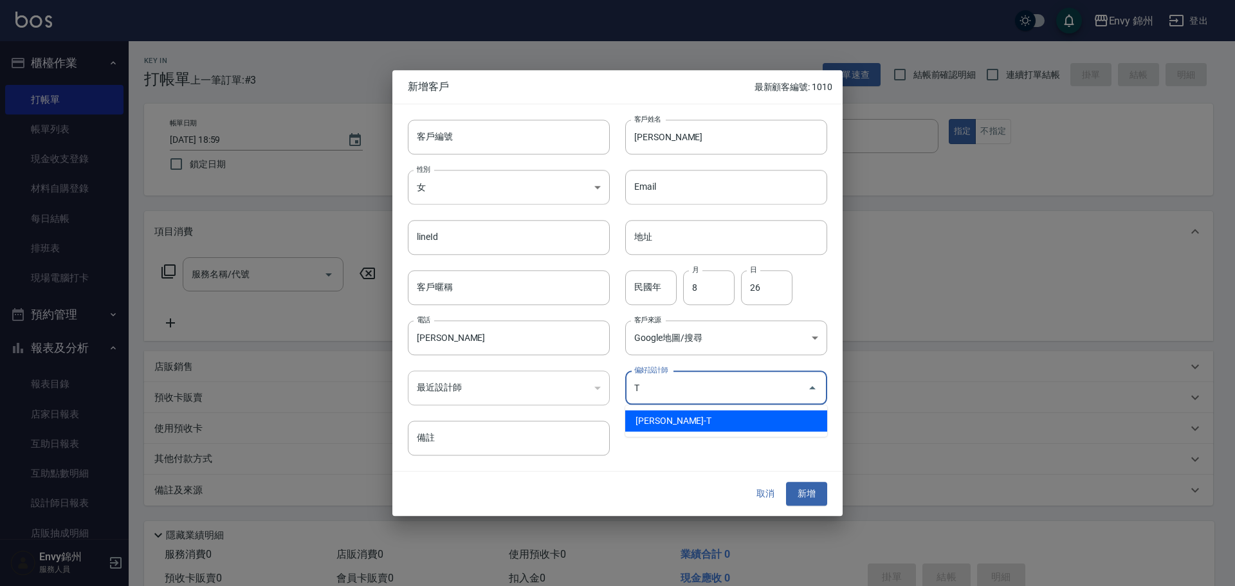
click at [703, 416] on li "潘昀廷-T" at bounding box center [726, 420] width 202 height 21
type input "[PERSON_NAME]"
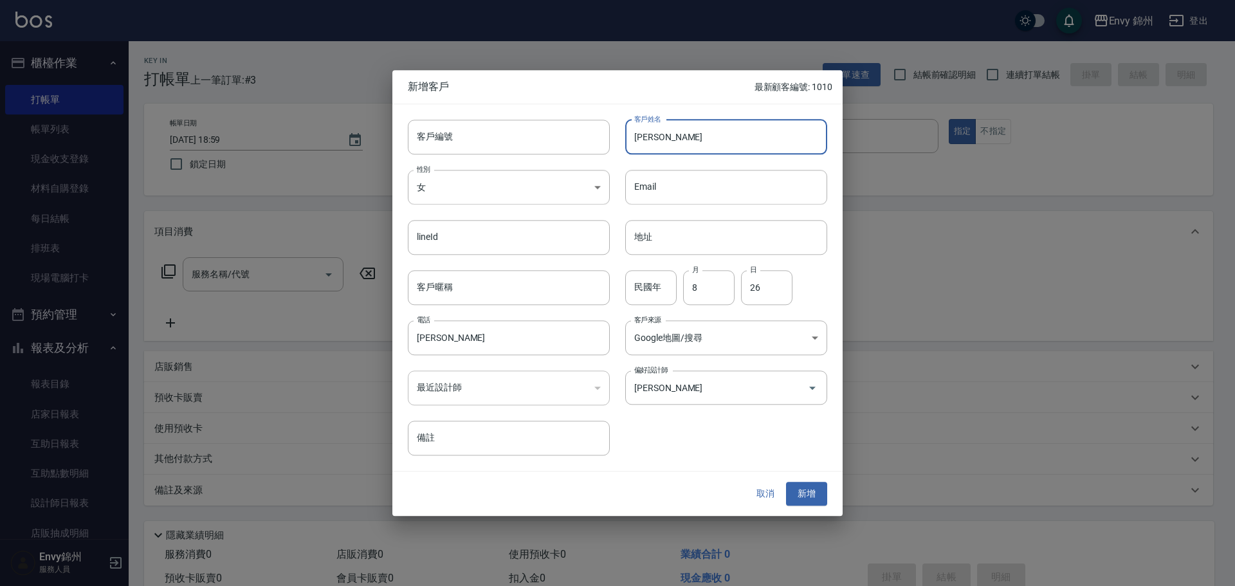
click at [706, 140] on input "袁羽華" at bounding box center [726, 137] width 202 height 35
click at [825, 489] on button "新增" at bounding box center [806, 495] width 41 height 24
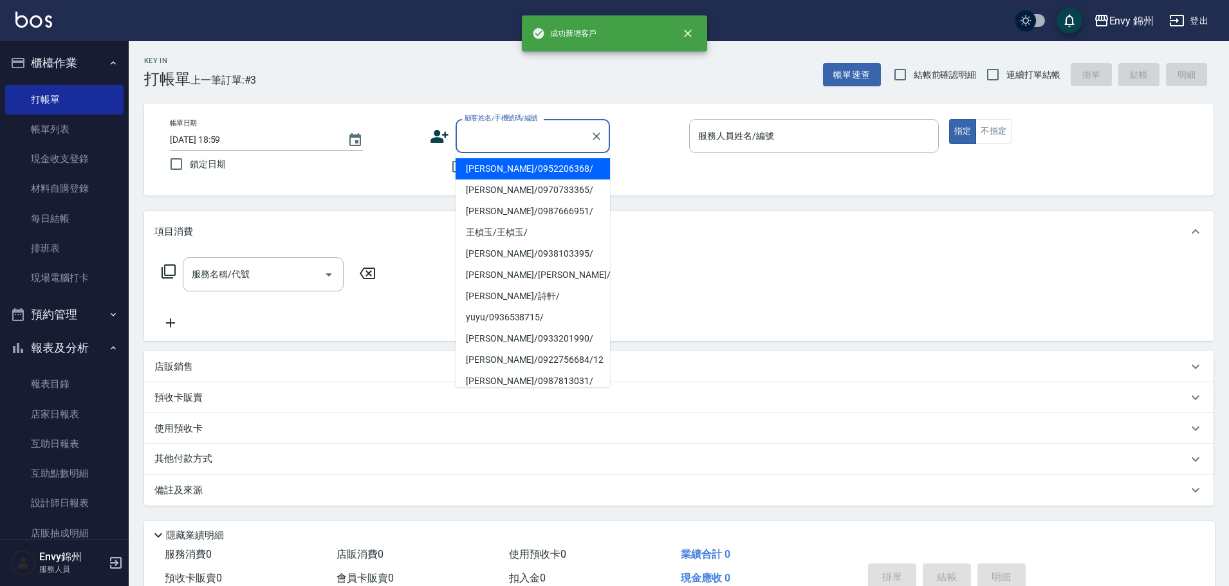
click at [568, 134] on input "顧客姓名/手機號碼/編號" at bounding box center [523, 136] width 124 height 23
paste input "袁羽華"
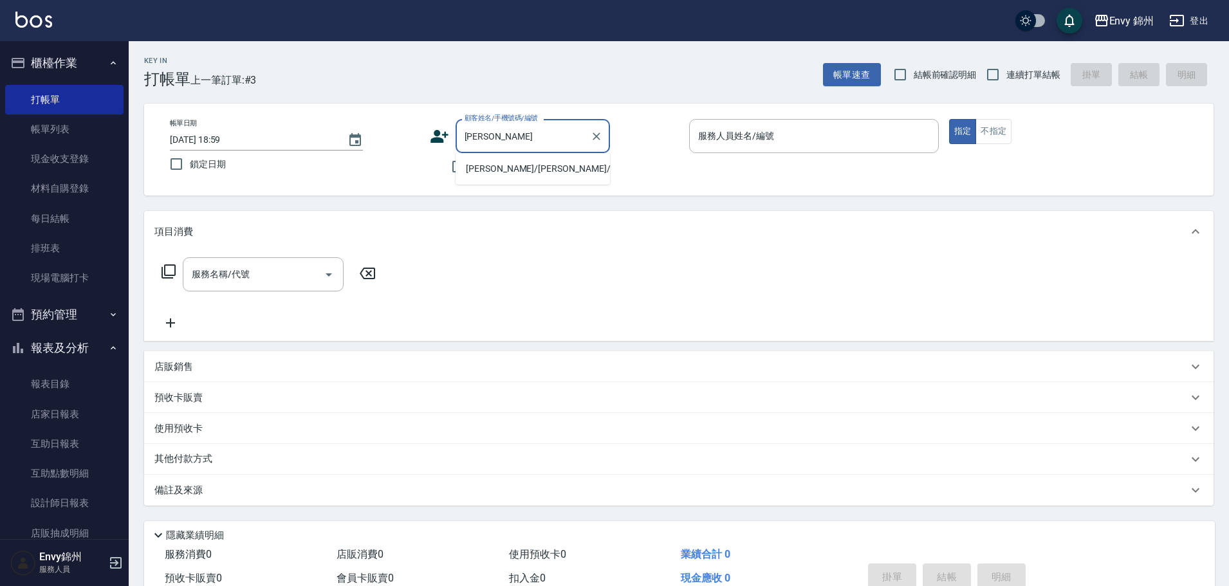
click at [522, 167] on li "袁羽華/袁羽華/" at bounding box center [533, 168] width 154 height 21
type input "袁羽華/袁羽華/"
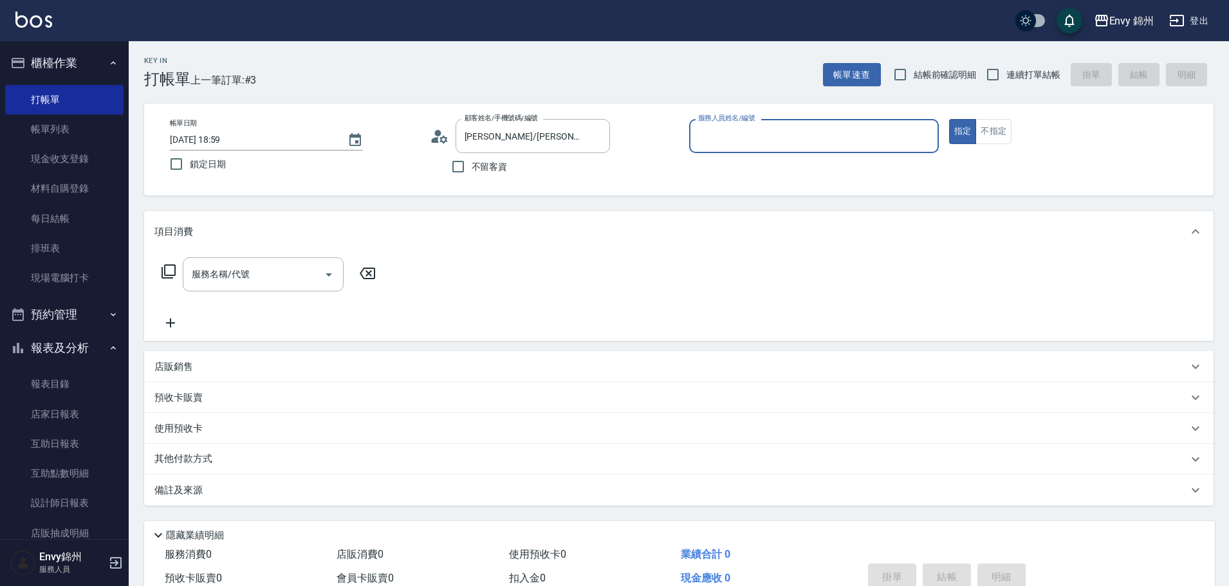
type input "Ting-T"
click at [311, 270] on input "服務名稱/代號" at bounding box center [254, 274] width 130 height 23
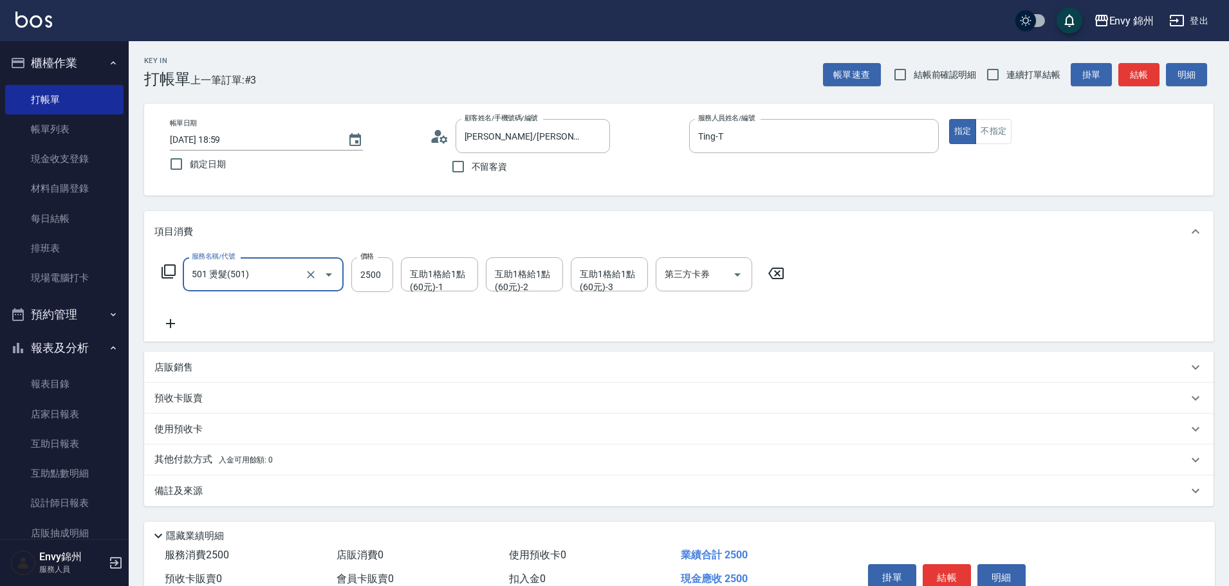
type input "501 燙髮(501)"
type input "3000"
type input "Annie-A"
type input "玉米-M"
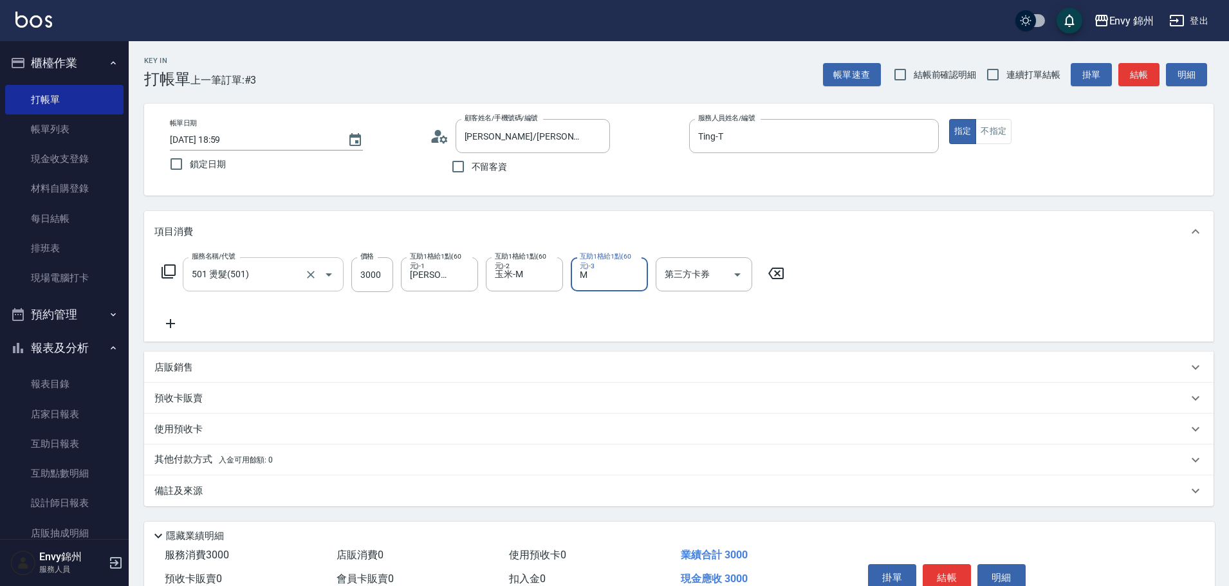
type input "玉米-M"
click at [172, 324] on icon at bounding box center [170, 323] width 9 height 9
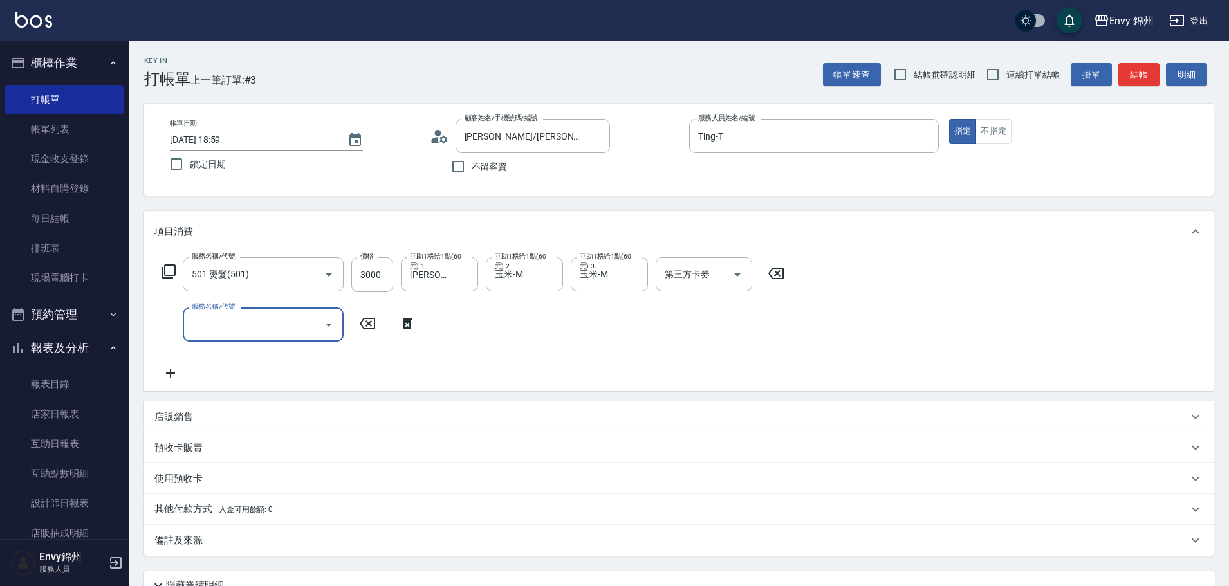
click at [249, 345] on div "服務名稱/代號 501 燙髮(501) 服務名稱/代號 價格 3000 價格 互助1格給1點(60元)-1 Annie-A 互助1格給1點(60元)-1 互助…" at bounding box center [473, 319] width 638 height 124
click at [270, 331] on input "服務名稱/代號" at bounding box center [254, 324] width 130 height 23
type input "701 染髮(701)"
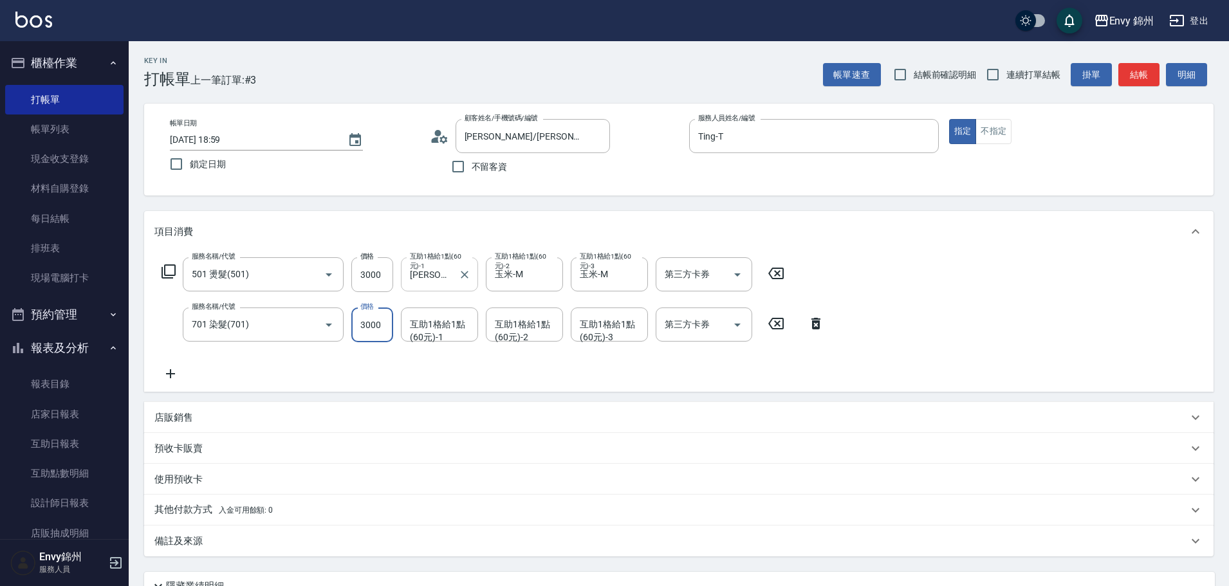
click at [457, 276] on button "Clear" at bounding box center [465, 275] width 18 height 18
type input "3000"
click at [453, 278] on input "互助1格給1點(60元)-1" at bounding box center [440, 274] width 66 height 23
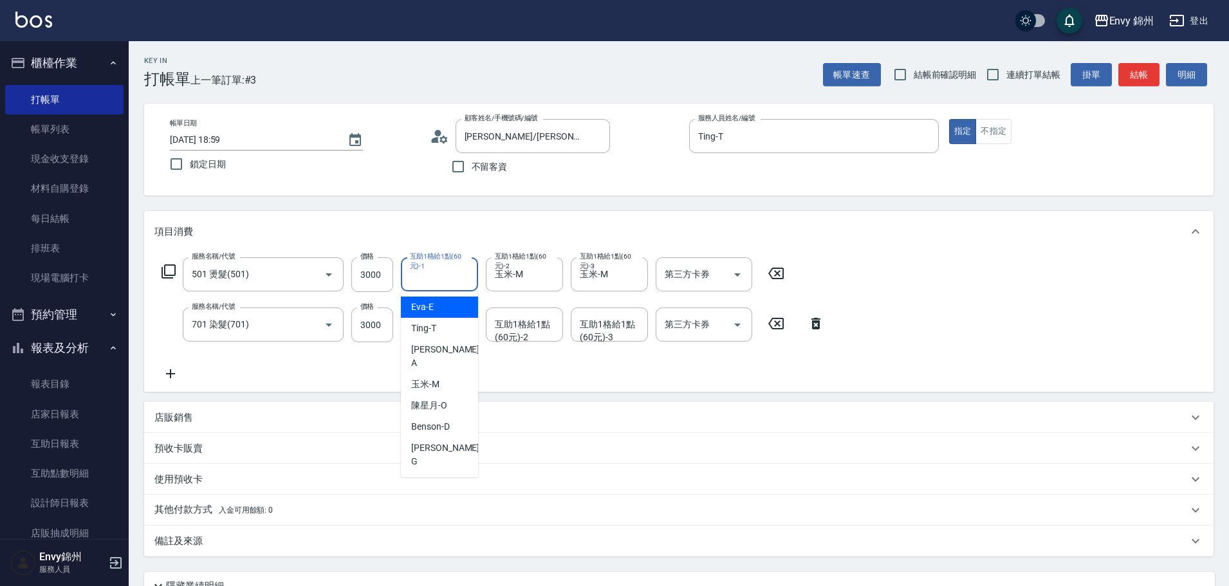
type input "N"
click at [460, 277] on icon "Clear" at bounding box center [464, 274] width 13 height 13
click at [425, 300] on div "玉米 -M" at bounding box center [439, 307] width 77 height 21
type input "玉米-M"
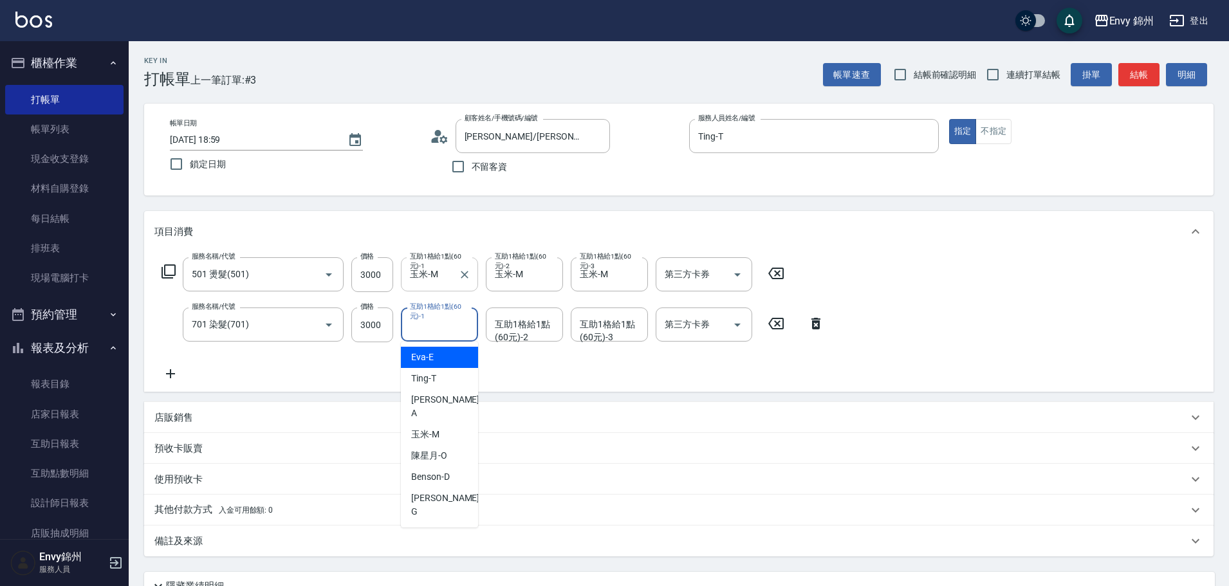
click at [432, 324] on div "互助1格給1點(60元)-1 互助1格給1點(60元)-1" at bounding box center [439, 325] width 77 height 34
click at [437, 358] on span "Annie -A" at bounding box center [446, 364] width 71 height 27
click at [525, 336] on div "互助1格給1點(60元)-2" at bounding box center [524, 325] width 77 height 34
type input "Annie-A"
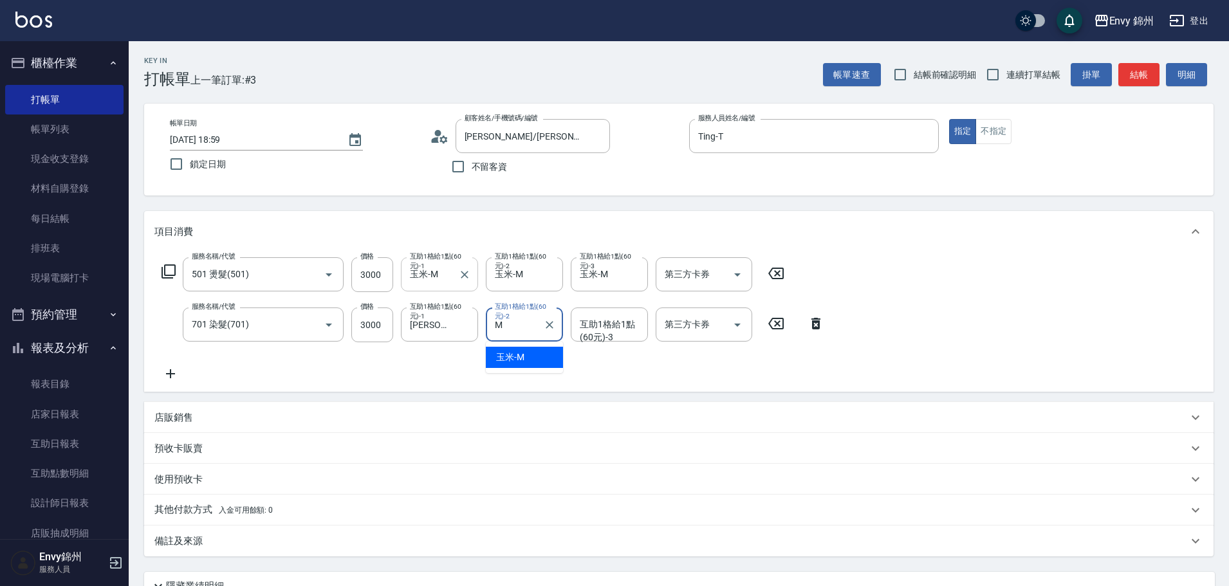
click at [524, 358] on div "玉米 -M" at bounding box center [524, 357] width 77 height 21
type input "玉米-M"
click at [182, 533] on div "備註及來源" at bounding box center [678, 541] width 1069 height 31
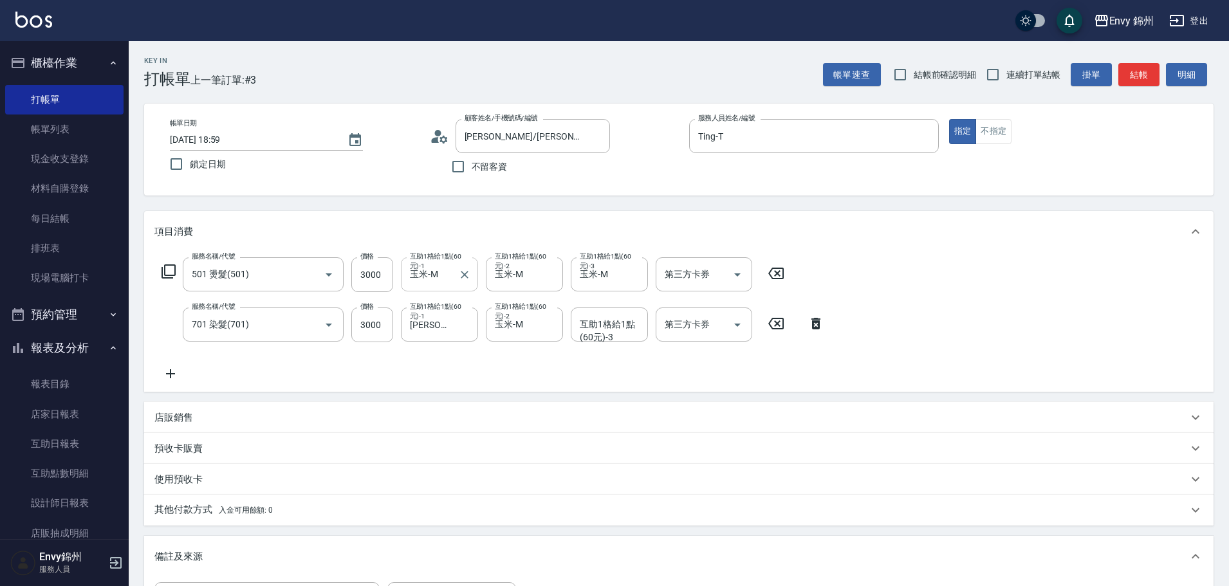
scroll to position [129, 0]
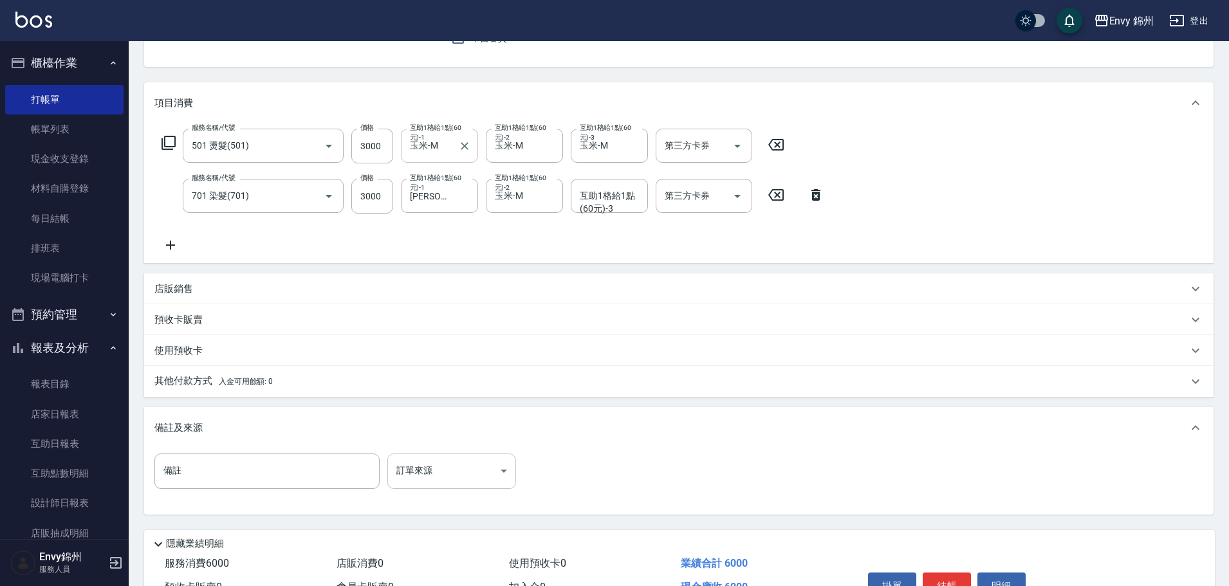
click at [432, 474] on body "Envy 錦州 登出 櫃檯作業 打帳單 帳單列表 現金收支登錄 材料自購登錄 每日結帳 排班表 現場電腦打卡 預約管理 預約管理 單日預約紀錄 單週預約紀錄 …" at bounding box center [614, 262] width 1229 height 783
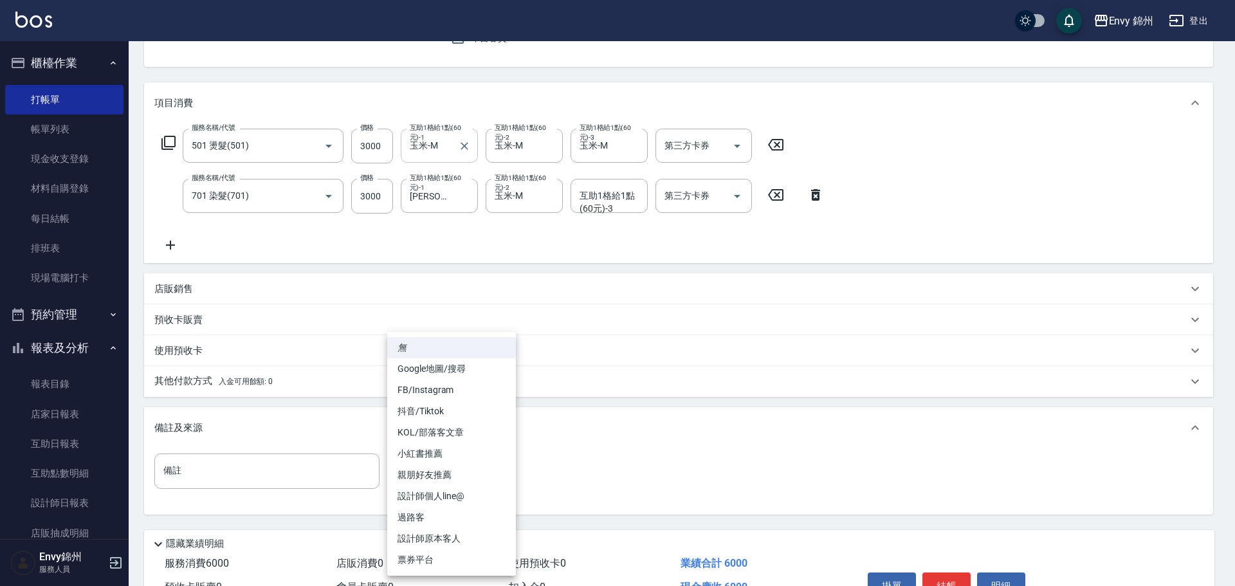
click at [436, 373] on li "Google地圖/搜尋" at bounding box center [451, 368] width 129 height 21
type input "Google地圖/搜尋"
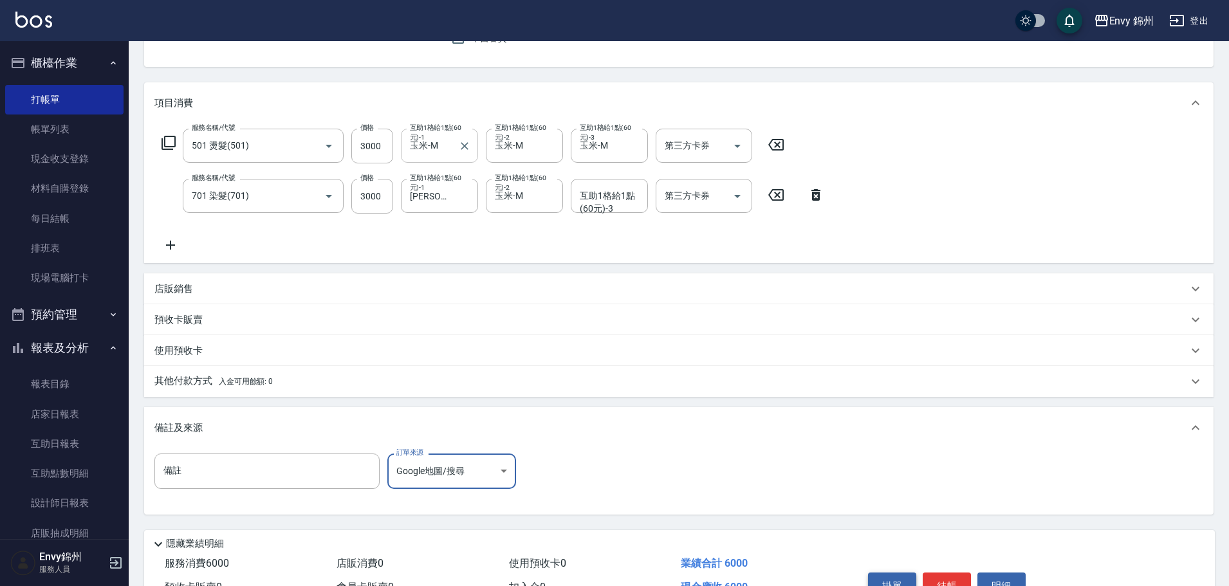
scroll to position [203, 0]
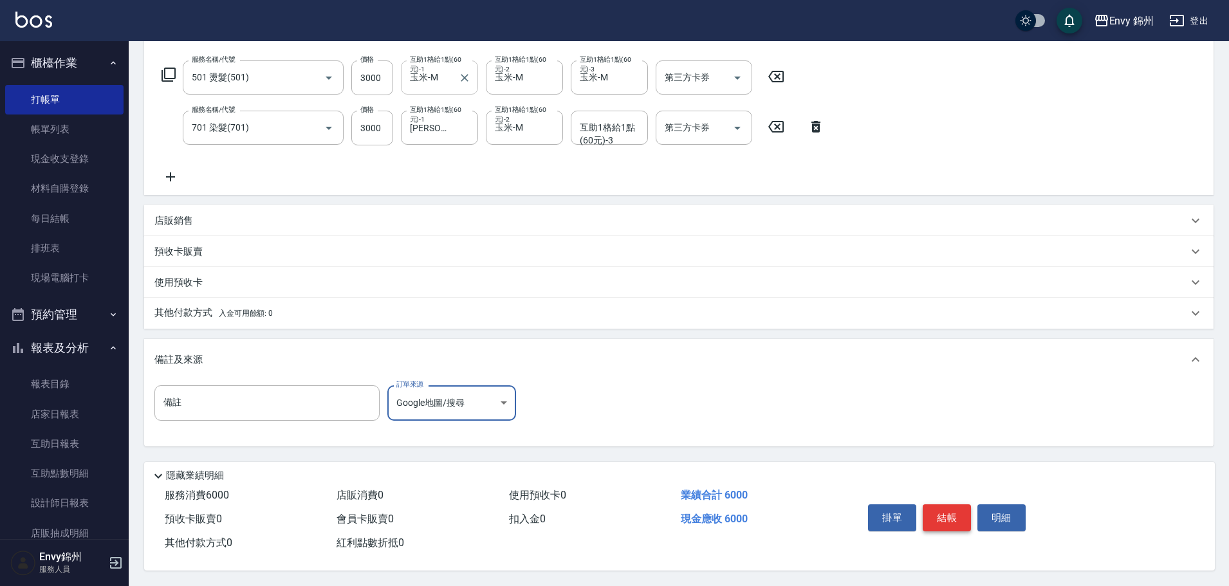
click at [957, 504] on button "結帳" at bounding box center [947, 517] width 48 height 27
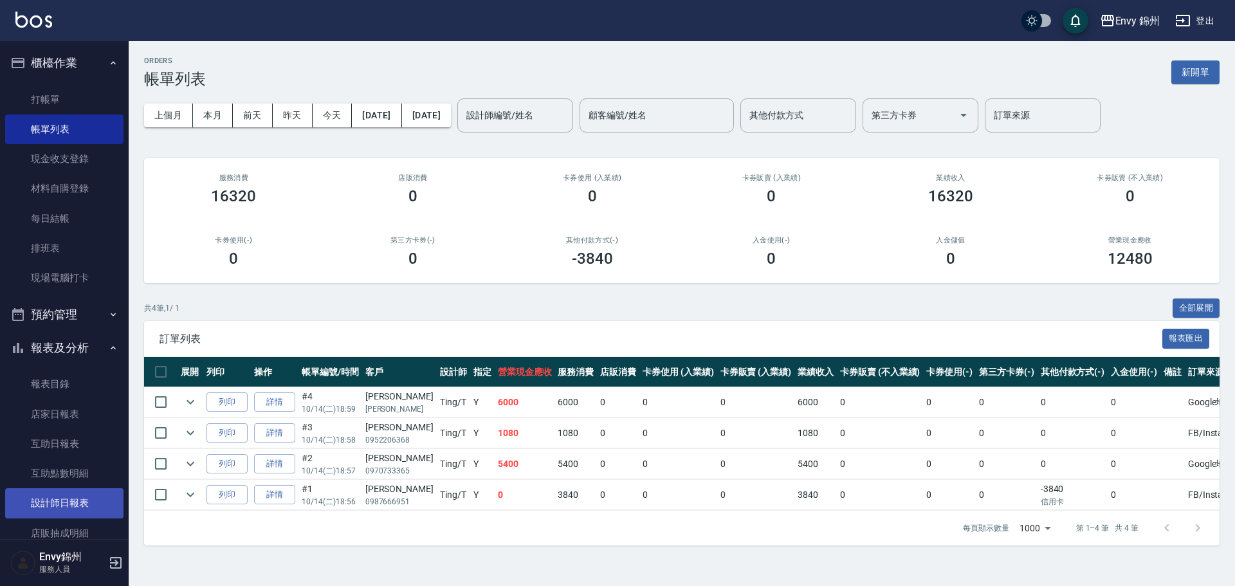
click at [58, 509] on link "設計師日報表" at bounding box center [64, 503] width 118 height 30
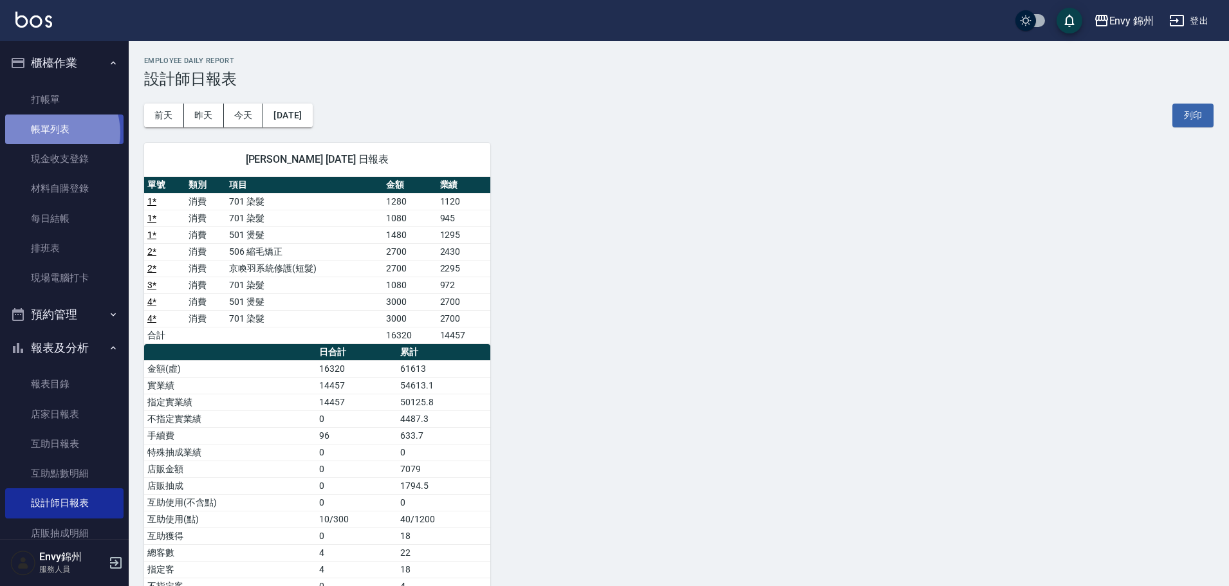
click at [51, 133] on link "帳單列表" at bounding box center [64, 130] width 118 height 30
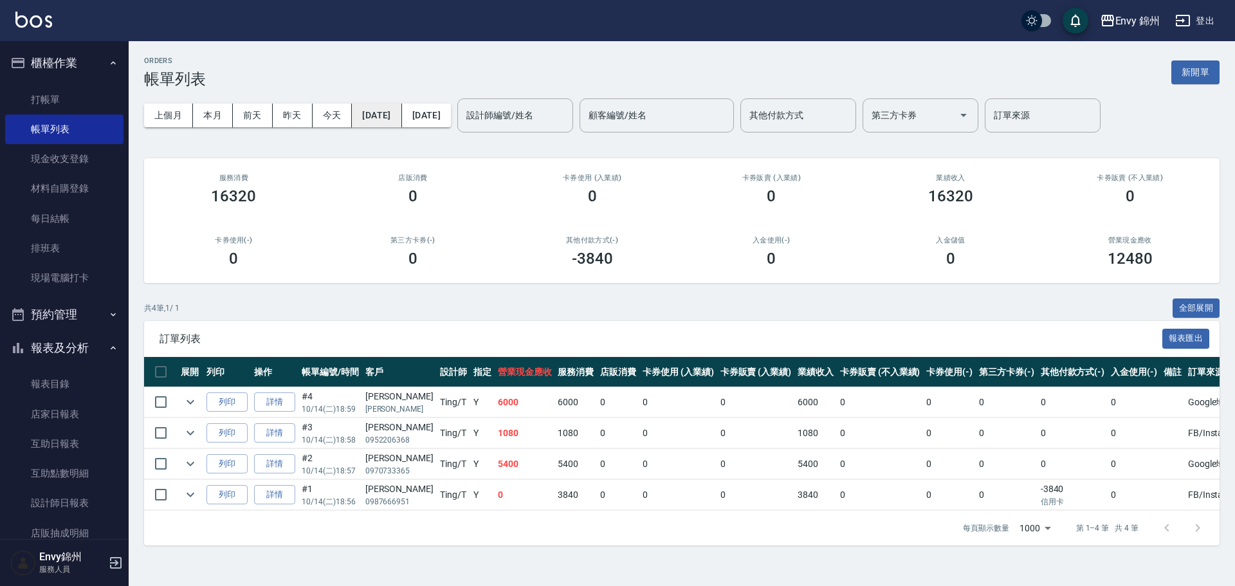
click at [390, 113] on button "[DATE]" at bounding box center [377, 116] width 50 height 24
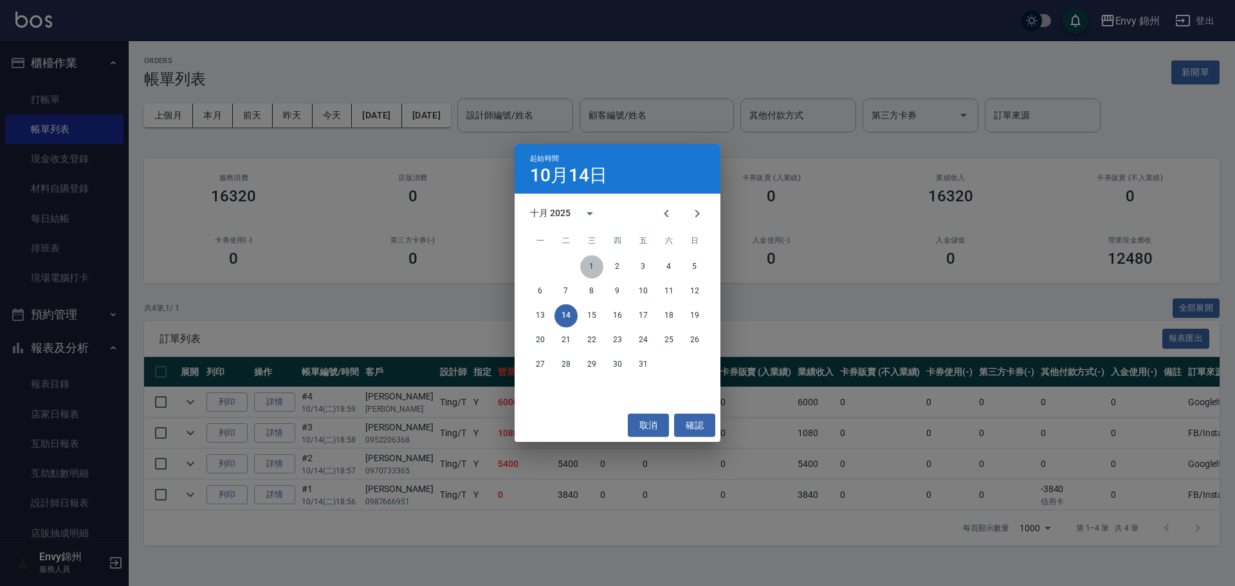
click at [595, 267] on button "1" at bounding box center [591, 266] width 23 height 23
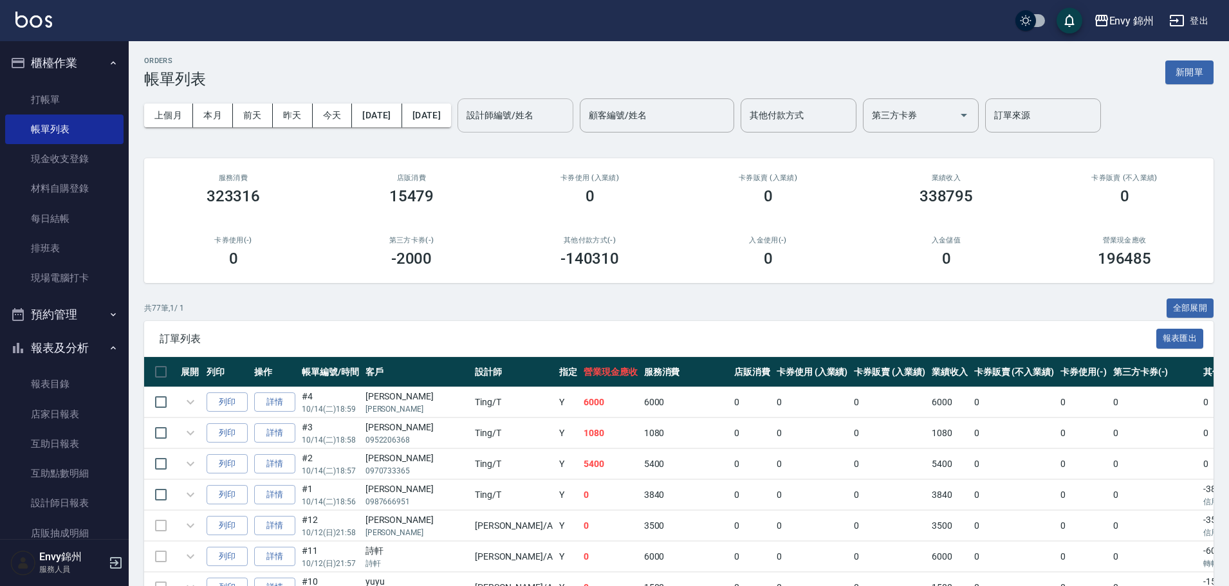
click at [567, 119] on input "設計師編號/姓名" at bounding box center [515, 115] width 104 height 23
click at [589, 149] on div "Ting -T" at bounding box center [560, 148] width 116 height 21
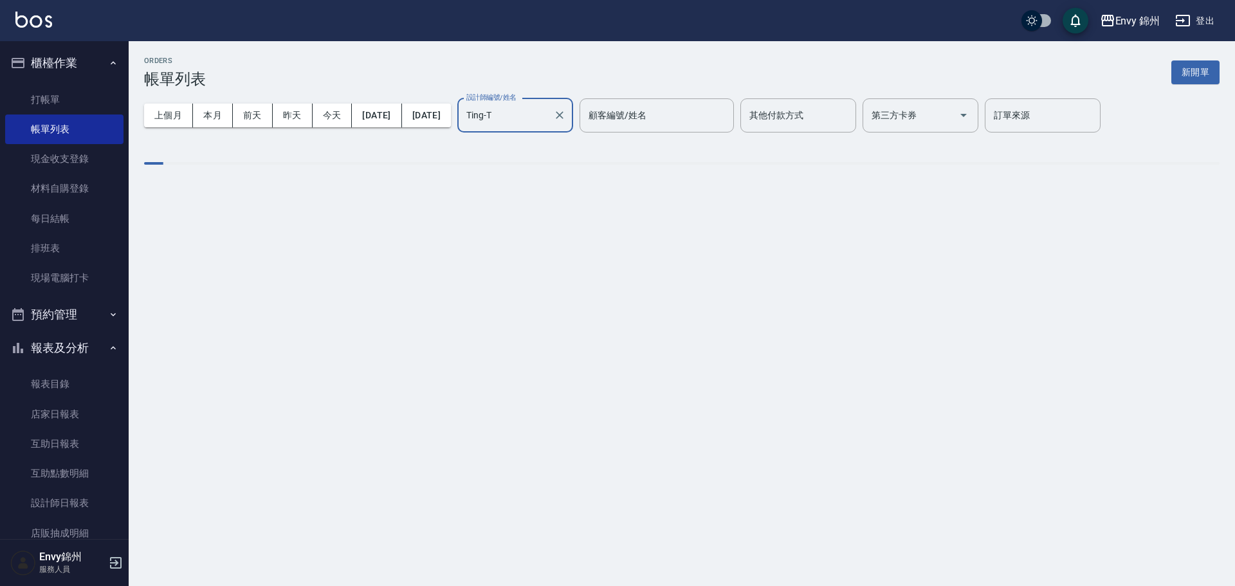
type input "Ting-T"
click at [1095, 109] on input "訂單來源" at bounding box center [1043, 115] width 104 height 23
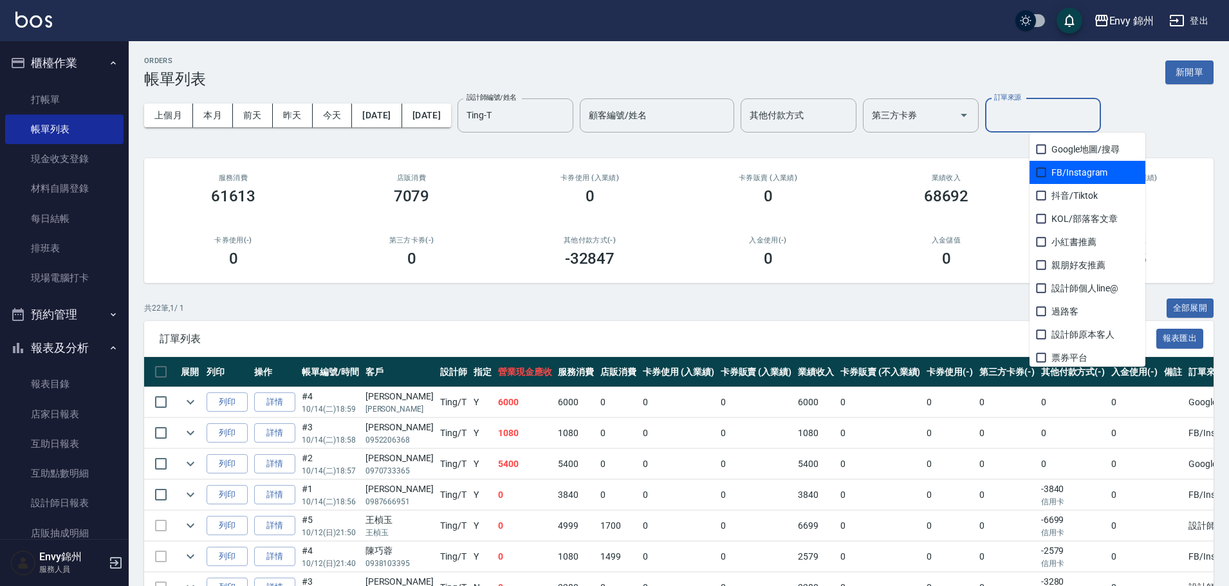
click at [1065, 177] on span "FB/Instagram" at bounding box center [1087, 172] width 116 height 23
checkbox input "true"
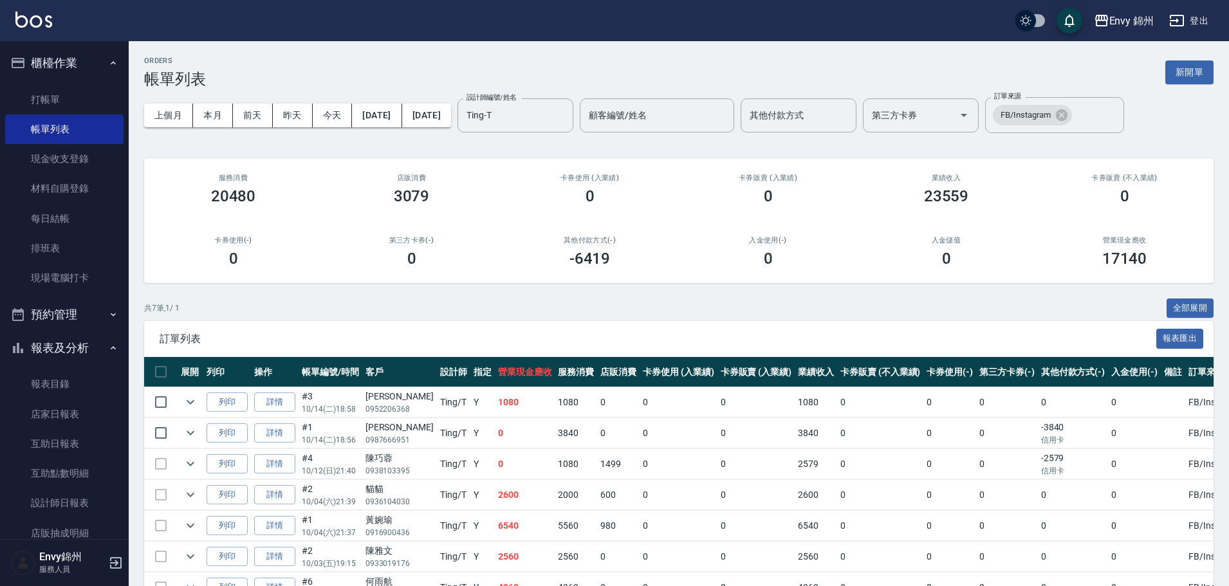
click at [901, 338] on span "訂單列表" at bounding box center [658, 339] width 997 height 13
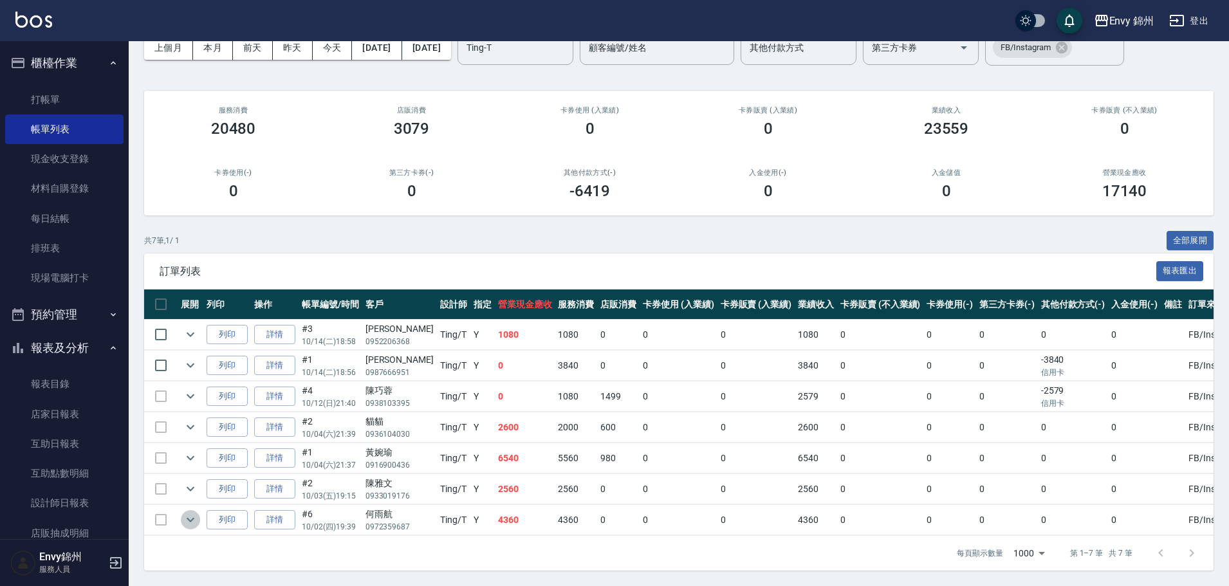
click at [182, 510] on button "expand row" at bounding box center [190, 519] width 19 height 19
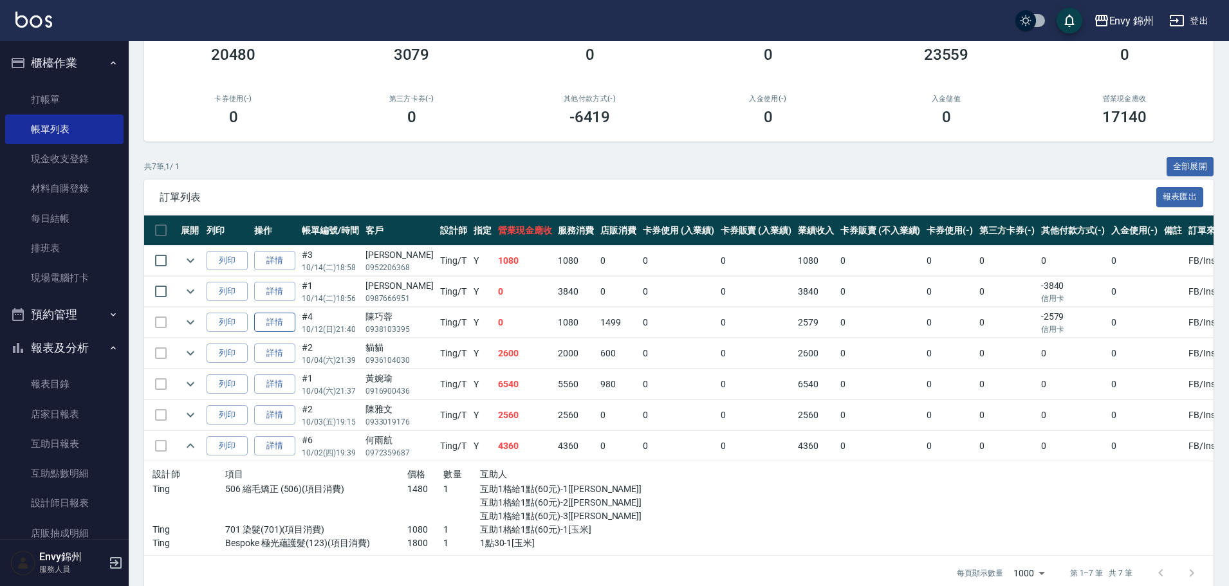
scroll to position [171, 0]
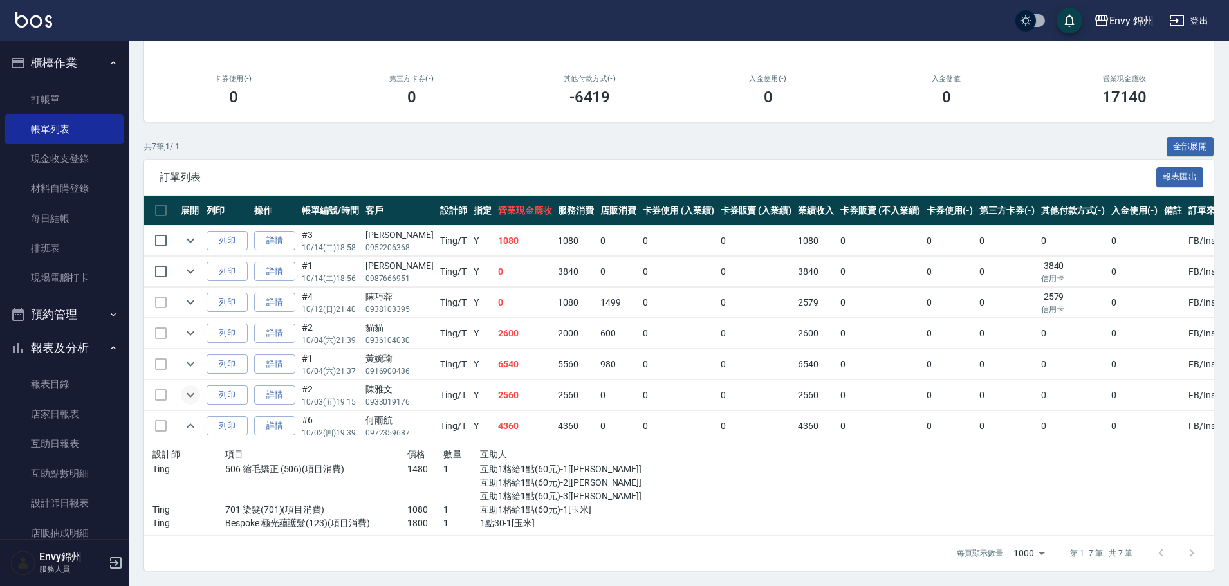
click at [189, 393] on button "expand row" at bounding box center [190, 394] width 19 height 19
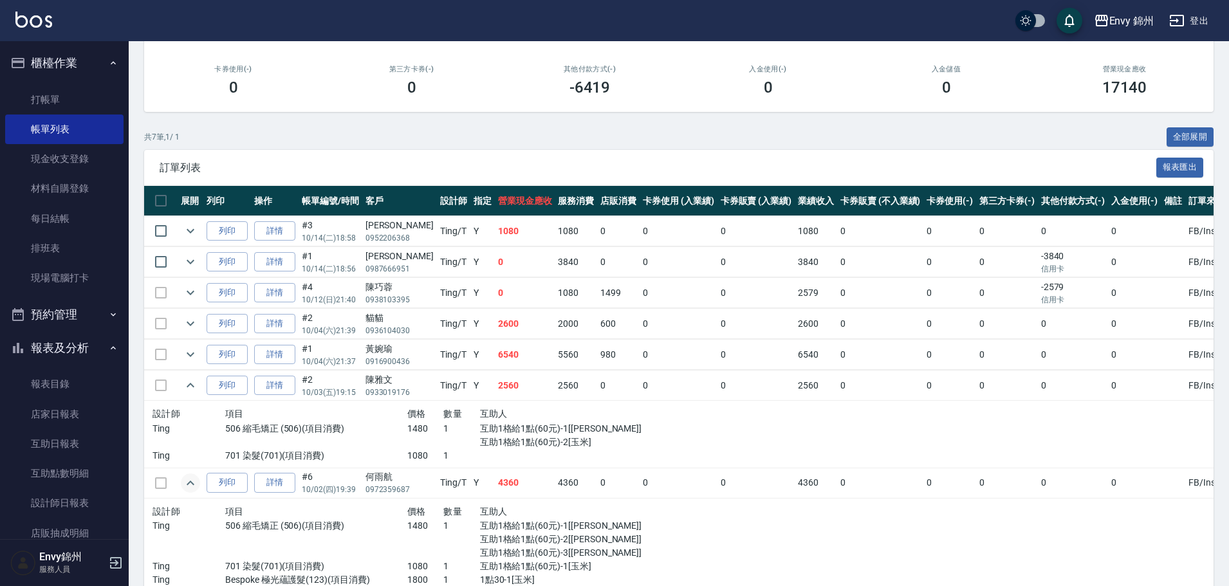
click at [187, 488] on icon "expand row" at bounding box center [190, 482] width 15 height 15
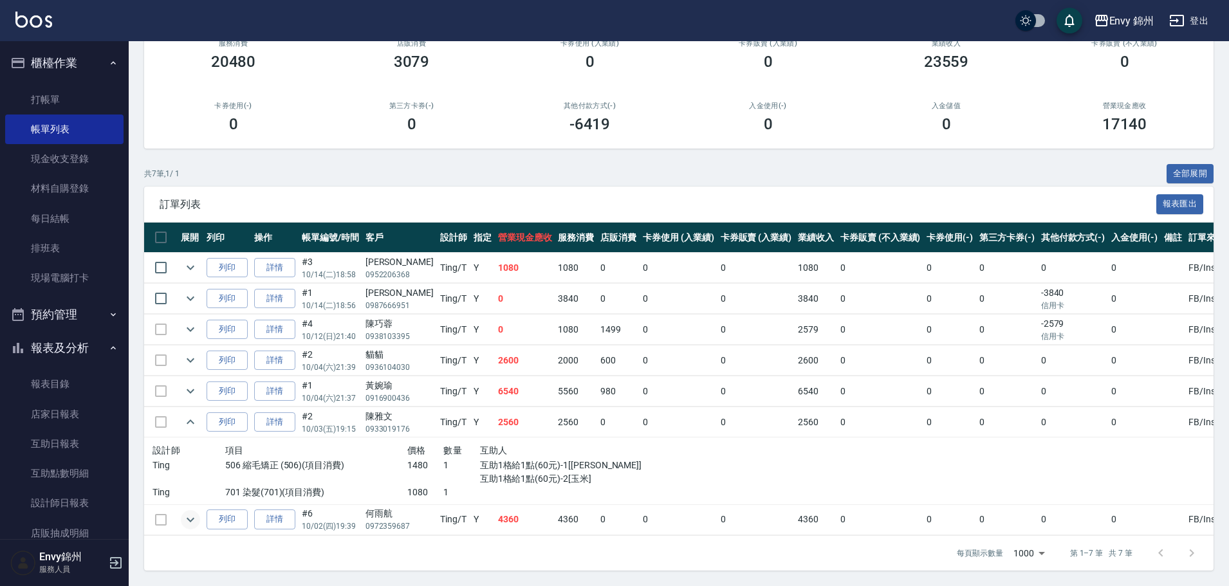
scroll to position [144, 0]
click at [186, 389] on icon "expand row" at bounding box center [190, 390] width 15 height 15
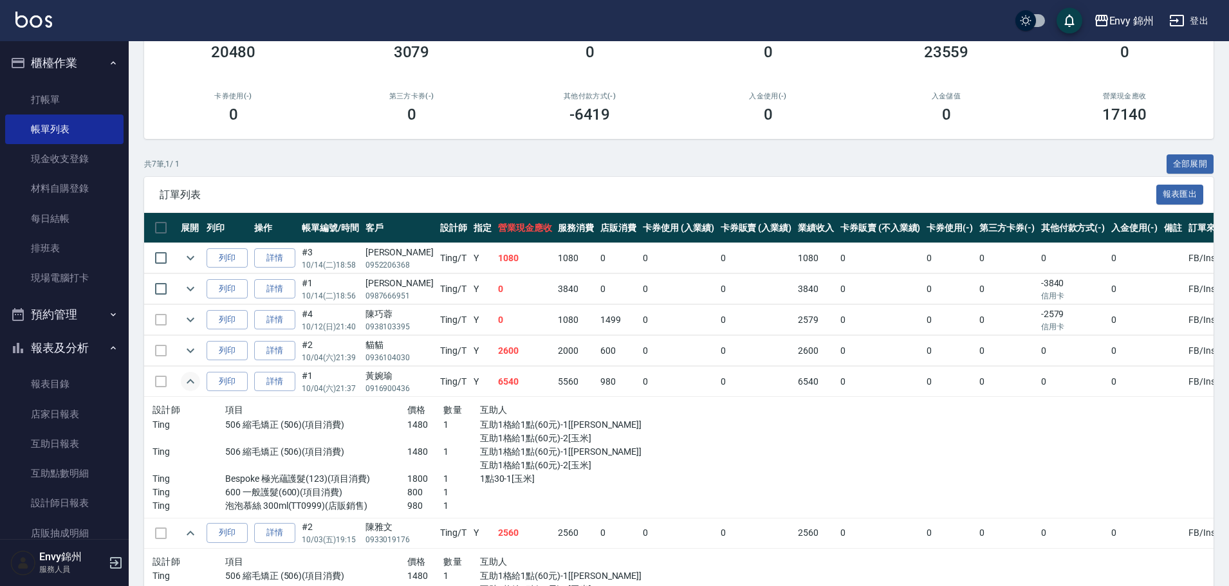
click at [190, 384] on icon "expand row" at bounding box center [190, 381] width 15 height 15
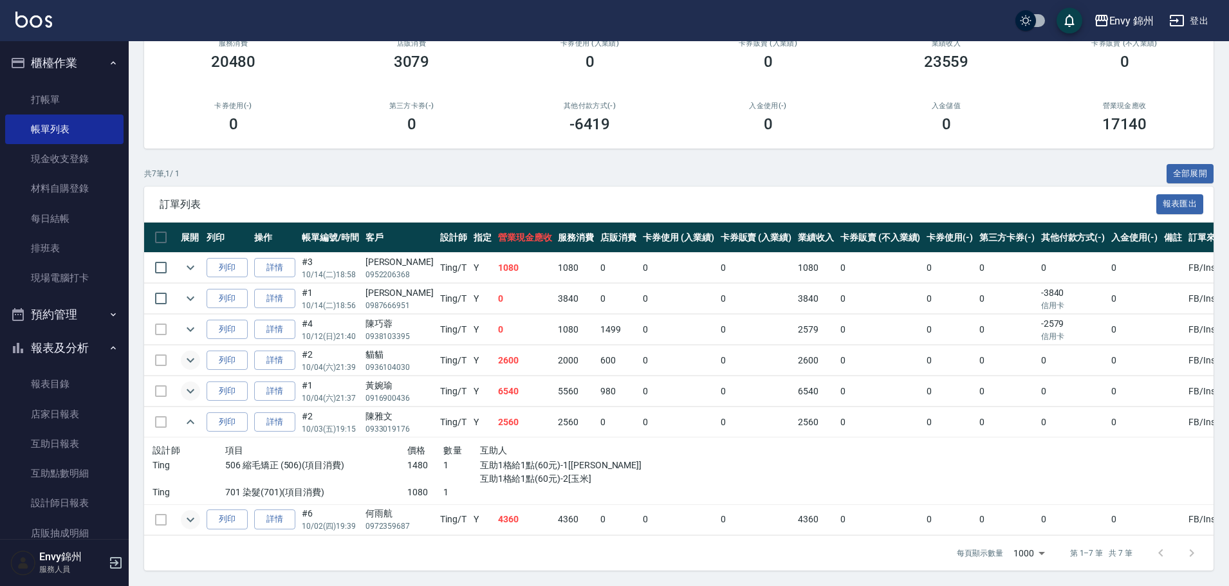
click at [188, 353] on icon "expand row" at bounding box center [190, 360] width 15 height 15
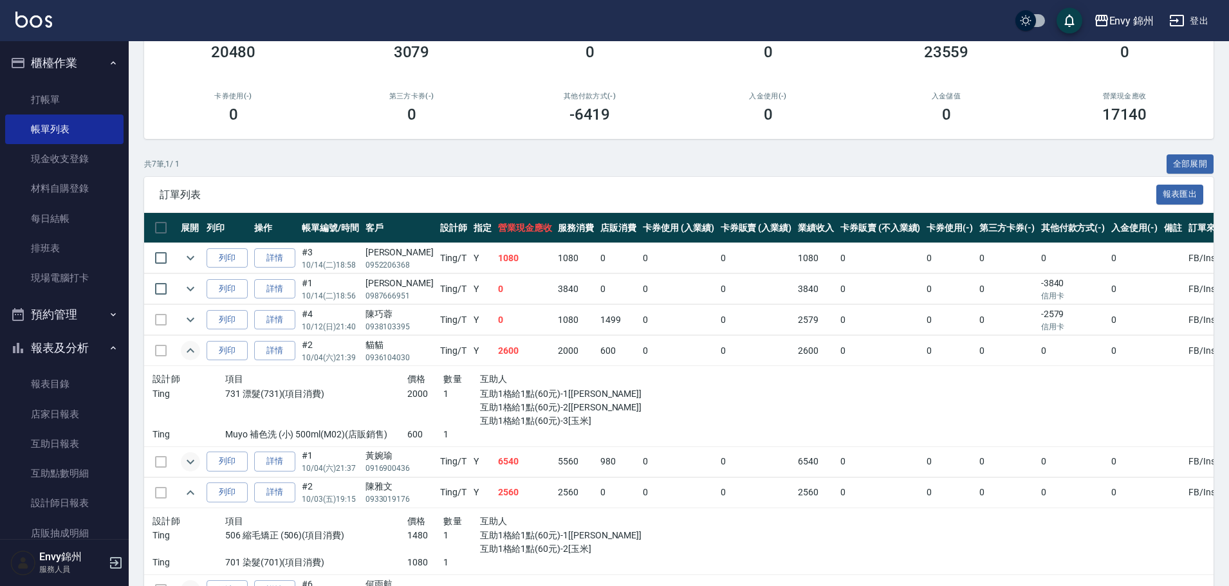
click at [200, 291] on td at bounding box center [191, 289] width 26 height 30
click at [196, 288] on icon "expand row" at bounding box center [190, 288] width 15 height 15
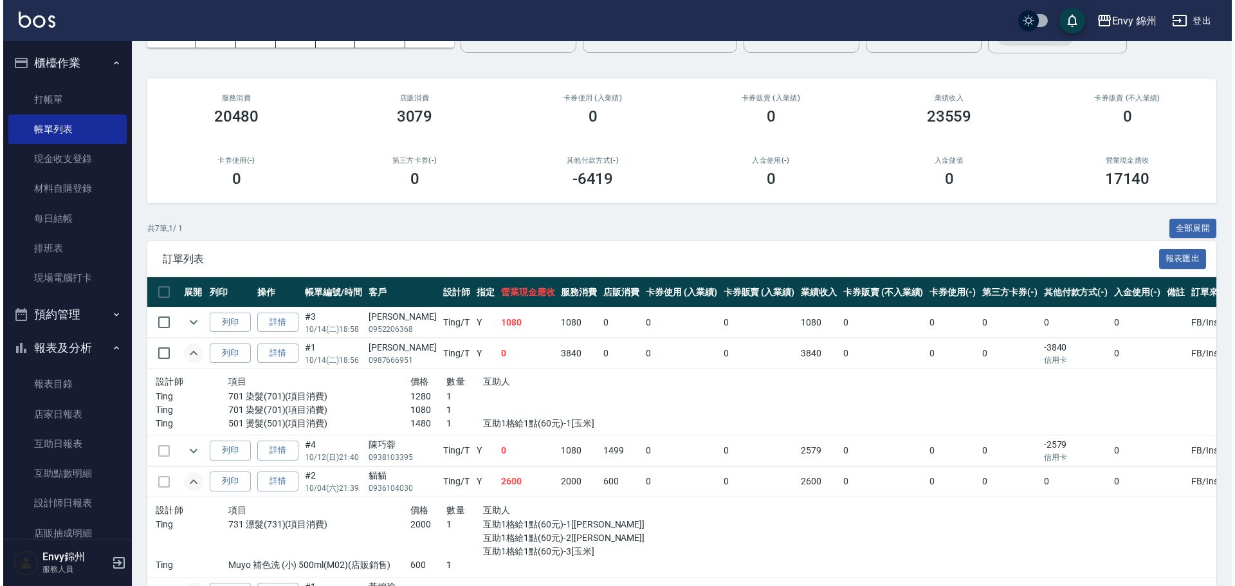
scroll to position [0, 0]
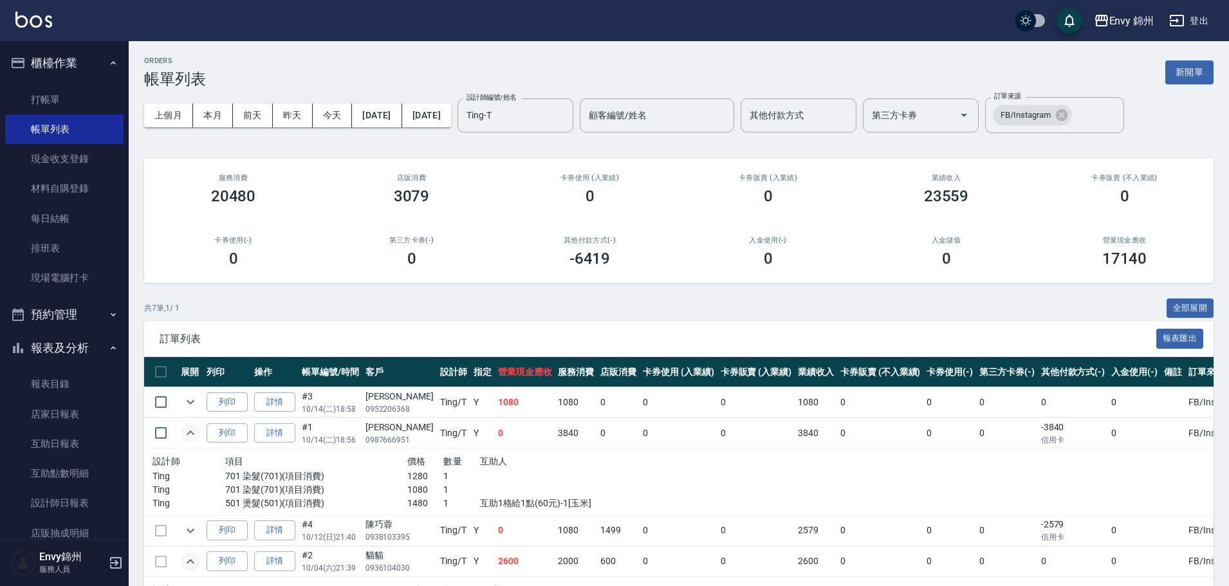
click at [1125, 21] on div "Envy 錦州" at bounding box center [1131, 21] width 45 height 16
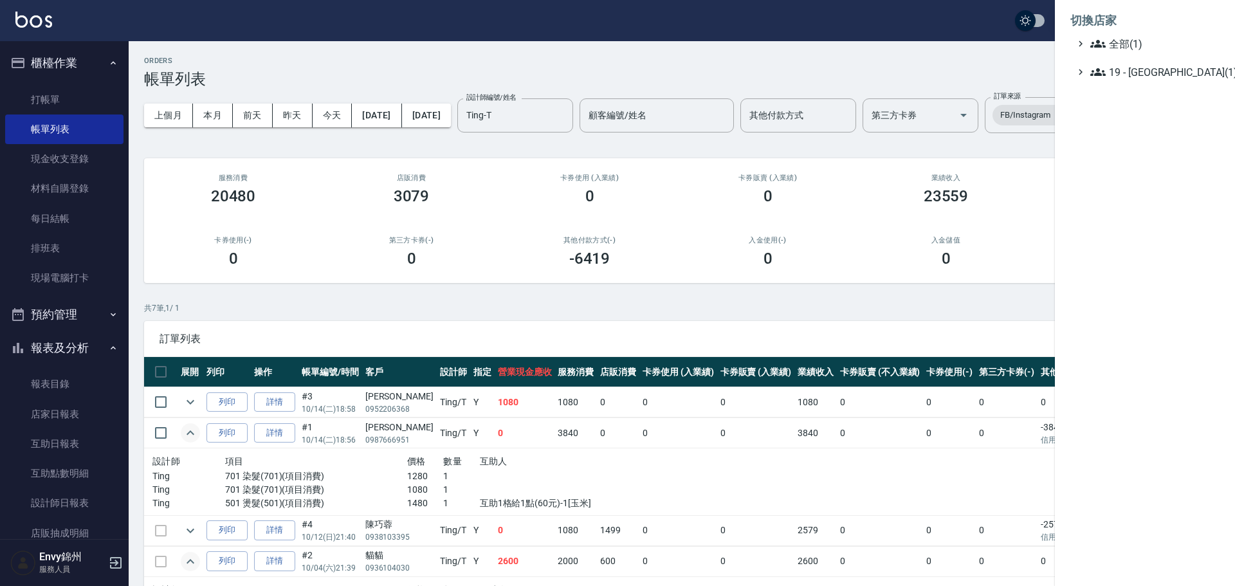
click at [1130, 80] on ul "切換店家 全部(1) 19 - 新城區(1)" at bounding box center [1145, 42] width 180 height 85
click at [1132, 75] on span "19 - 新城區(1)" at bounding box center [1153, 71] width 124 height 15
click at [891, 77] on div at bounding box center [617, 293] width 1235 height 586
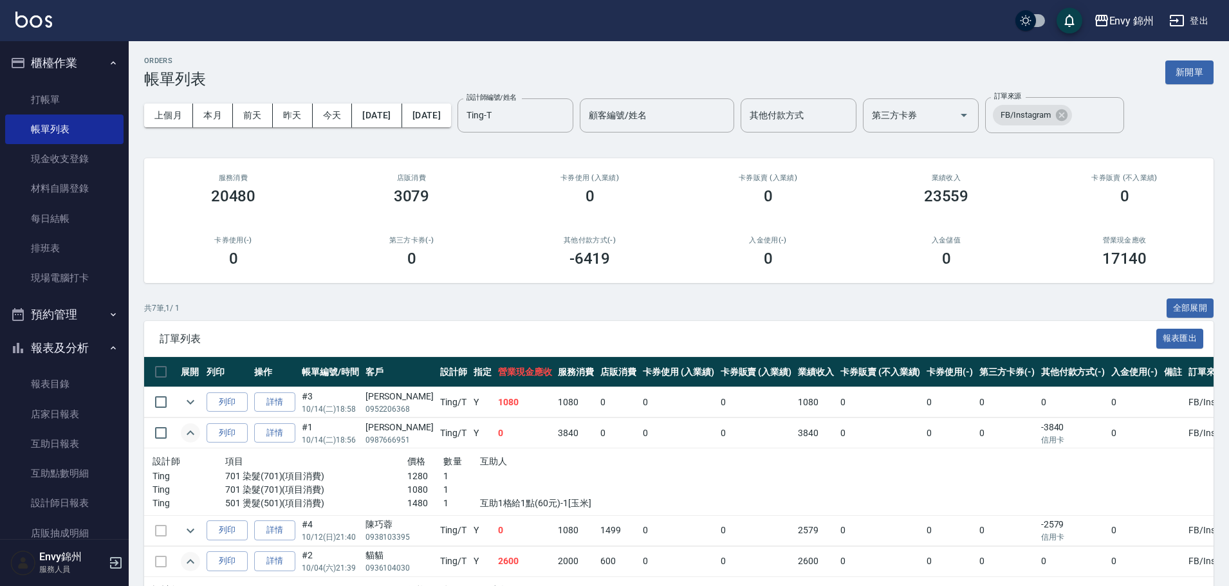
click at [1194, 14] on button "登出" at bounding box center [1189, 21] width 50 height 24
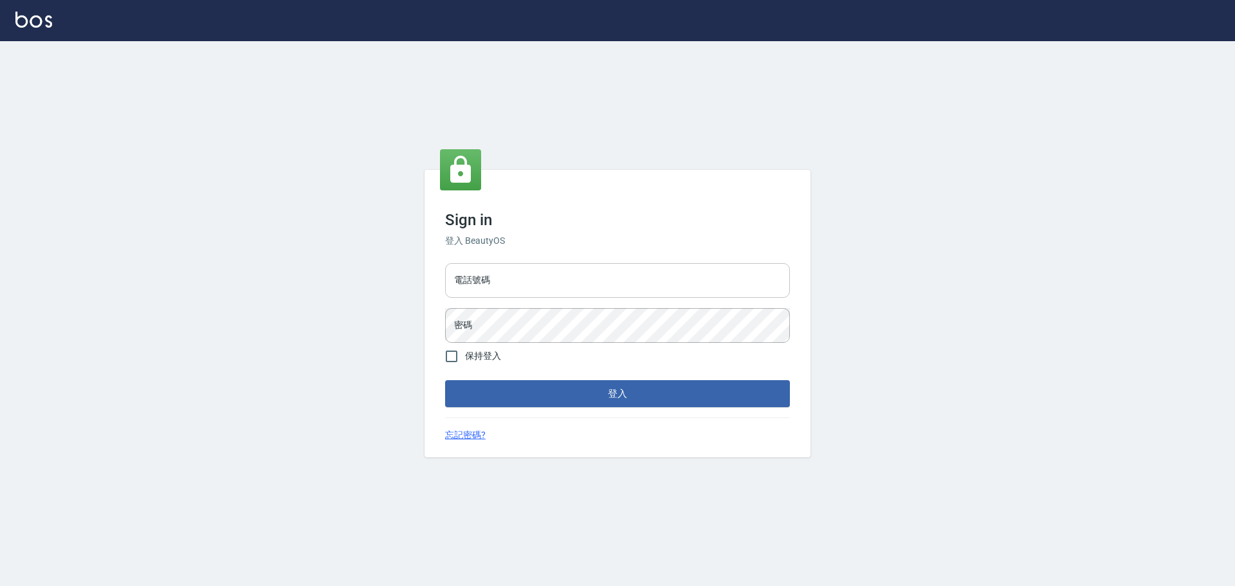
drag, startPoint x: 0, startPoint y: 0, endPoint x: 507, endPoint y: 278, distance: 578.2
click at [507, 279] on input "電話號碼" at bounding box center [617, 280] width 345 height 35
type input "25153595"
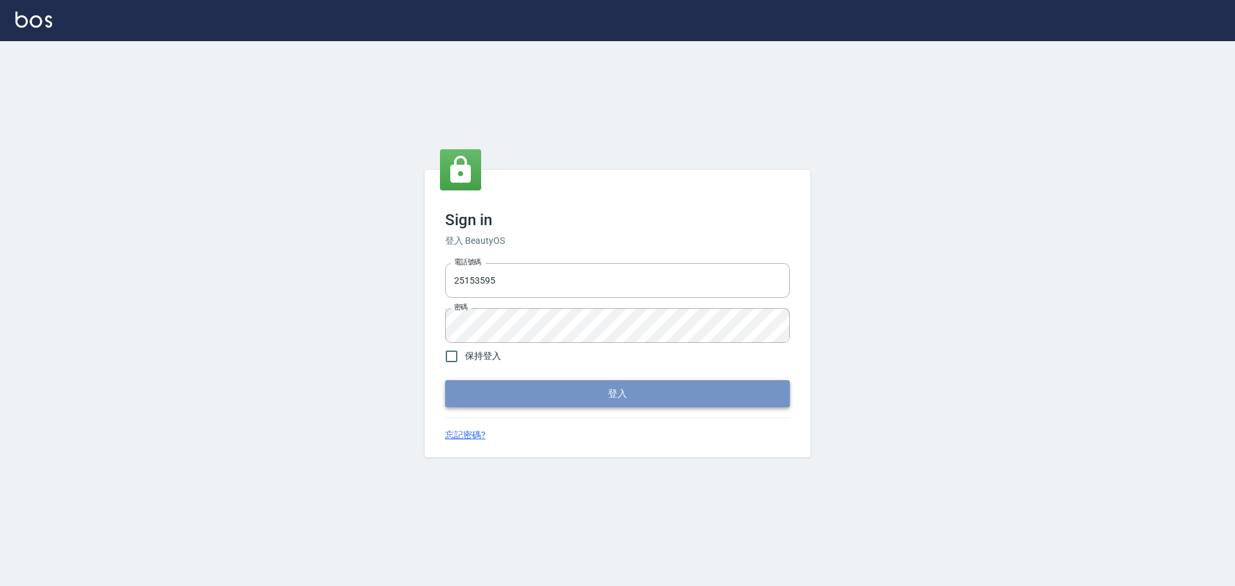
click at [536, 391] on button "登入" at bounding box center [617, 393] width 345 height 27
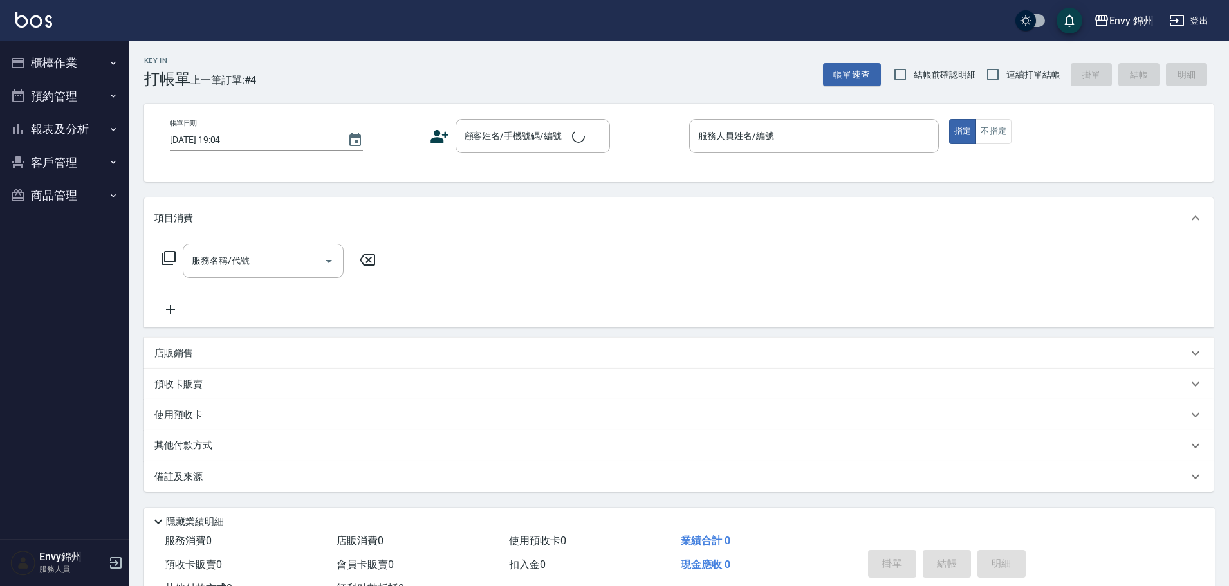
click at [1212, 2] on div "Envy 錦州 登出" at bounding box center [614, 20] width 1229 height 41
click at [1208, 11] on button "登出" at bounding box center [1189, 21] width 50 height 24
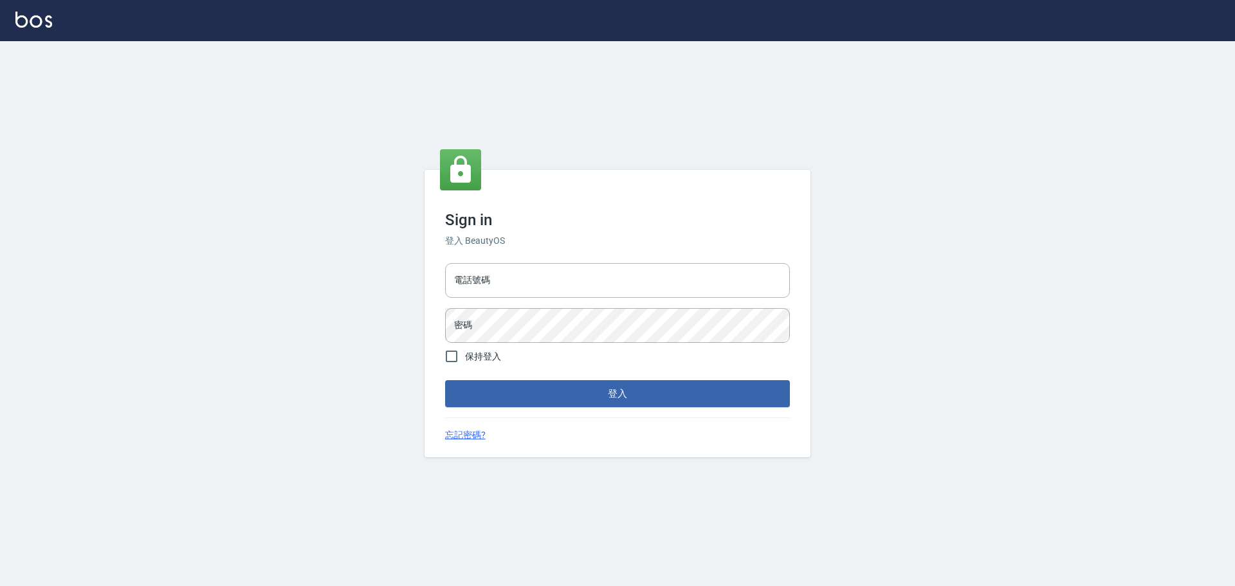
type input "25153595"
click at [526, 267] on input "電話號碼" at bounding box center [617, 280] width 345 height 35
click at [530, 283] on input "25153595" at bounding box center [617, 280] width 345 height 35
type input "9990001234567"
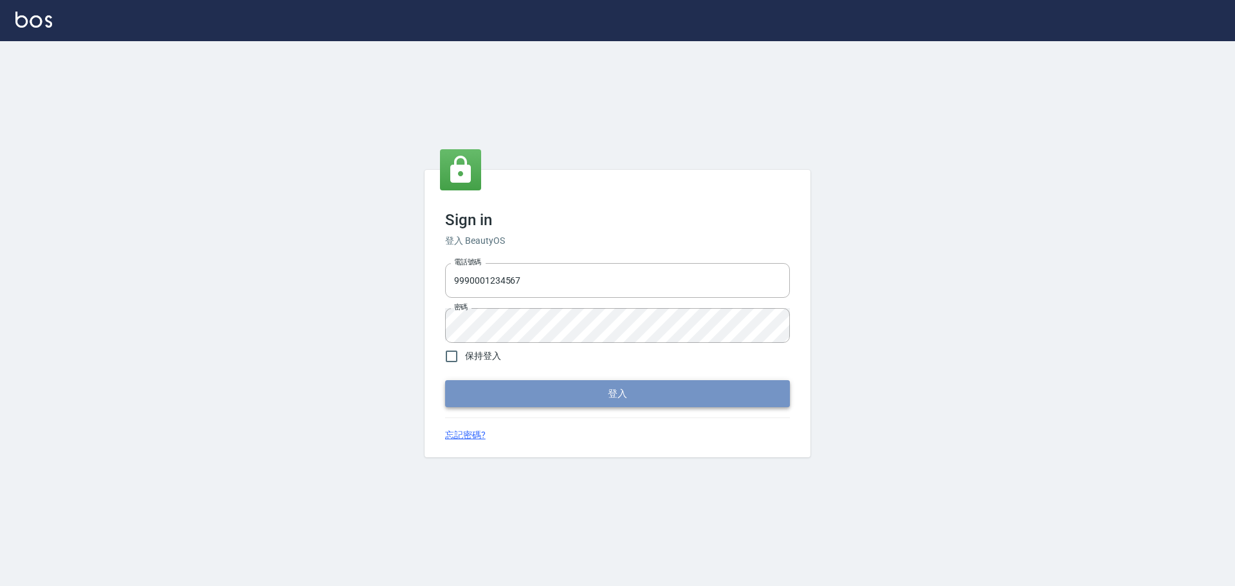
click at [598, 396] on button "登入" at bounding box center [617, 393] width 345 height 27
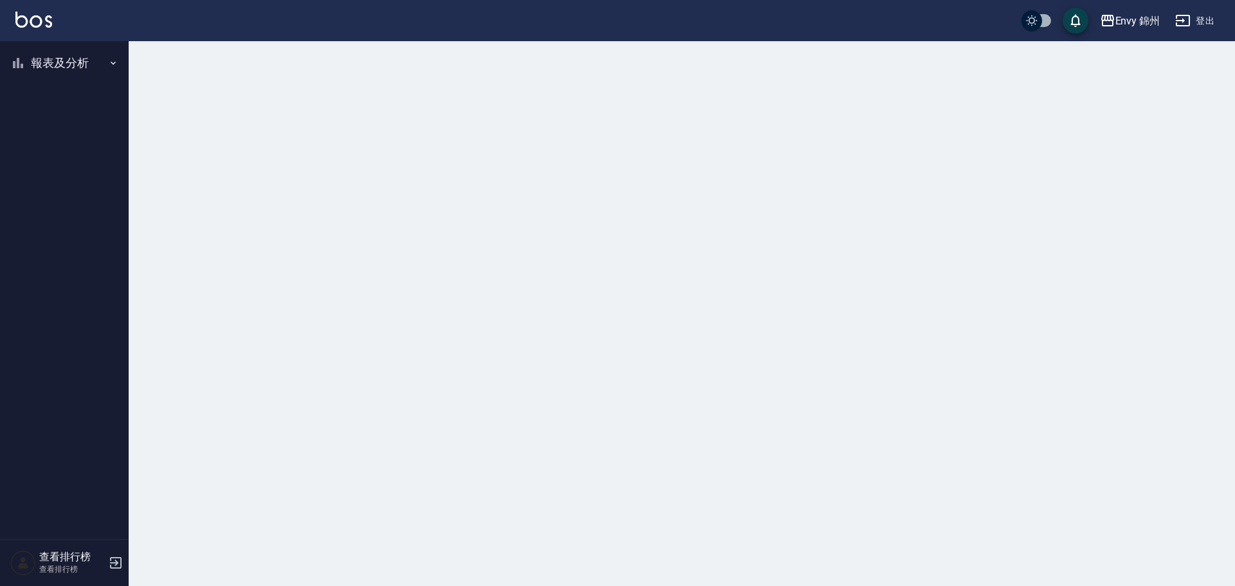
click at [64, 63] on button "報表及分析" at bounding box center [64, 62] width 118 height 33
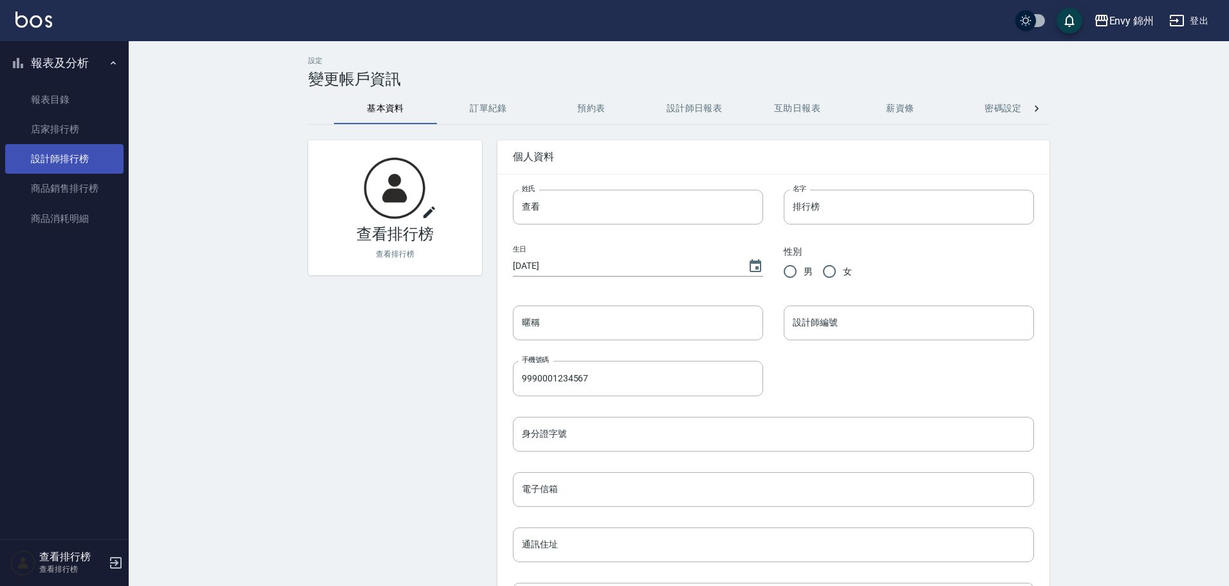
click at [75, 156] on link "設計師排行榜" at bounding box center [64, 159] width 118 height 30
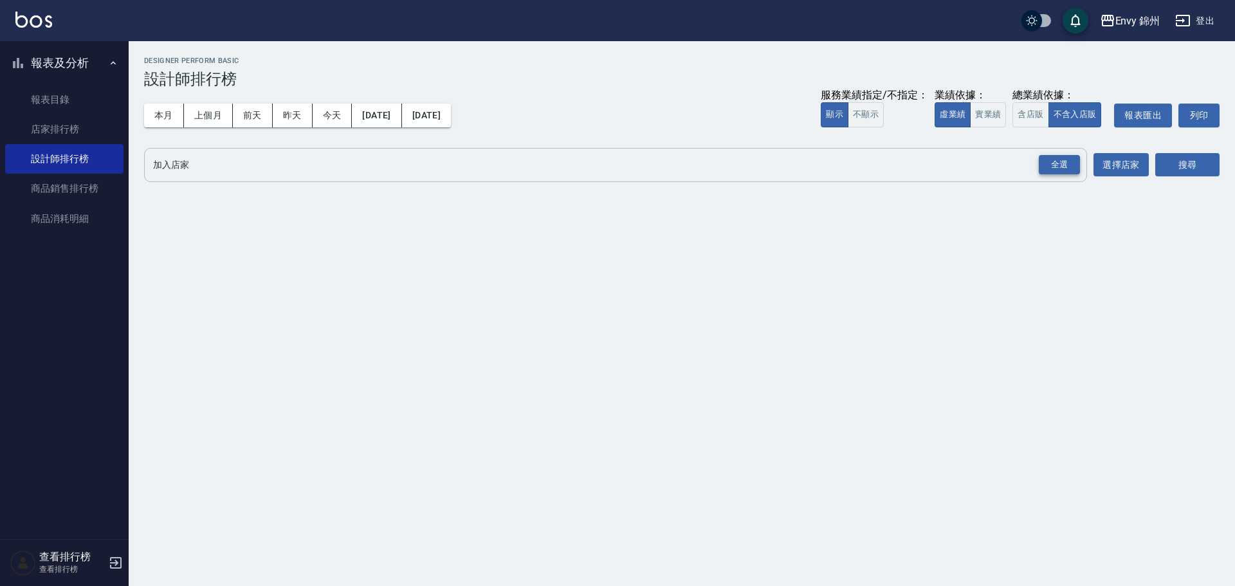
click at [1062, 165] on div "全選" at bounding box center [1059, 165] width 41 height 20
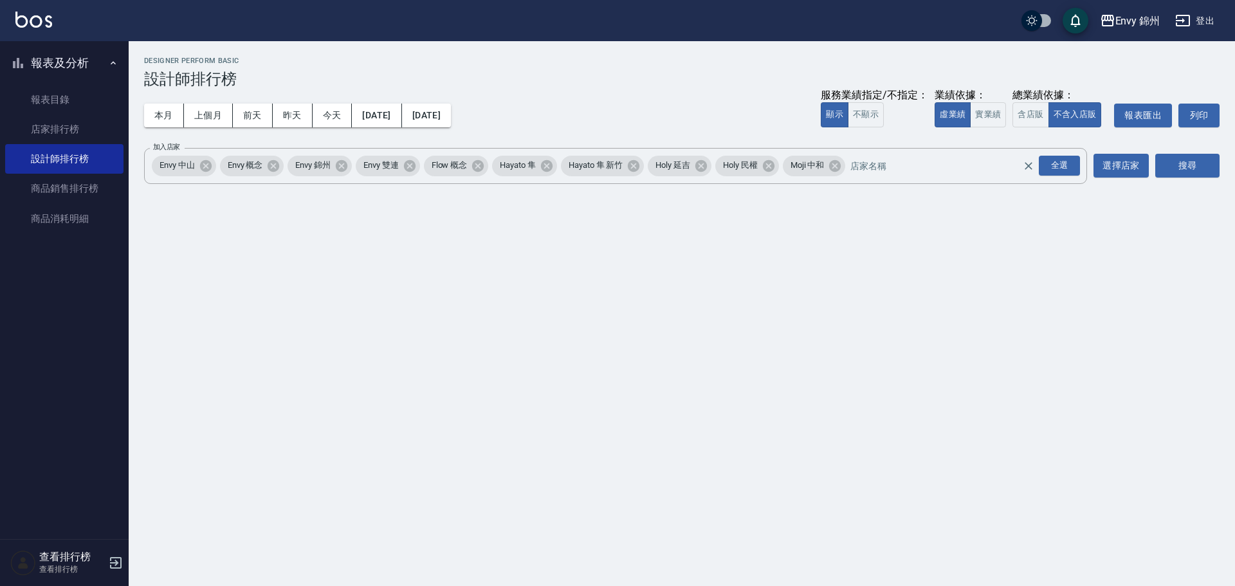
click at [1155, 162] on div "加入店家 Envy 中山 Envy 概念 Envy 錦州 Envy 雙連 Flow 概念 [PERSON_NAME] Hayato 隼 新竹 Holy 延吉 …" at bounding box center [682, 166] width 1076 height 36
click at [1166, 162] on button "搜尋" at bounding box center [1188, 166] width 64 height 24
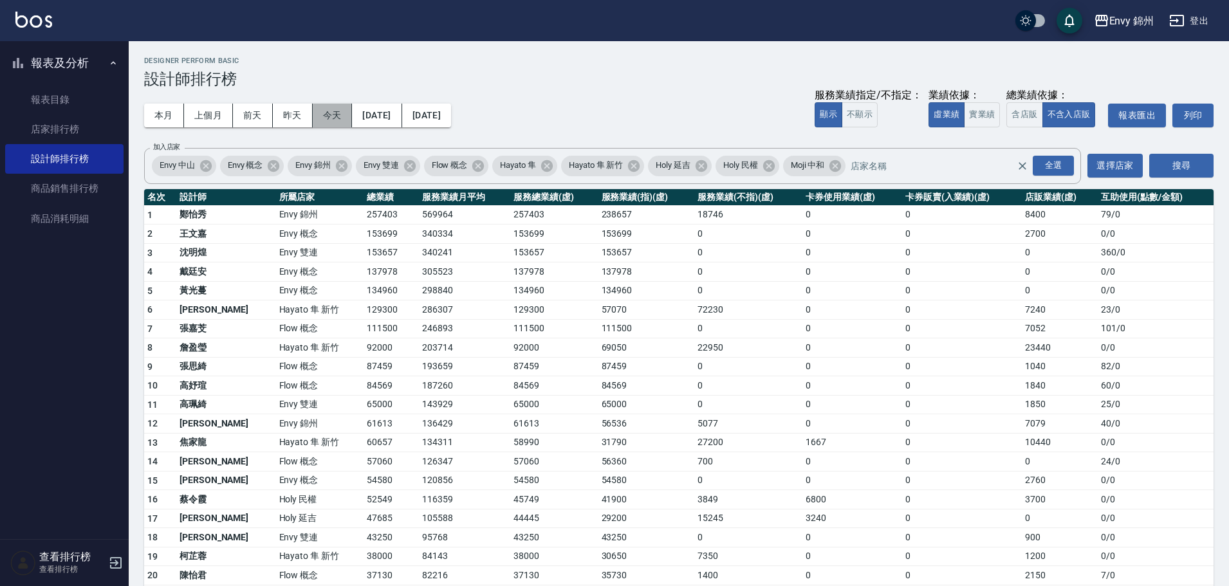
click at [324, 106] on button "今天" at bounding box center [333, 116] width 40 height 24
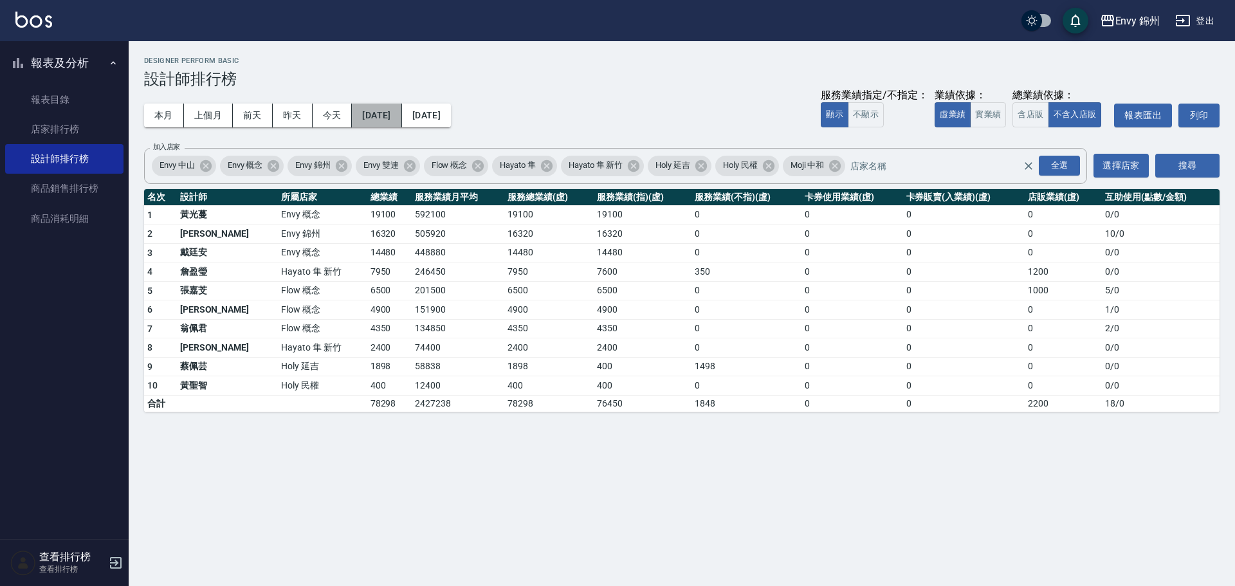
click at [375, 113] on button "[DATE]" at bounding box center [377, 116] width 50 height 24
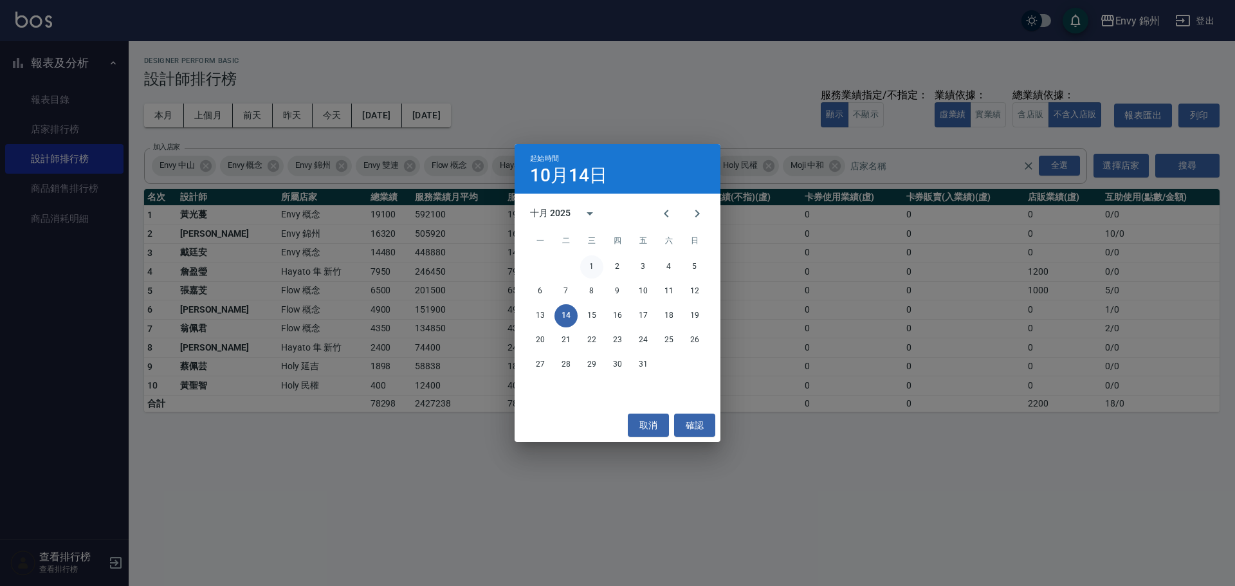
click at [593, 263] on button "1" at bounding box center [591, 266] width 23 height 23
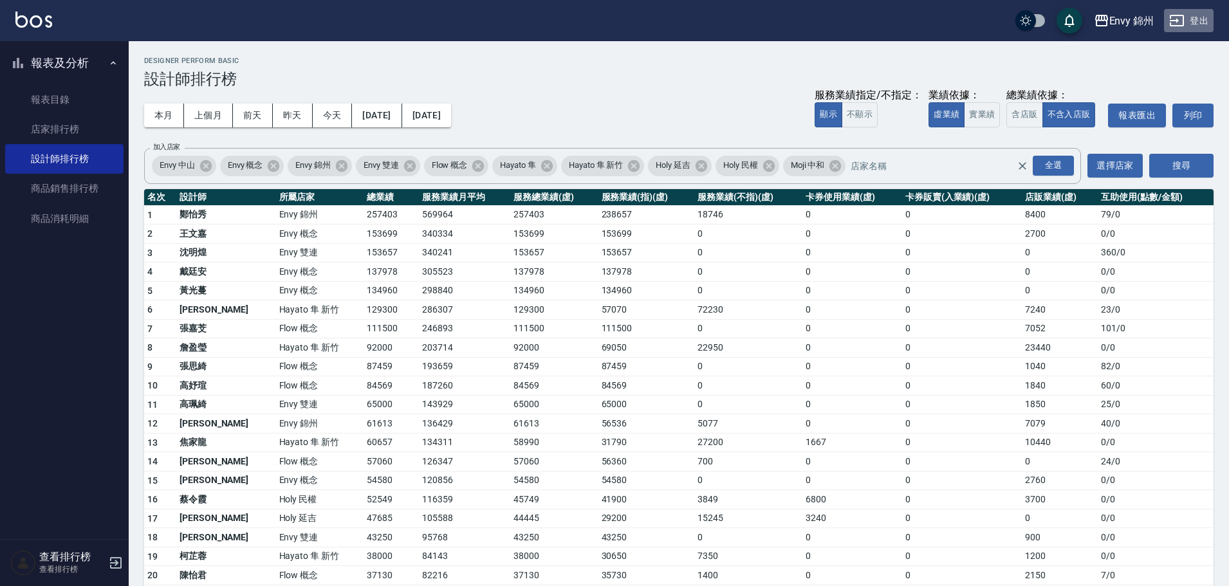
click at [1178, 28] on icon "button" at bounding box center [1176, 20] width 15 height 15
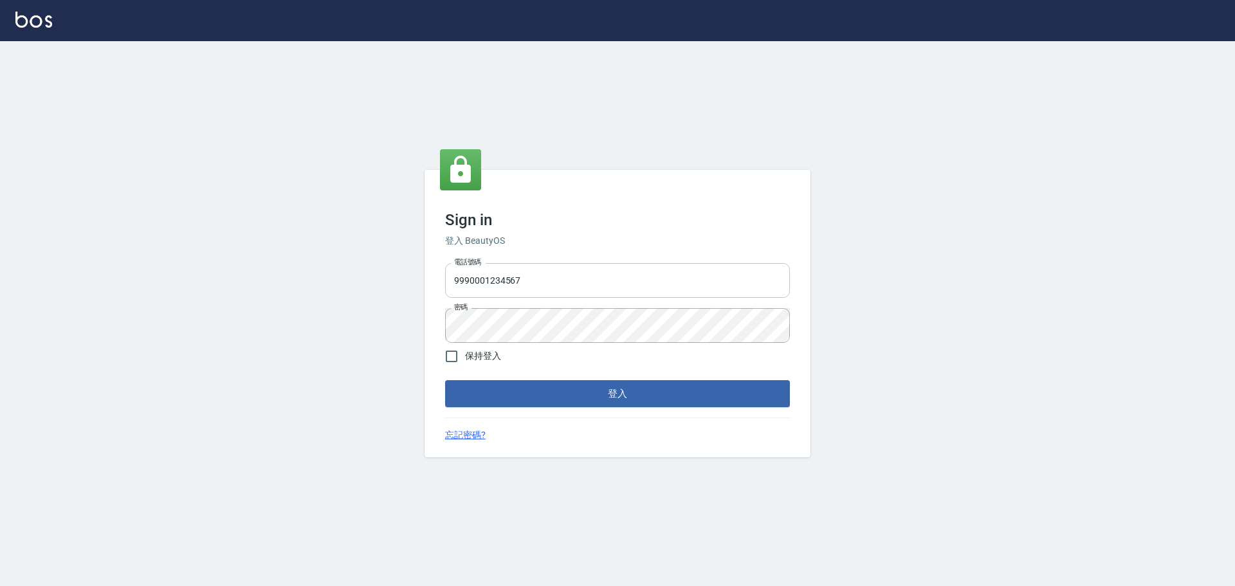
click at [508, 301] on div "電話號碼 9990001234567 電話號碼 密碼 密碼" at bounding box center [617, 303] width 355 height 90
drag, startPoint x: 512, startPoint y: 291, endPoint x: 530, endPoint y: 298, distance: 19.7
click at [512, 291] on input "9990001234567" at bounding box center [617, 280] width 345 height 35
type input "25153595"
click at [550, 380] on form "電話號碼 25153595 電話號碼 密碼 密碼 保持登入 登入" at bounding box center [617, 332] width 345 height 149
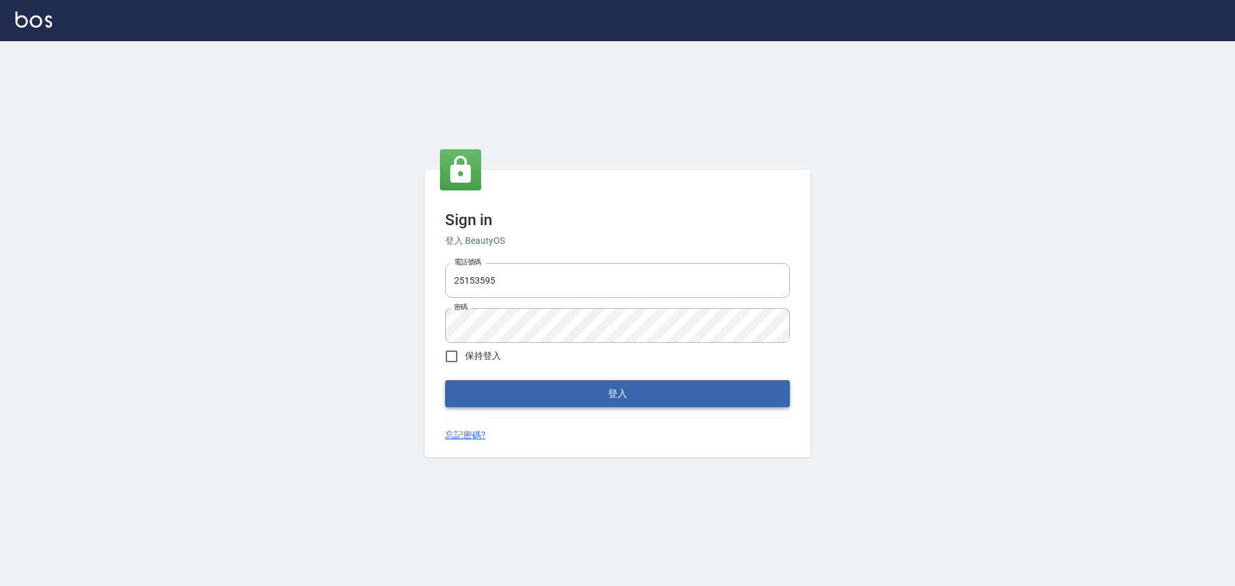
click at [557, 392] on button "登入" at bounding box center [617, 393] width 345 height 27
